Goal: Task Accomplishment & Management: Use online tool/utility

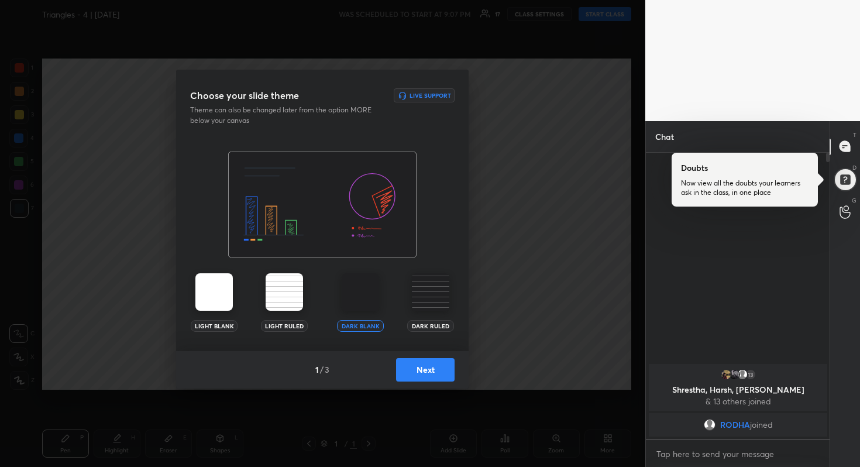
click at [425, 376] on button "Next" at bounding box center [425, 369] width 59 height 23
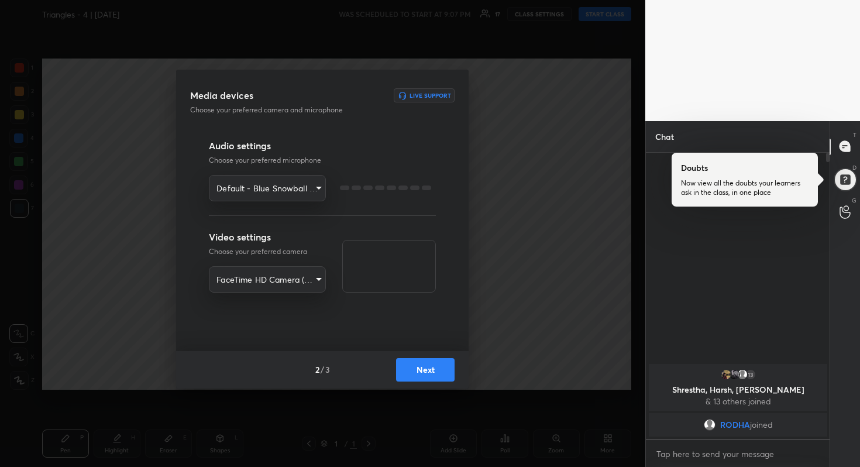
click at [425, 376] on button "Next" at bounding box center [425, 369] width 59 height 23
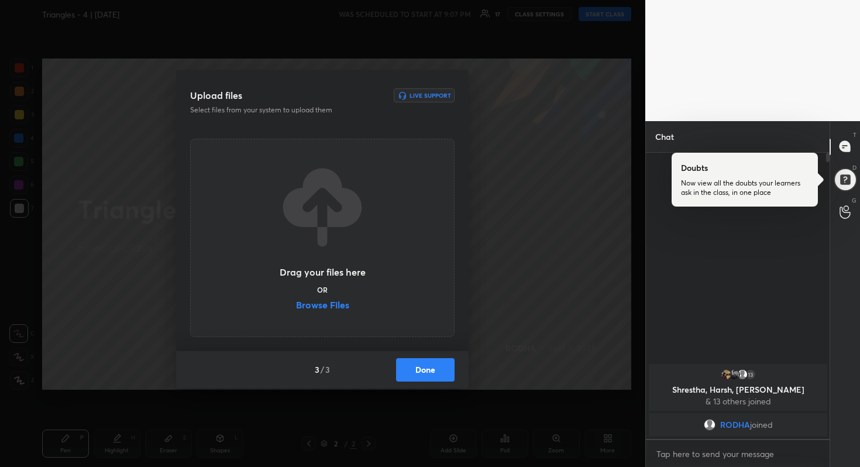
click at [329, 300] on label "Browse Files" at bounding box center [322, 306] width 53 height 12
click at [296, 300] on input "Browse Files" at bounding box center [296, 306] width 0 height 12
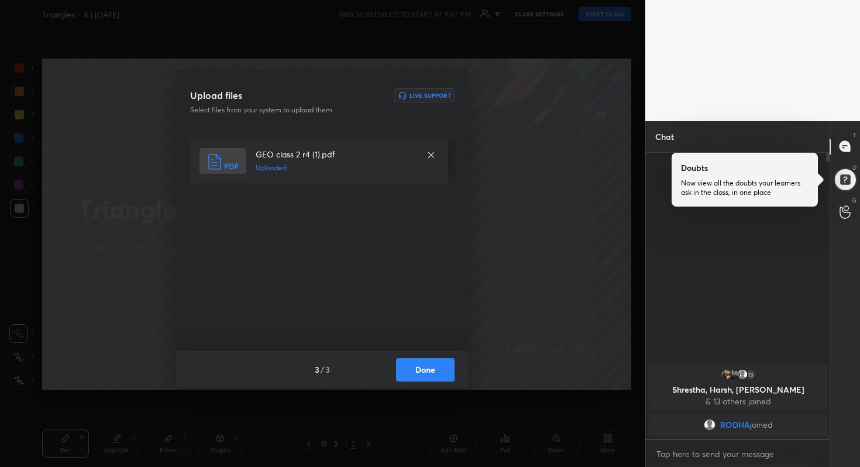
click at [427, 367] on button "Done" at bounding box center [425, 369] width 59 height 23
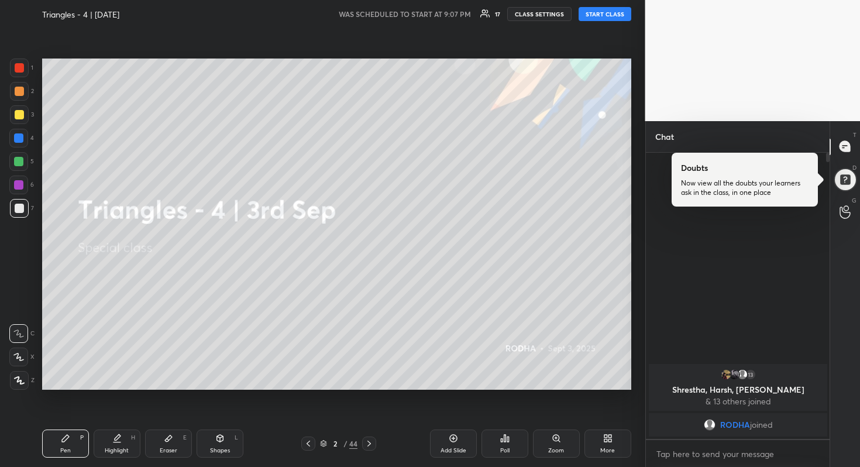
click at [599, 12] on button "START CLASS" at bounding box center [605, 14] width 53 height 14
click at [610, 439] on icon at bounding box center [610, 440] width 3 height 3
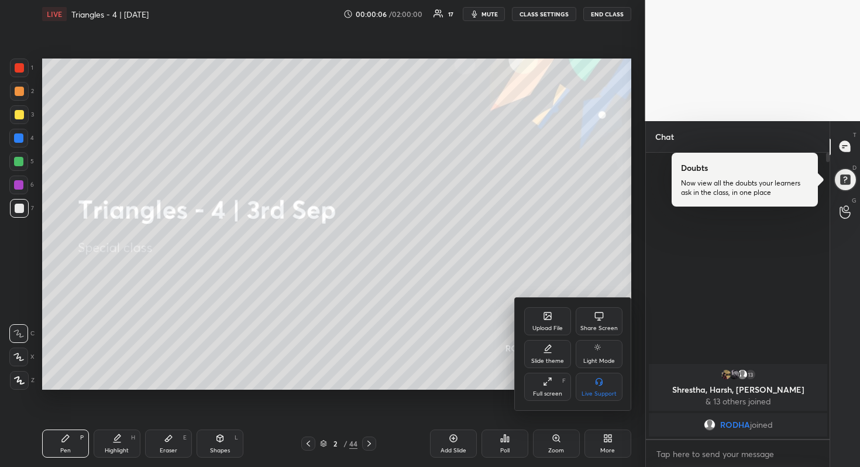
click at [541, 383] on div "Full screen F" at bounding box center [547, 387] width 47 height 28
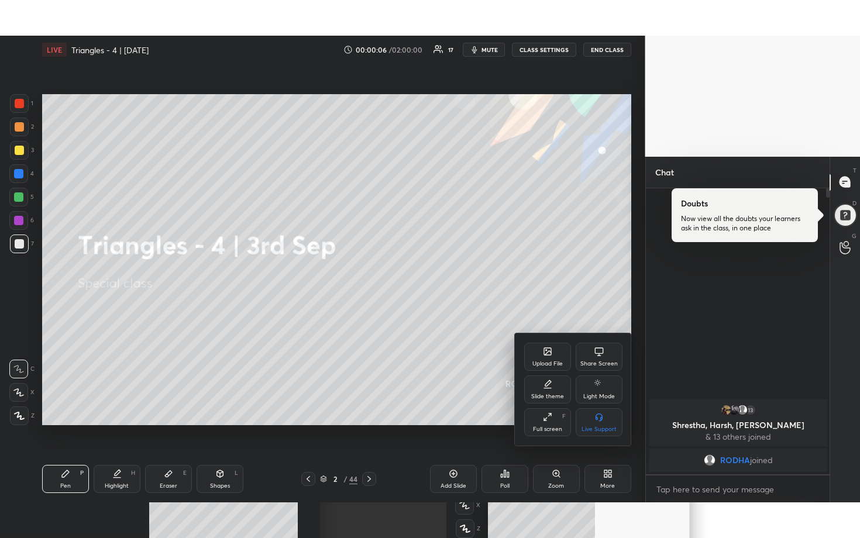
scroll to position [383, 180]
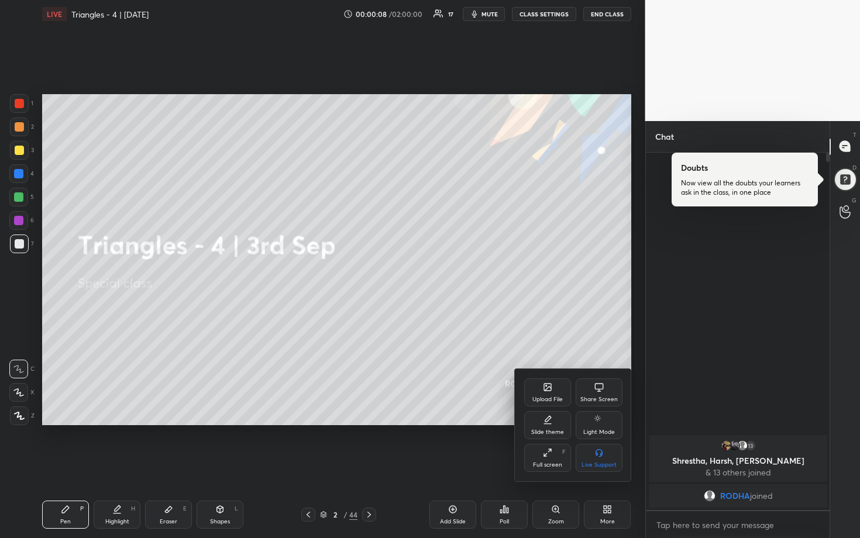
click at [435, 307] on div at bounding box center [430, 269] width 860 height 538
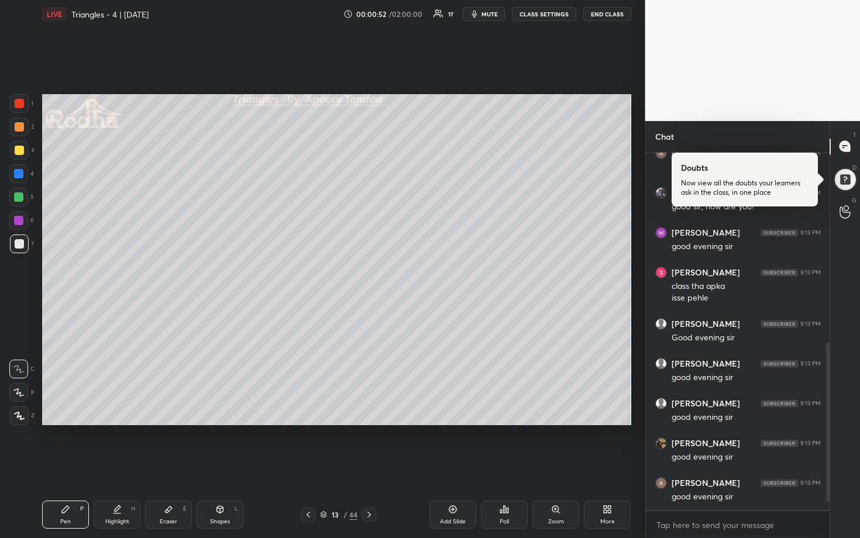
scroll to position [448, 0]
click at [10, 148] on div at bounding box center [19, 150] width 19 height 19
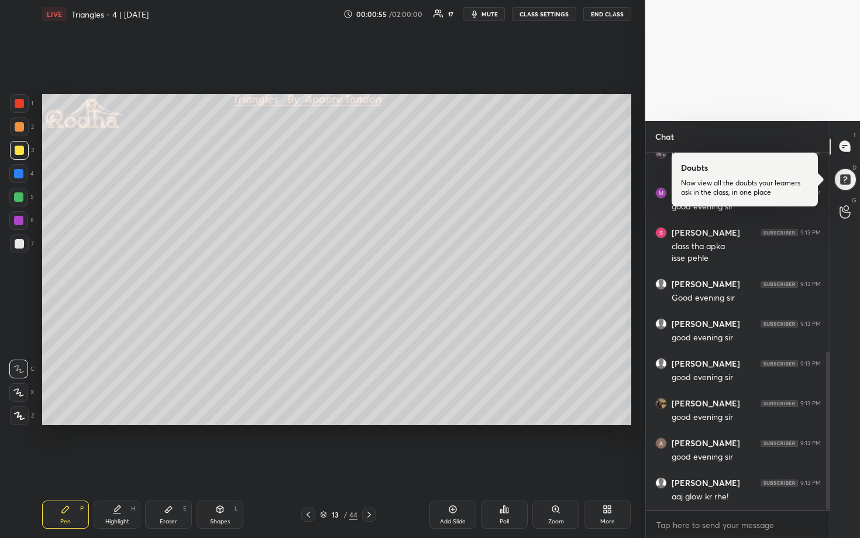
drag, startPoint x: 24, startPoint y: 394, endPoint x: 33, endPoint y: 391, distance: 10.0
click at [25, 394] on div at bounding box center [18, 392] width 19 height 19
click at [18, 198] on div at bounding box center [18, 197] width 9 height 9
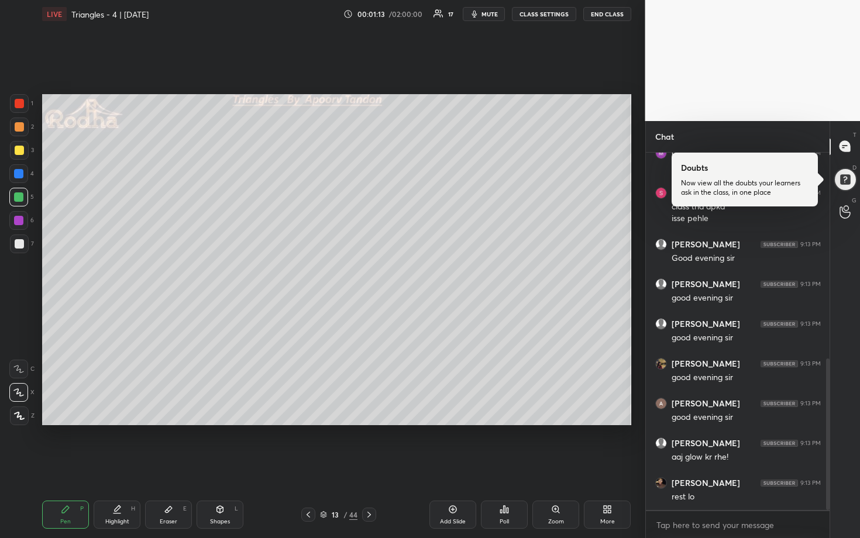
scroll to position [527, 0]
click at [21, 152] on div at bounding box center [19, 150] width 9 height 9
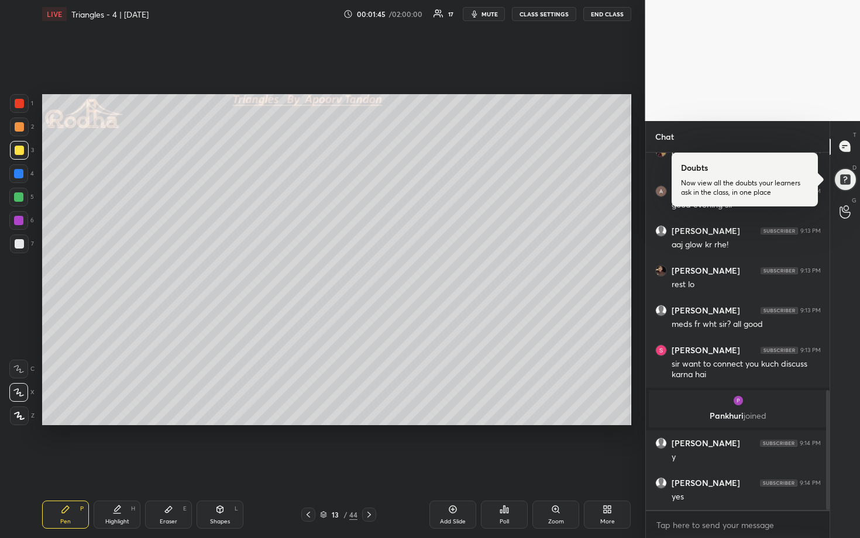
scroll to position [710, 0]
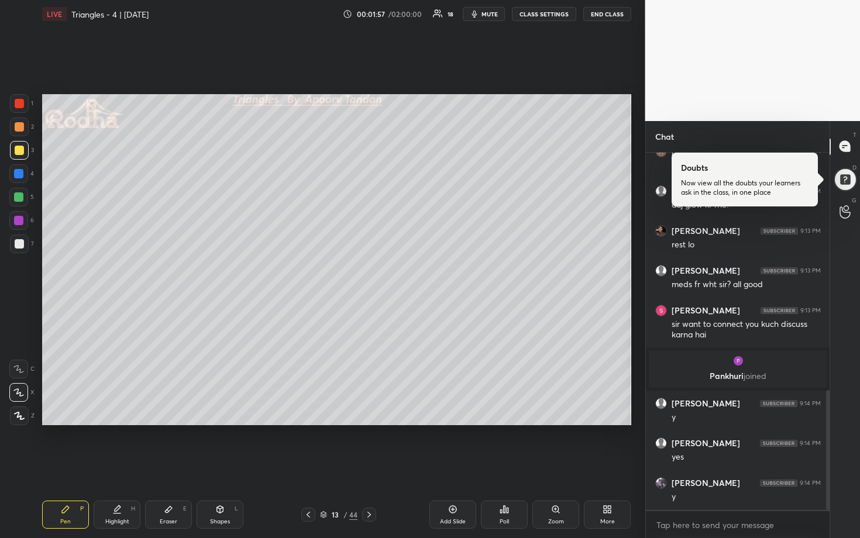
click at [492, 16] on span "mute" at bounding box center [490, 14] width 16 height 8
click at [489, 10] on span "unmute" at bounding box center [488, 14] width 25 height 8
drag, startPoint x: 21, startPoint y: 193, endPoint x: 30, endPoint y: 191, distance: 9.5
click at [22, 193] on div at bounding box center [18, 197] width 9 height 9
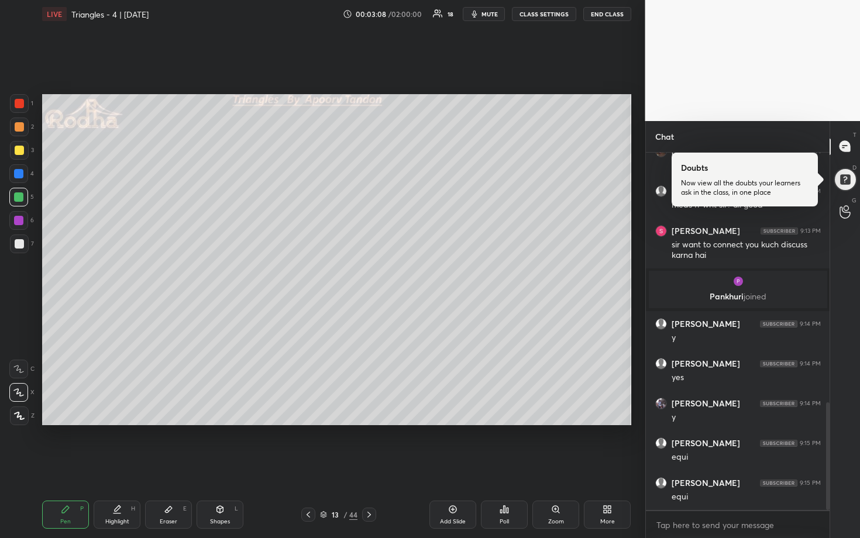
scroll to position [830, 0]
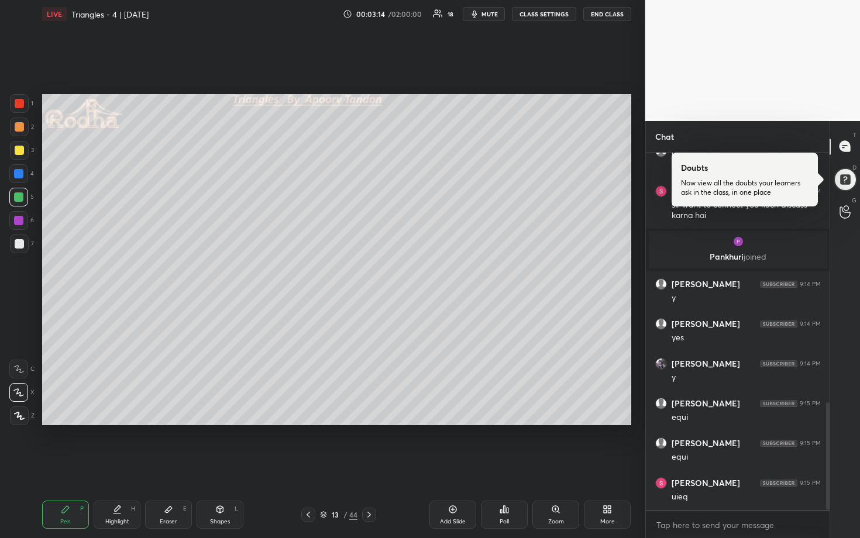
click at [25, 149] on div at bounding box center [19, 150] width 19 height 19
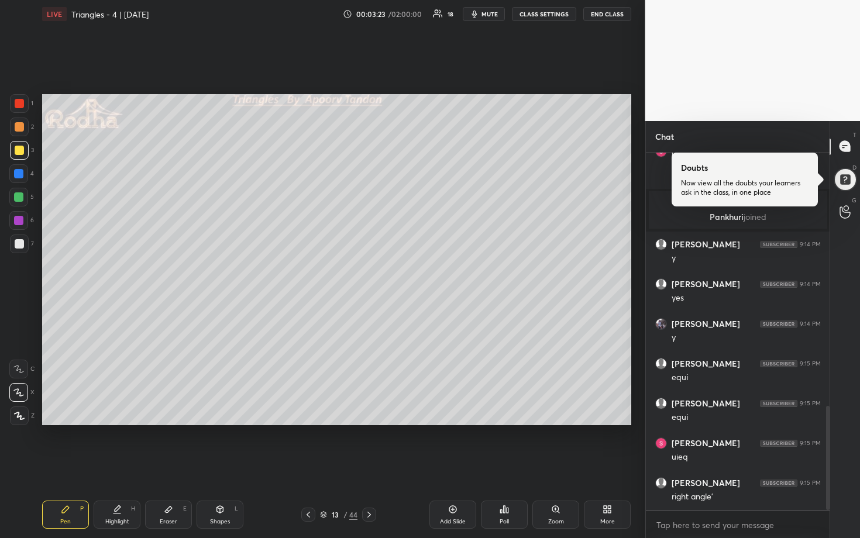
click at [25, 170] on div at bounding box center [18, 173] width 19 height 19
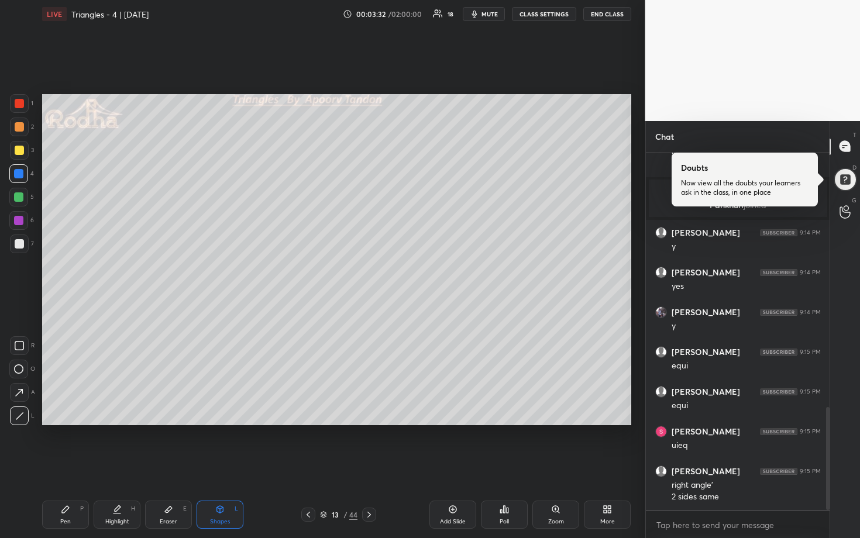
click at [26, 201] on div at bounding box center [18, 197] width 19 height 19
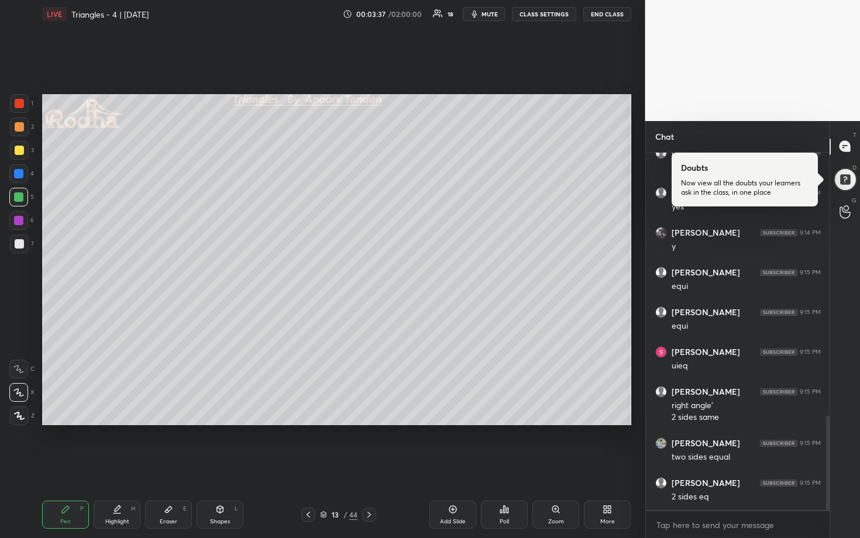
scroll to position [1001, 0]
click at [25, 247] on div at bounding box center [19, 244] width 19 height 19
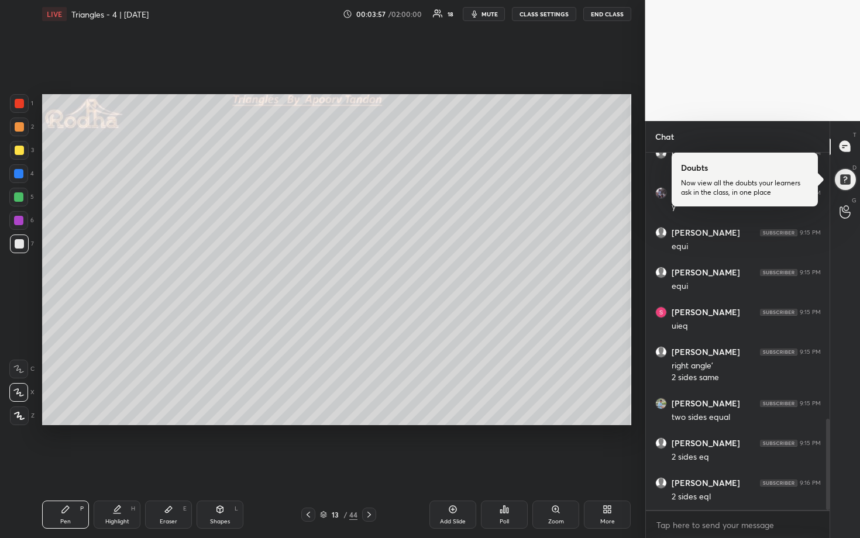
scroll to position [1043, 0]
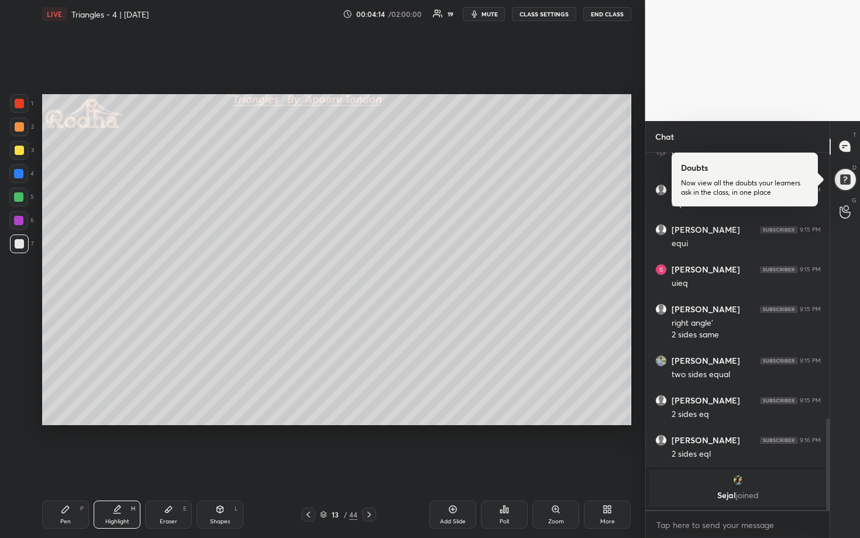
click at [19, 146] on div at bounding box center [19, 150] width 9 height 9
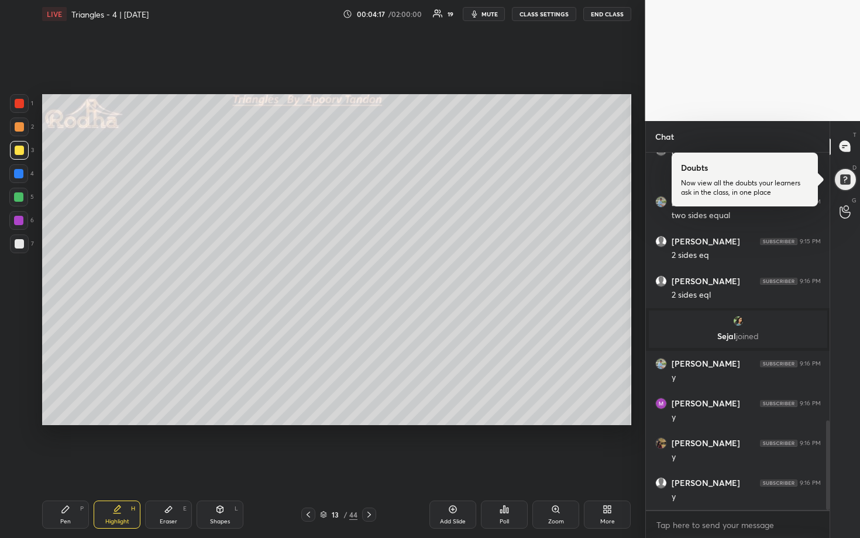
scroll to position [1115, 0]
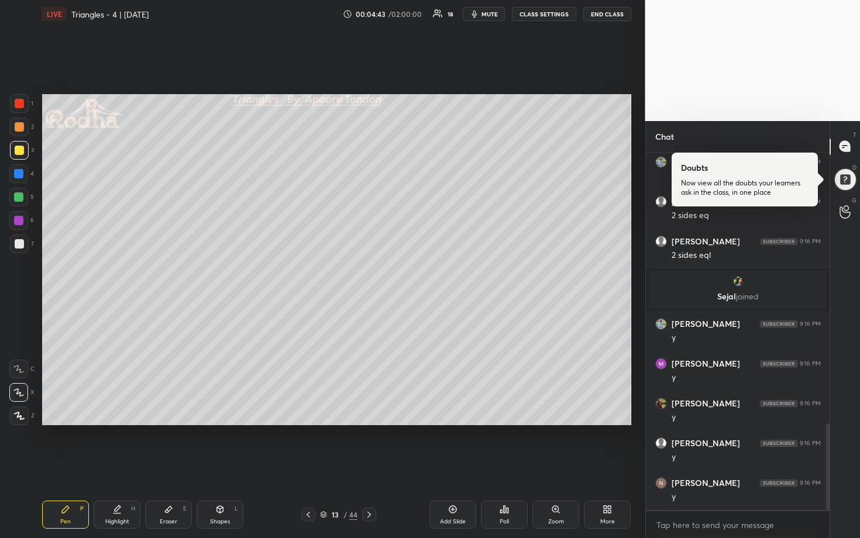
click at [21, 174] on div at bounding box center [18, 173] width 9 height 9
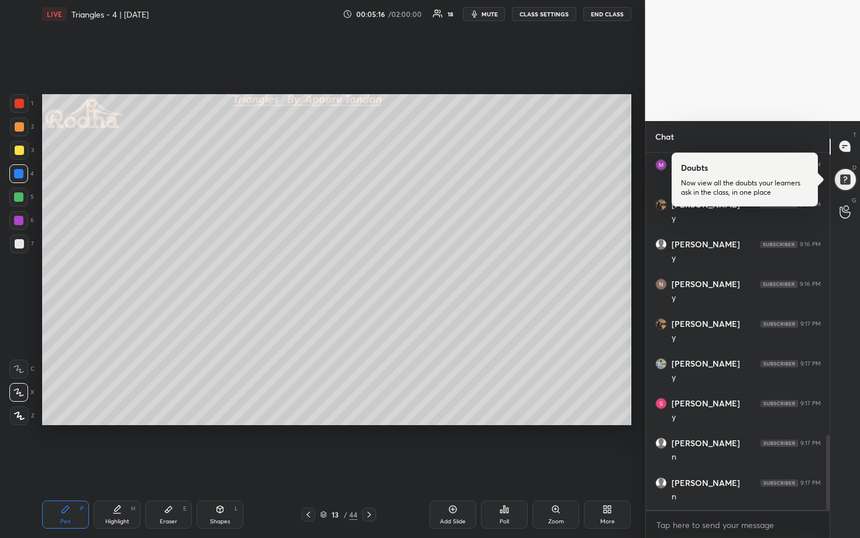
scroll to position [1354, 0]
click at [368, 466] on icon at bounding box center [369, 514] width 9 height 9
click at [16, 148] on div at bounding box center [19, 150] width 9 height 9
click at [22, 198] on div at bounding box center [18, 197] width 9 height 9
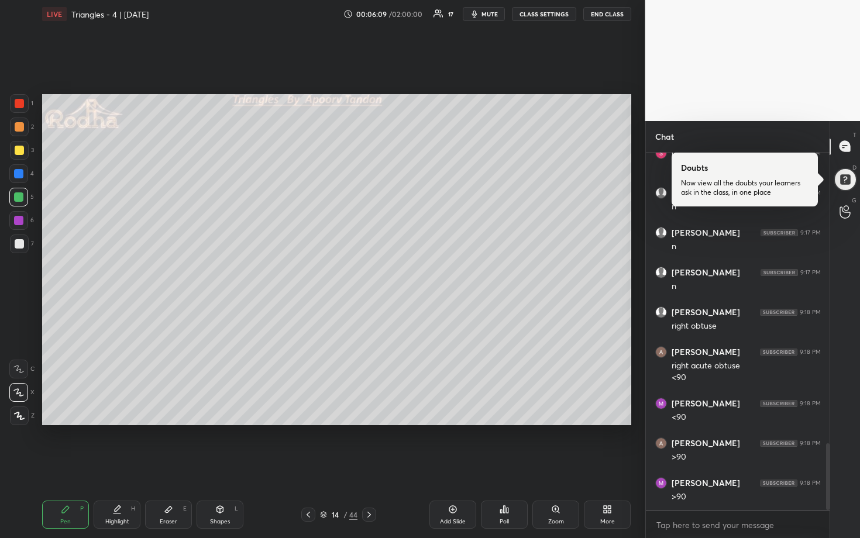
scroll to position [1604, 0]
drag, startPoint x: 15, startPoint y: 243, endPoint x: 35, endPoint y: 242, distance: 19.9
click at [15, 243] on div at bounding box center [19, 243] width 9 height 9
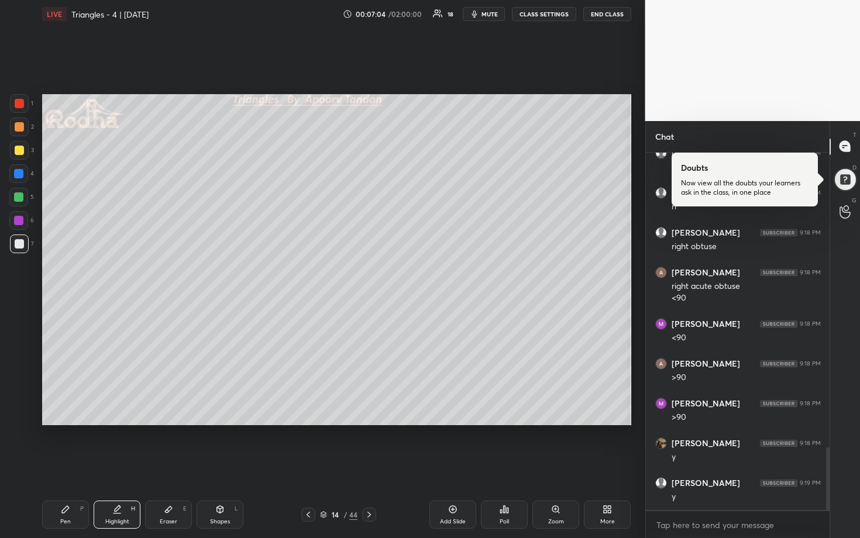
scroll to position [1684, 0]
click at [18, 149] on div at bounding box center [19, 150] width 9 height 9
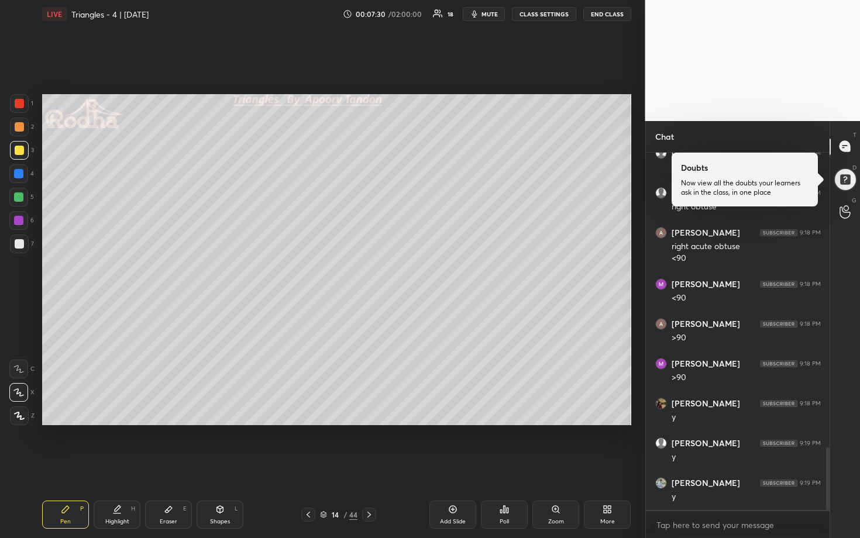
click at [20, 198] on div at bounding box center [18, 197] width 9 height 9
click at [22, 247] on div at bounding box center [19, 243] width 9 height 9
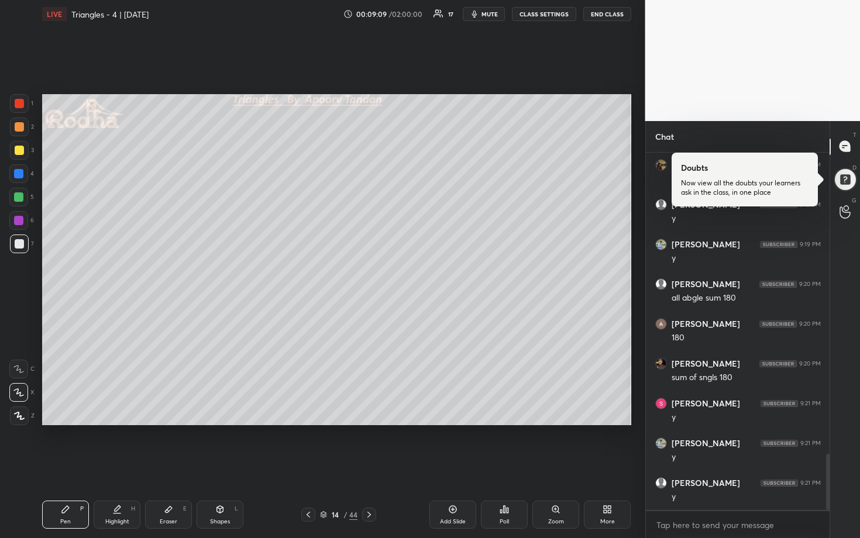
scroll to position [1965, 0]
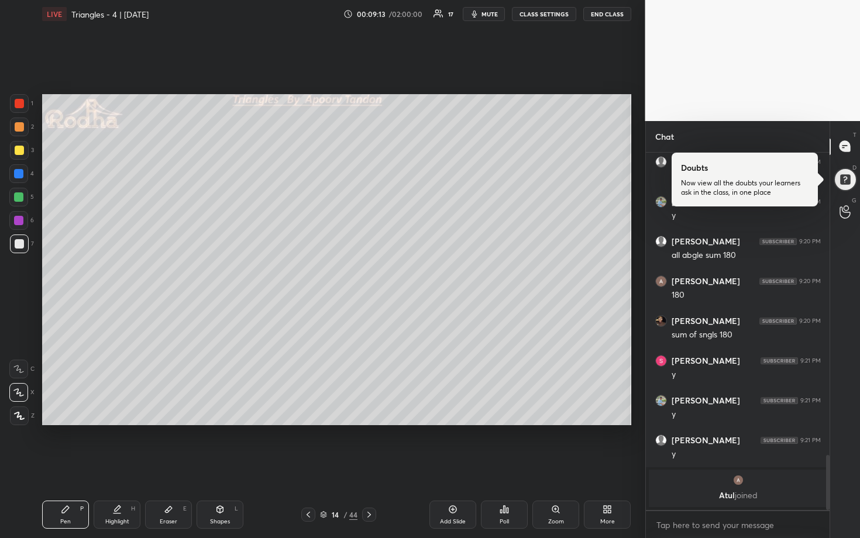
drag, startPoint x: 19, startPoint y: 198, endPoint x: 26, endPoint y: 198, distance: 7.6
click at [19, 198] on div at bounding box center [18, 197] width 9 height 9
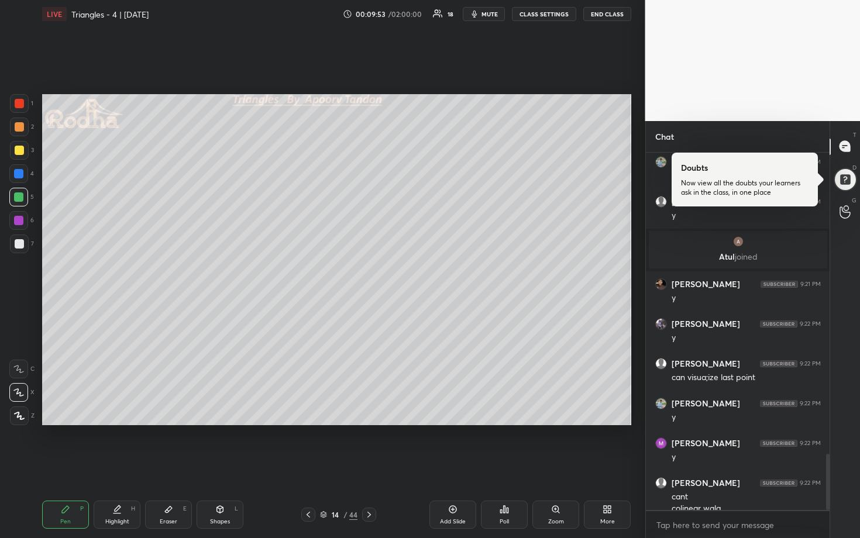
scroll to position [1914, 0]
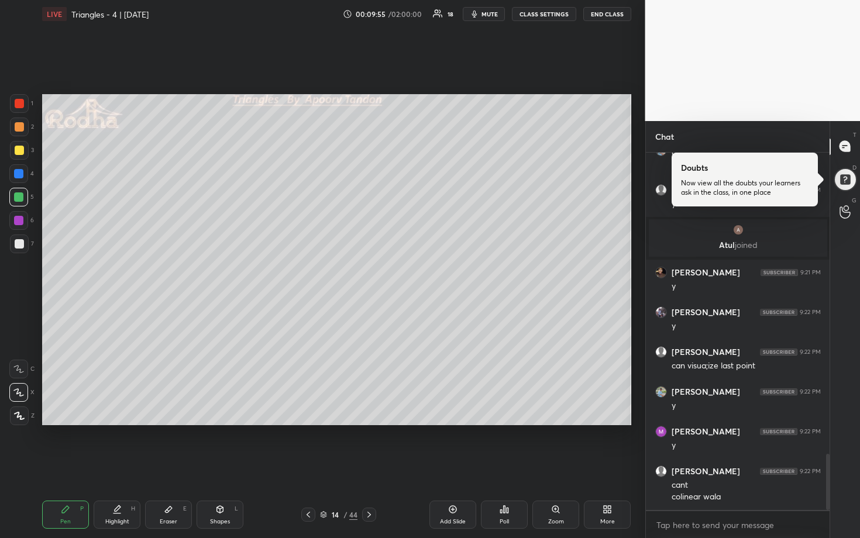
click at [449, 466] on icon at bounding box center [453, 510] width 8 height 8
click at [20, 174] on div at bounding box center [18, 173] width 9 height 9
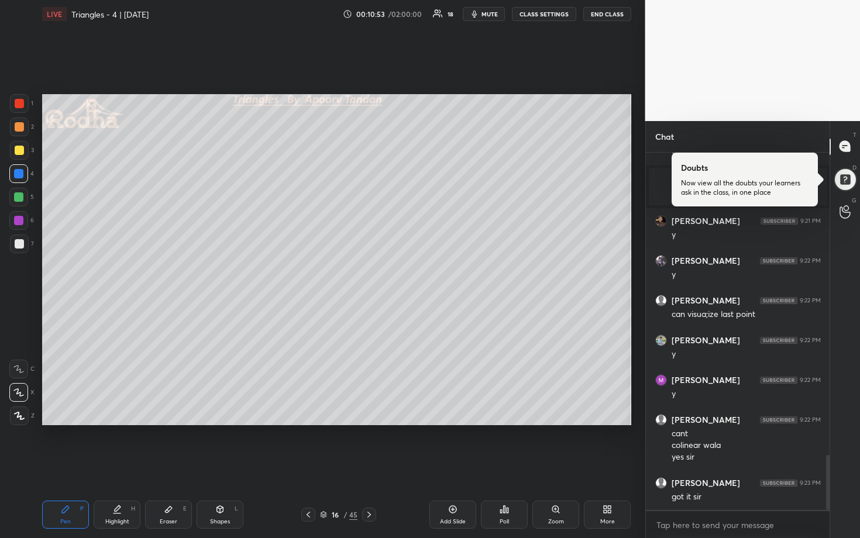
scroll to position [1977, 0]
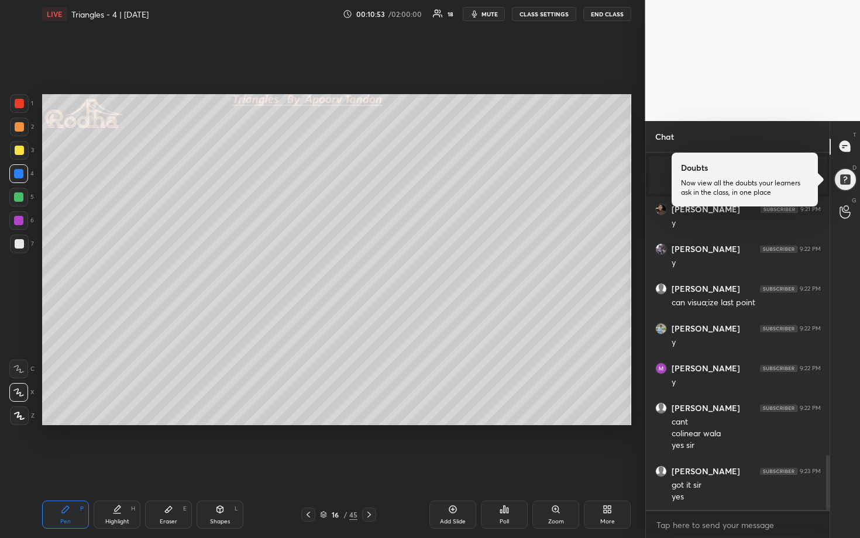
click at [19, 245] on div at bounding box center [19, 243] width 9 height 9
click at [19, 172] on div at bounding box center [18, 173] width 9 height 9
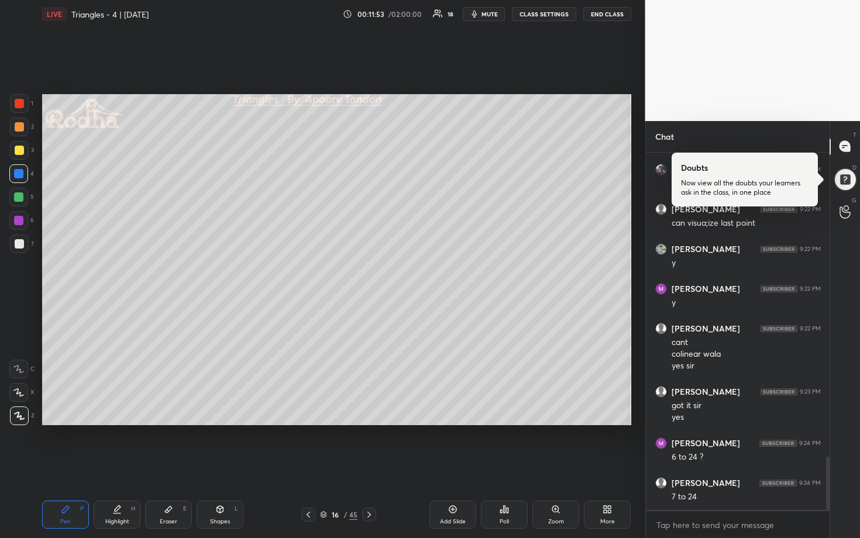
scroll to position [2096, 0]
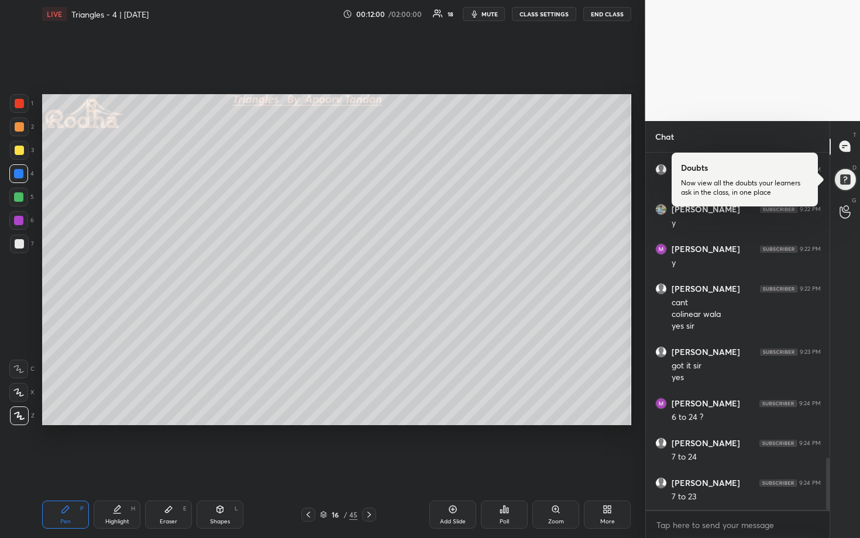
click at [18, 130] on div at bounding box center [19, 126] width 9 height 9
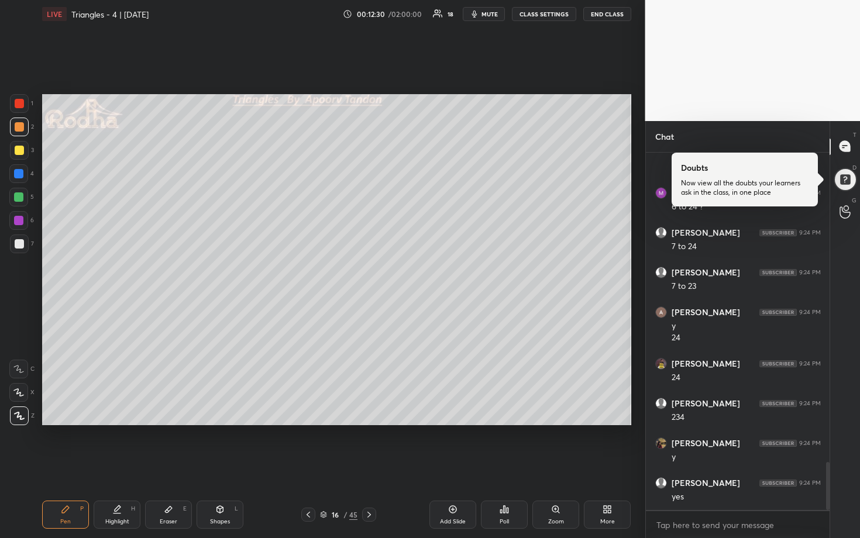
scroll to position [2466, 0]
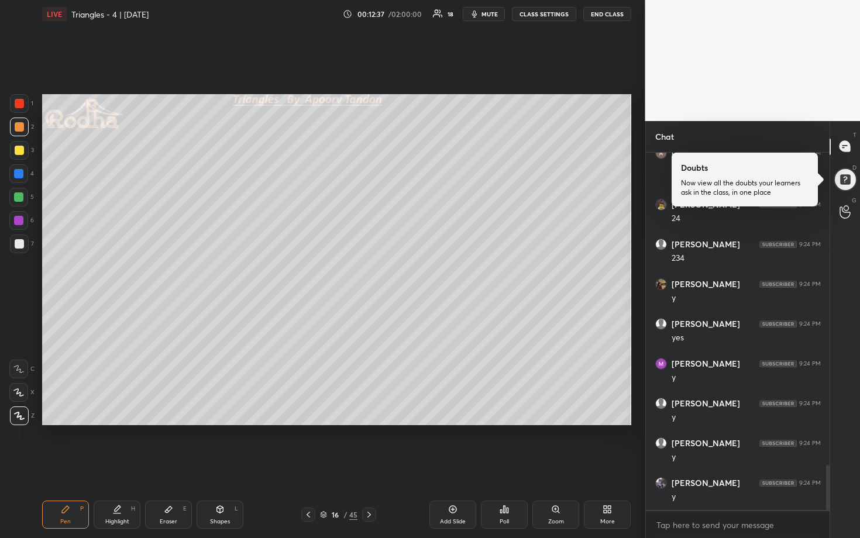
click at [24, 247] on div at bounding box center [19, 244] width 19 height 19
drag, startPoint x: 370, startPoint y: 516, endPoint x: 368, endPoint y: 507, distance: 9.1
click at [371, 466] on icon at bounding box center [369, 514] width 9 height 9
click at [18, 152] on div at bounding box center [19, 150] width 9 height 9
click at [20, 198] on div at bounding box center [18, 197] width 9 height 9
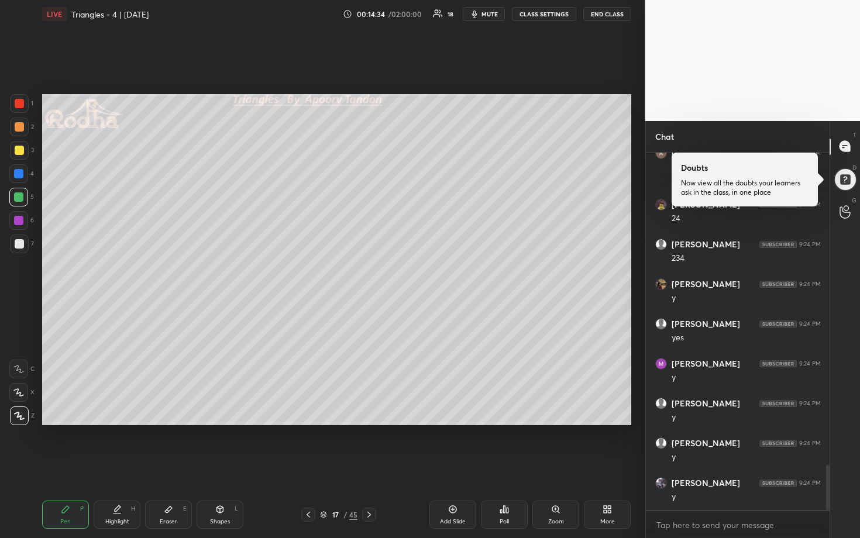
scroll to position [2506, 0]
click at [16, 247] on div at bounding box center [19, 243] width 9 height 9
click at [21, 178] on div at bounding box center [18, 173] width 9 height 9
drag, startPoint x: 21, startPoint y: 197, endPoint x: 28, endPoint y: 197, distance: 6.5
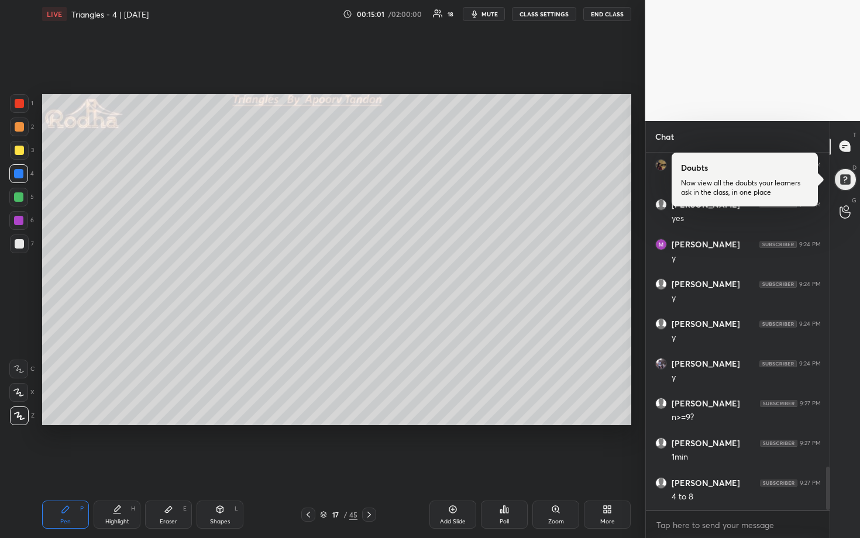
click at [20, 197] on div at bounding box center [18, 197] width 9 height 9
click at [23, 246] on div at bounding box center [19, 244] width 19 height 19
drag, startPoint x: 19, startPoint y: 176, endPoint x: 33, endPoint y: 186, distance: 16.9
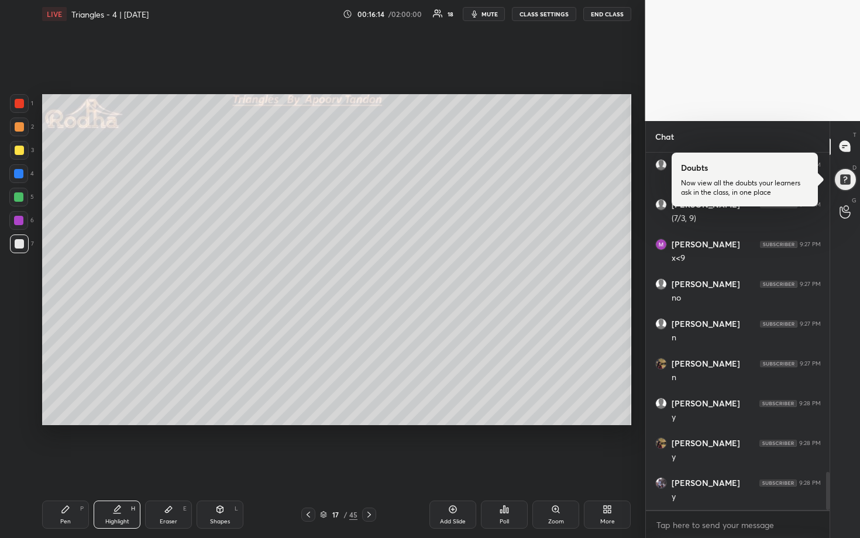
click at [20, 176] on div at bounding box center [18, 173] width 9 height 9
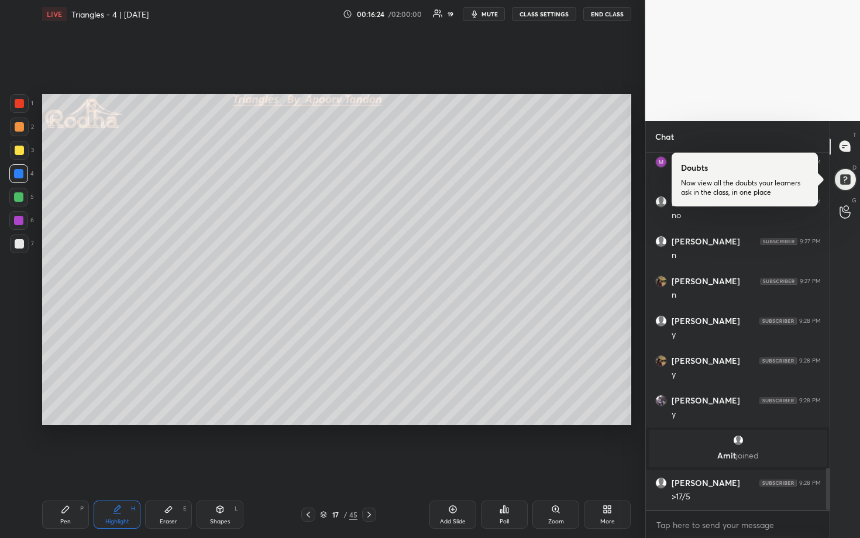
scroll to position [2696, 0]
click at [169, 466] on icon at bounding box center [168, 510] width 7 height 6
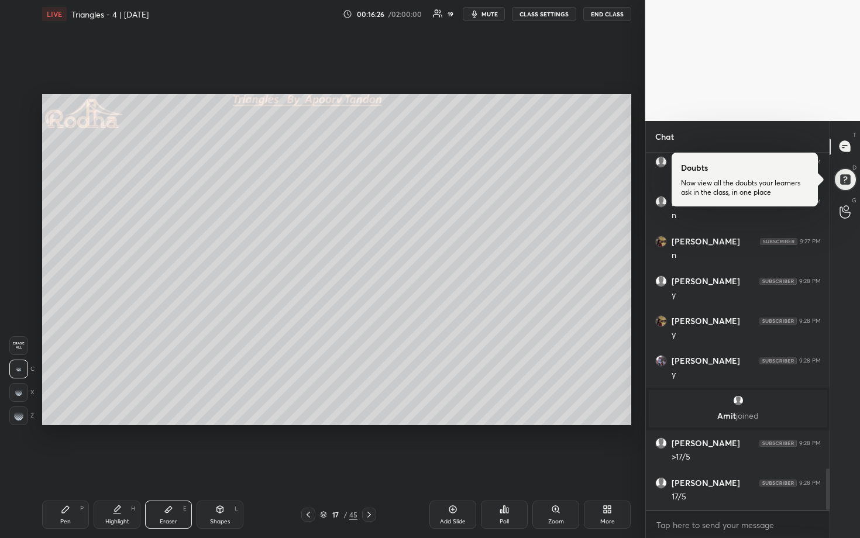
scroll to position [2736, 0]
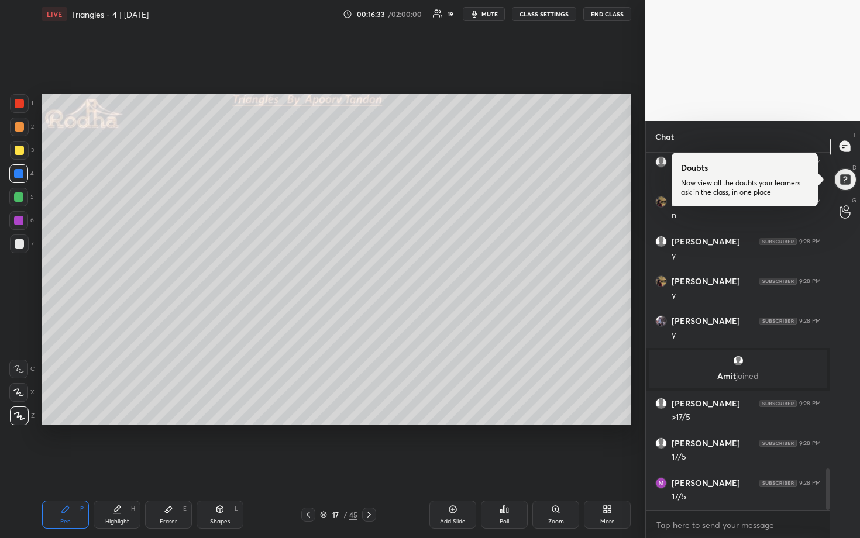
click at [16, 243] on div at bounding box center [19, 243] width 9 height 9
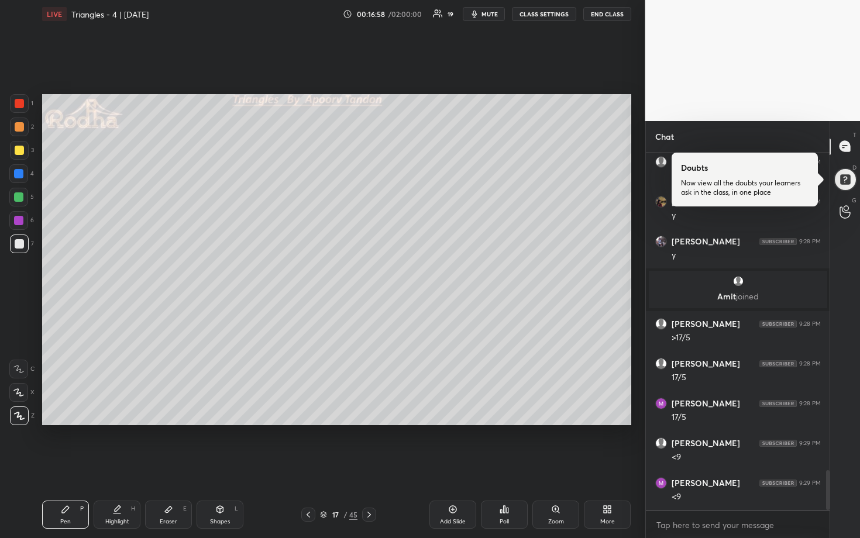
scroll to position [2856, 0]
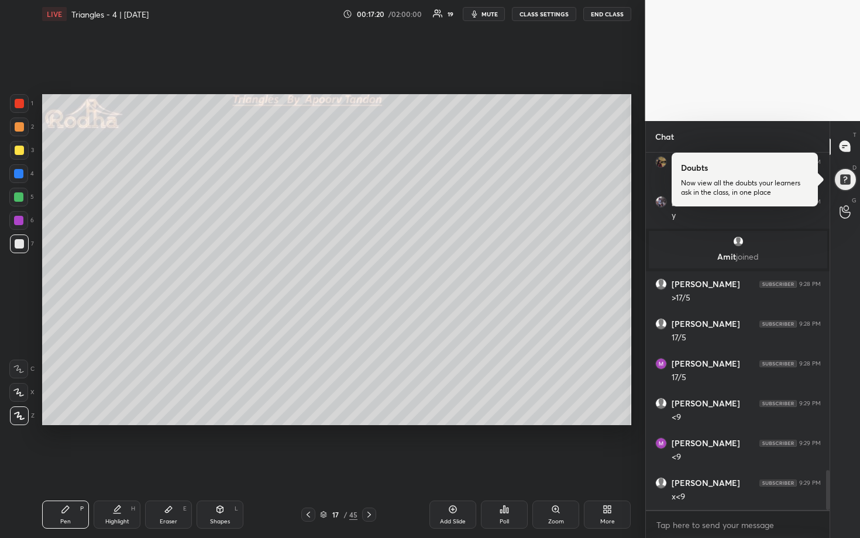
drag, startPoint x: 157, startPoint y: 530, endPoint x: 167, endPoint y: 511, distance: 21.2
click at [158, 466] on div "Pen P Highlight H Eraser E Shapes L 17 / 45 Add Slide Poll Zoom More" at bounding box center [336, 515] width 589 height 47
drag, startPoint x: 172, startPoint y: 513, endPoint x: 178, endPoint y: 499, distance: 16.0
click at [173, 466] on div "Eraser E" at bounding box center [168, 515] width 47 height 28
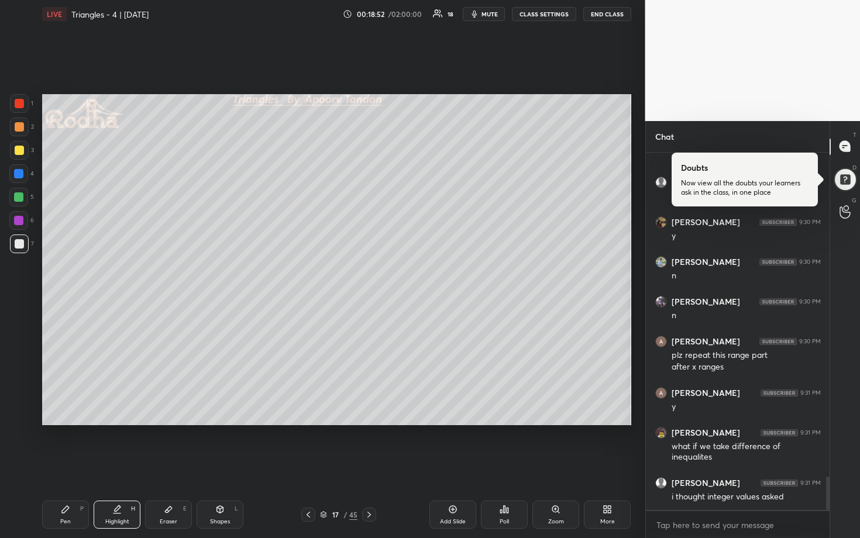
scroll to position [3515, 0]
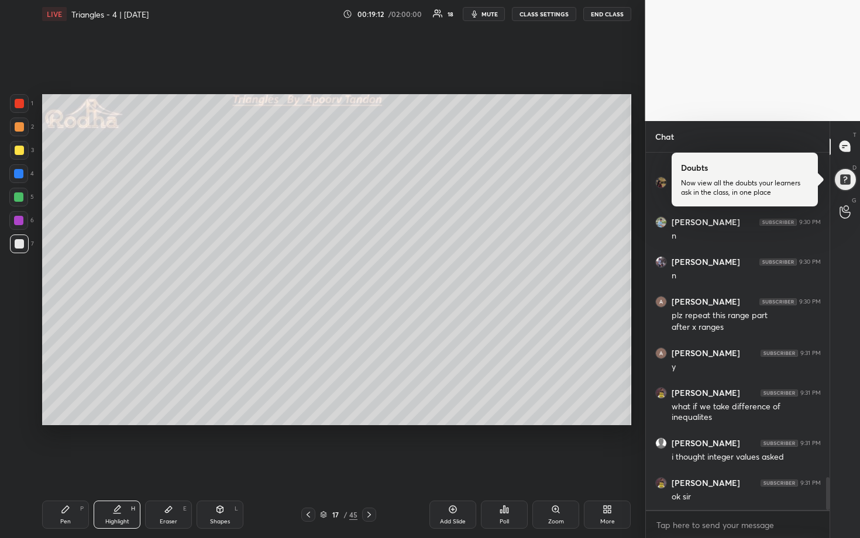
click at [19, 130] on div at bounding box center [19, 126] width 9 height 9
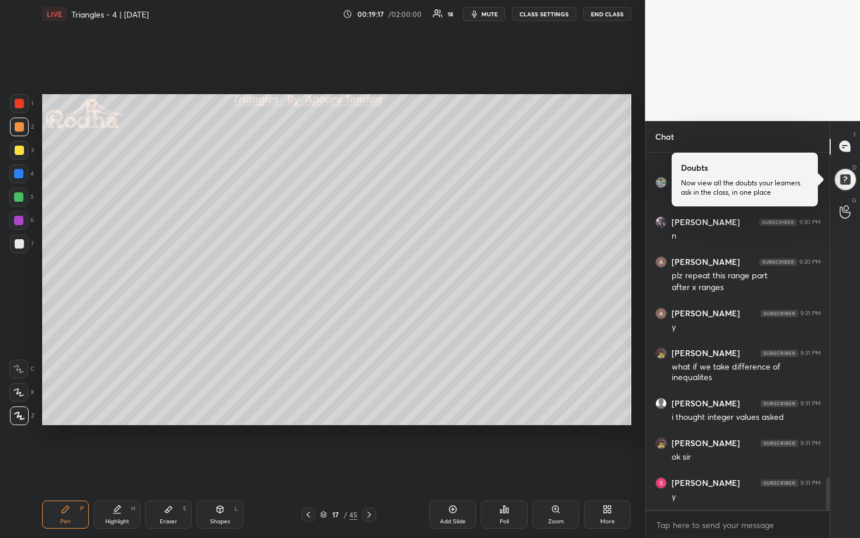
scroll to position [3566, 0]
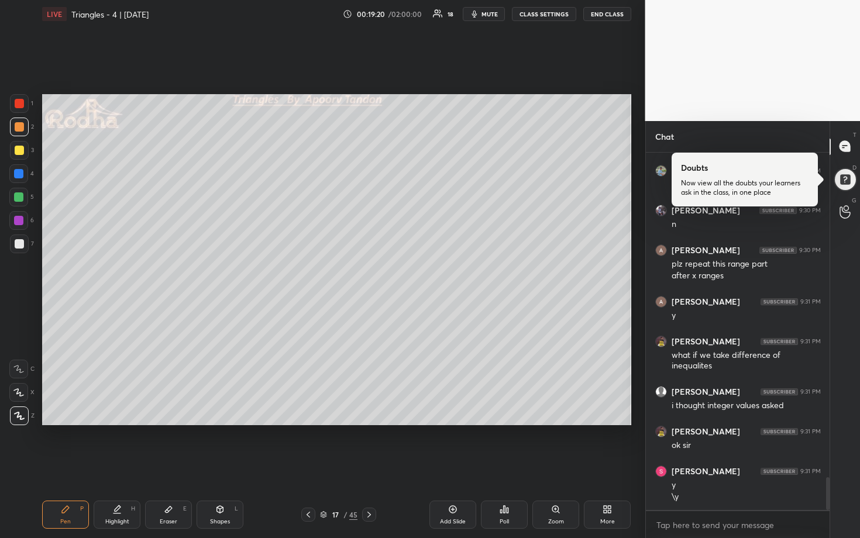
drag, startPoint x: 15, startPoint y: 170, endPoint x: 39, endPoint y: 174, distance: 23.7
click at [17, 170] on div at bounding box center [18, 173] width 9 height 9
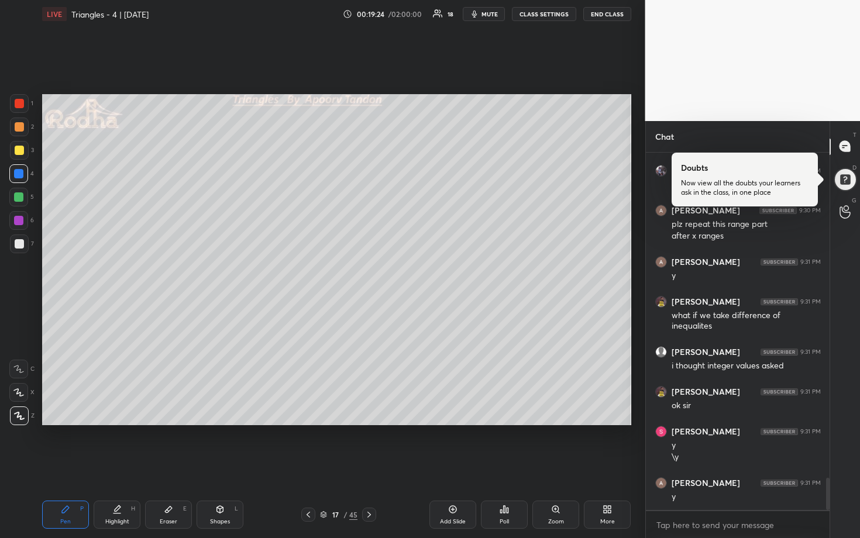
click at [19, 218] on div at bounding box center [18, 220] width 9 height 9
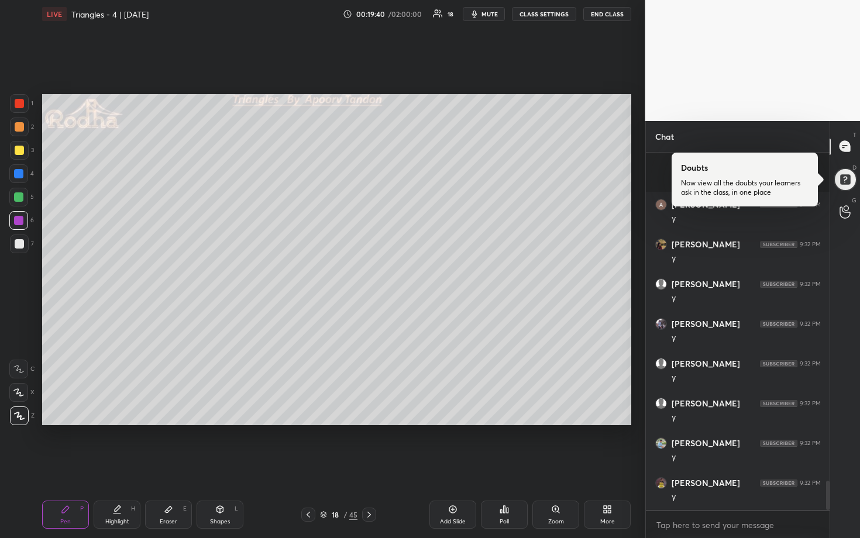
scroll to position [4004, 0]
click at [20, 241] on div at bounding box center [19, 243] width 9 height 9
drag, startPoint x: 23, startPoint y: 390, endPoint x: 28, endPoint y: 377, distance: 14.2
click at [22, 389] on icon at bounding box center [18, 393] width 11 height 8
click at [481, 16] on button "mute" at bounding box center [484, 14] width 42 height 14
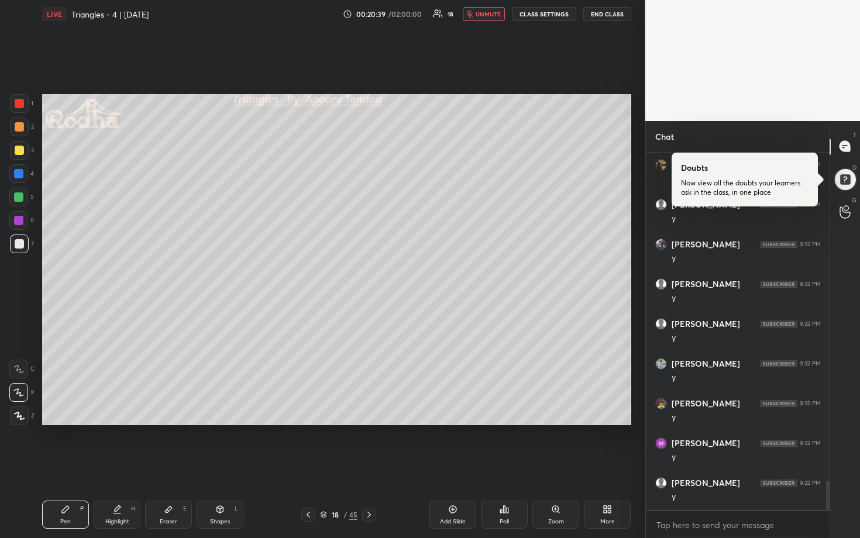
click at [597, 15] on button "END CLASS" at bounding box center [607, 14] width 48 height 14
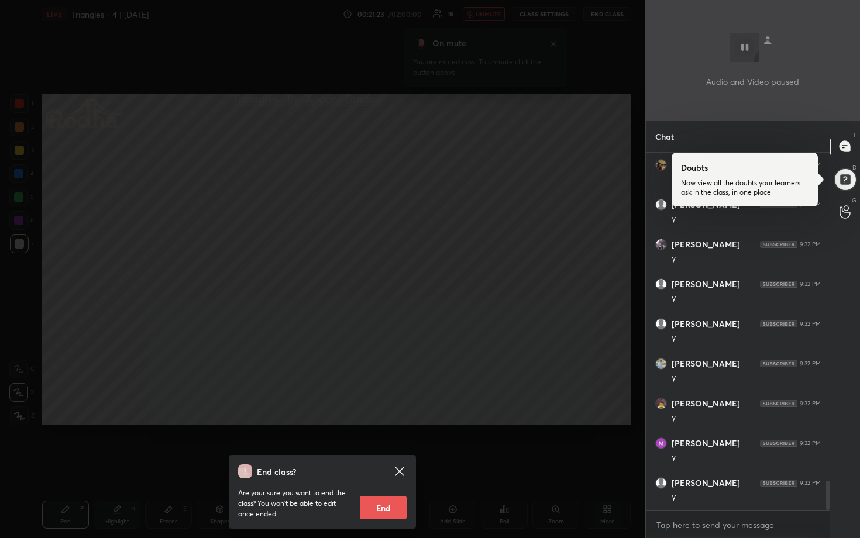
click at [446, 170] on div "End class? Are your sure you want to end the class? You won’t be able to edit o…" at bounding box center [322, 269] width 645 height 538
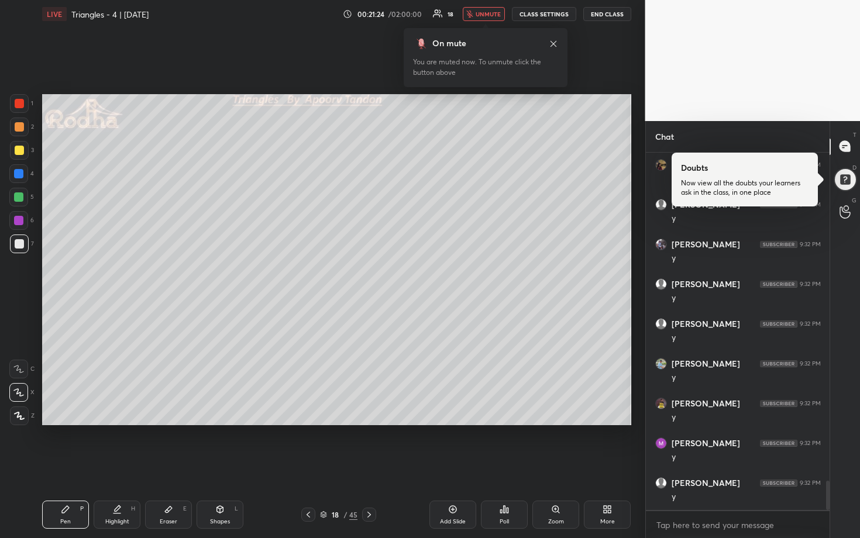
click at [483, 17] on span "unmute" at bounding box center [488, 14] width 25 height 8
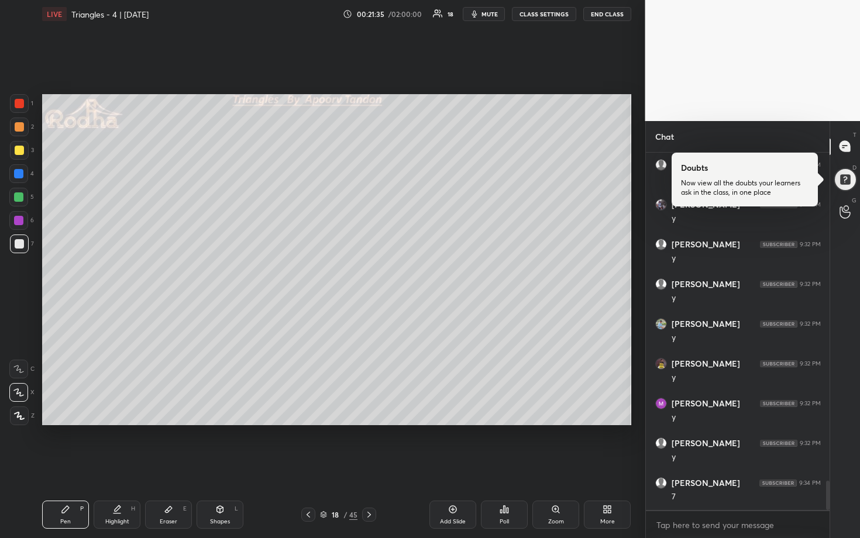
click at [19, 199] on div at bounding box center [18, 197] width 9 height 9
click at [167, 466] on div "Eraser E" at bounding box center [168, 515] width 47 height 28
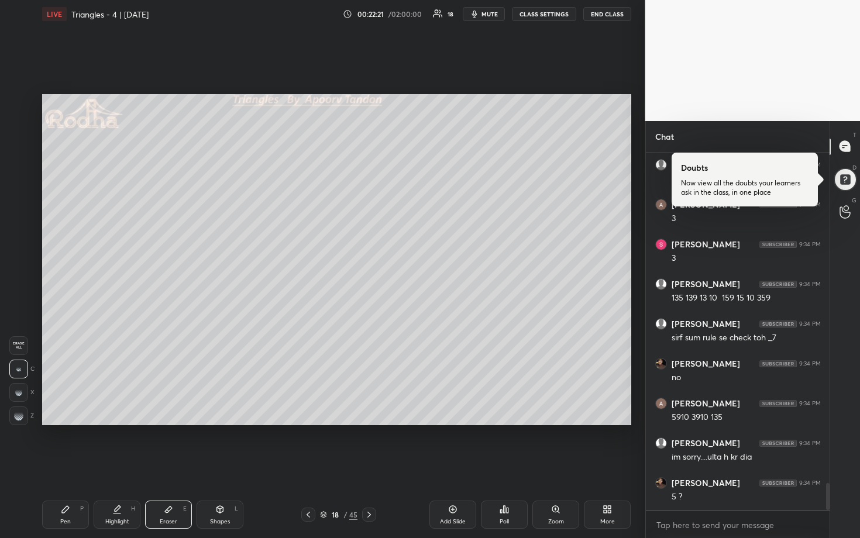
scroll to position [4402, 0]
drag, startPoint x: 73, startPoint y: 511, endPoint x: 80, endPoint y: 489, distance: 23.9
click at [73, 466] on div "Pen P" at bounding box center [65, 515] width 47 height 28
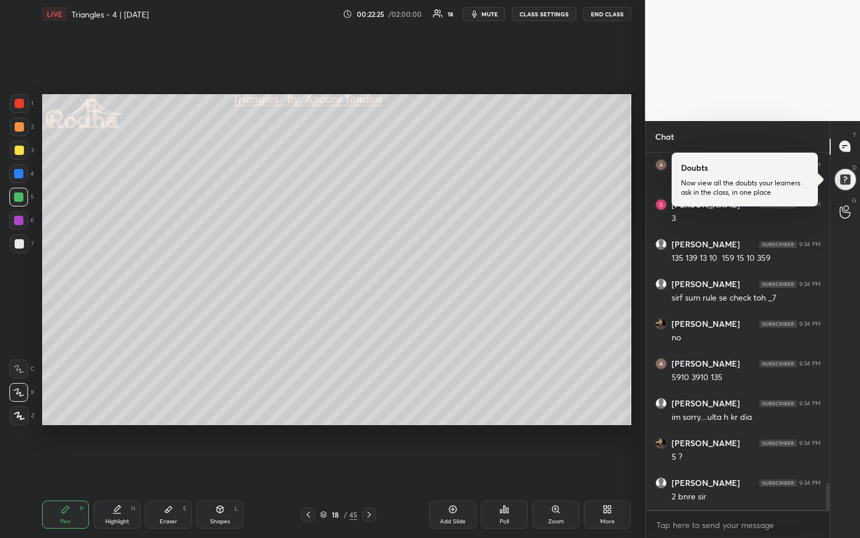
click at [19, 176] on div at bounding box center [18, 173] width 9 height 9
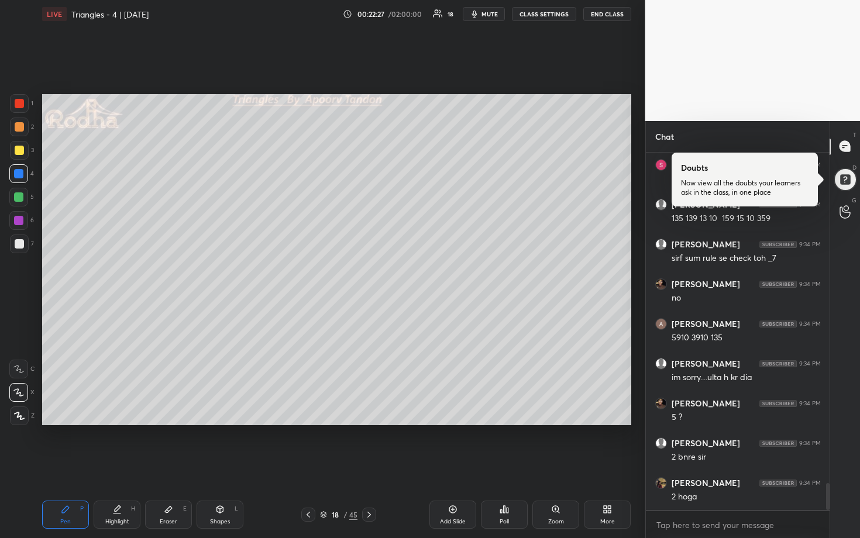
click at [22, 128] on div at bounding box center [19, 126] width 9 height 9
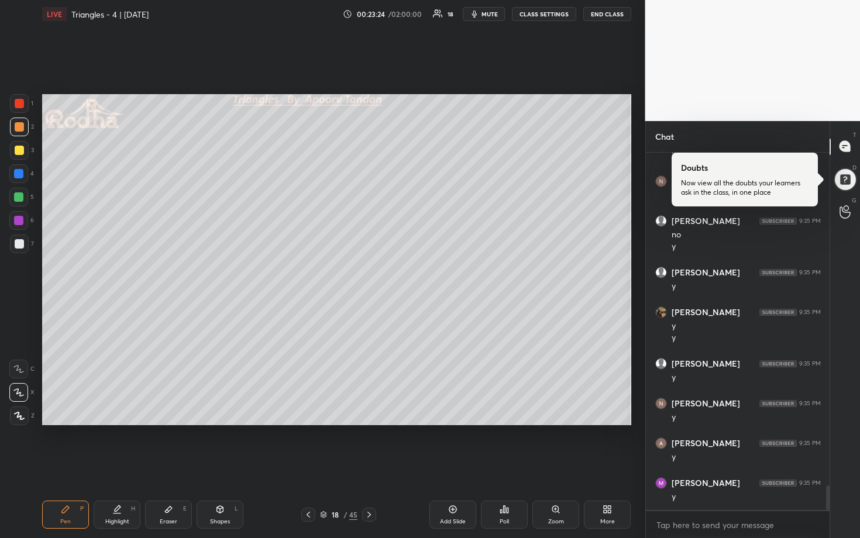
scroll to position [4863, 0]
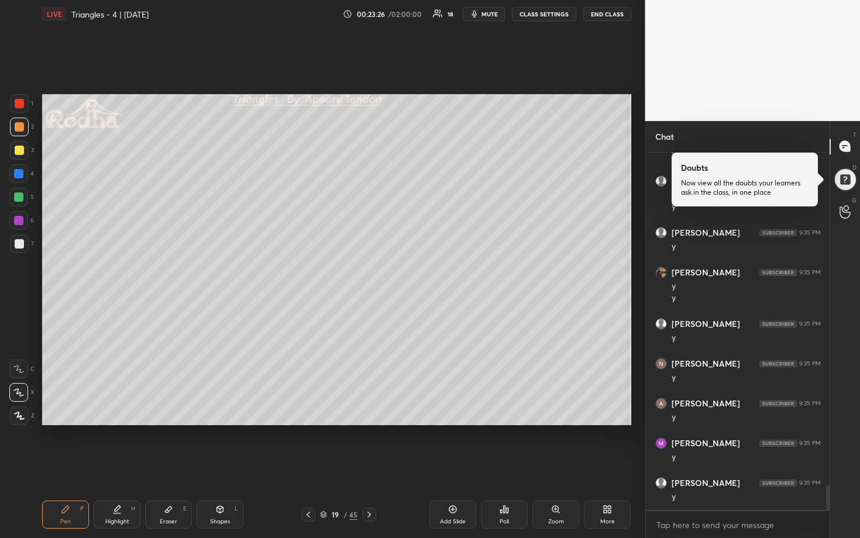
drag, startPoint x: 19, startPoint y: 249, endPoint x: 36, endPoint y: 224, distance: 30.0
click at [19, 248] on div at bounding box center [19, 244] width 19 height 19
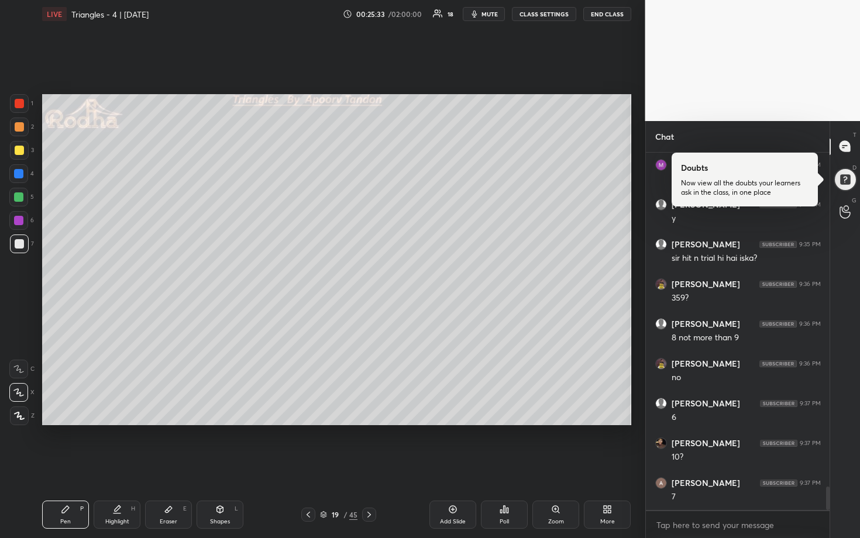
scroll to position [5181, 0]
click at [18, 154] on div at bounding box center [19, 150] width 9 height 9
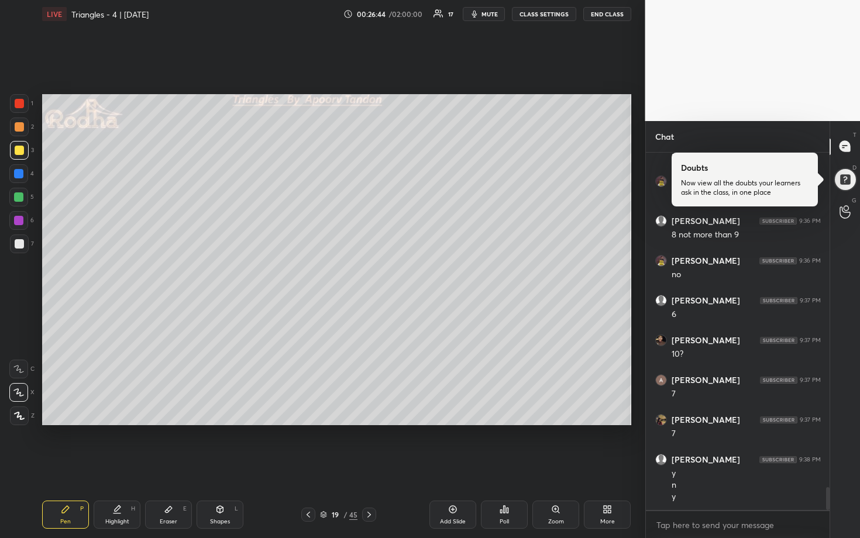
scroll to position [5284, 0]
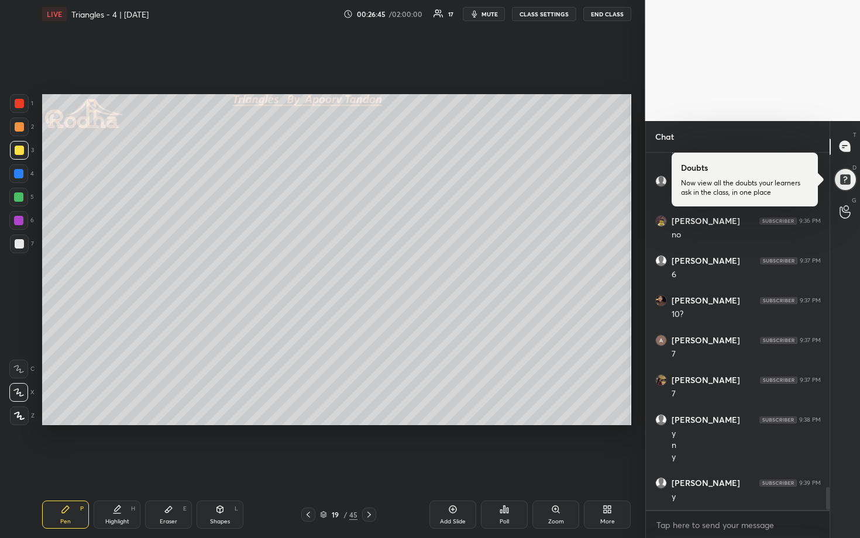
drag, startPoint x: 17, startPoint y: 243, endPoint x: 37, endPoint y: 241, distance: 20.7
click at [18, 243] on div at bounding box center [19, 243] width 9 height 9
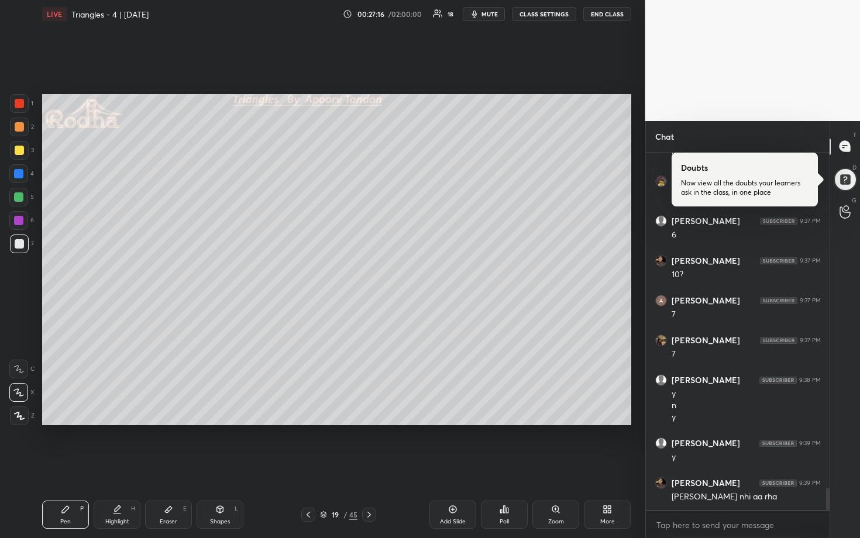
scroll to position [5336, 0]
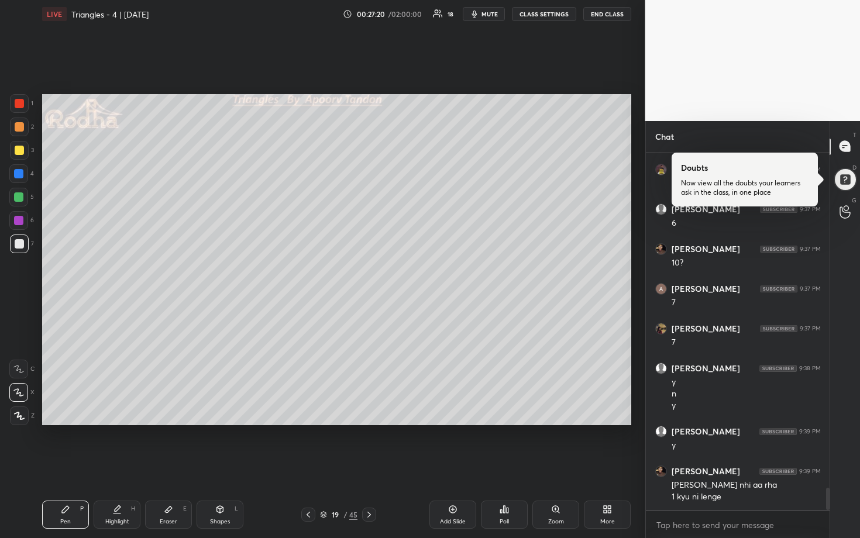
click at [23, 201] on div at bounding box center [18, 197] width 19 height 19
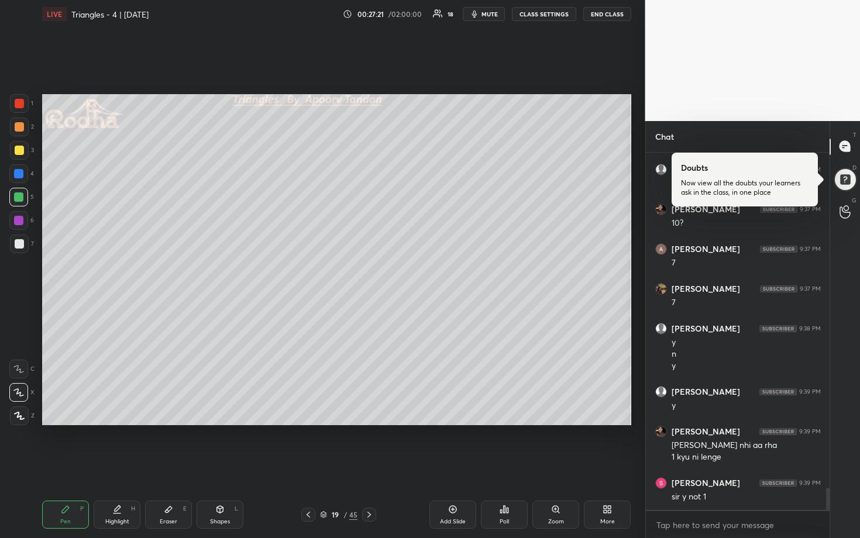
scroll to position [5415, 0]
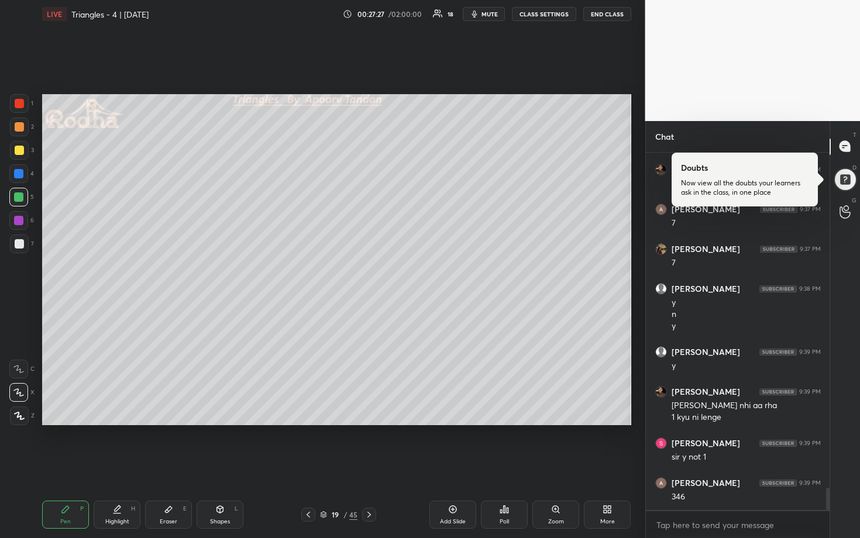
click at [20, 149] on div at bounding box center [19, 150] width 9 height 9
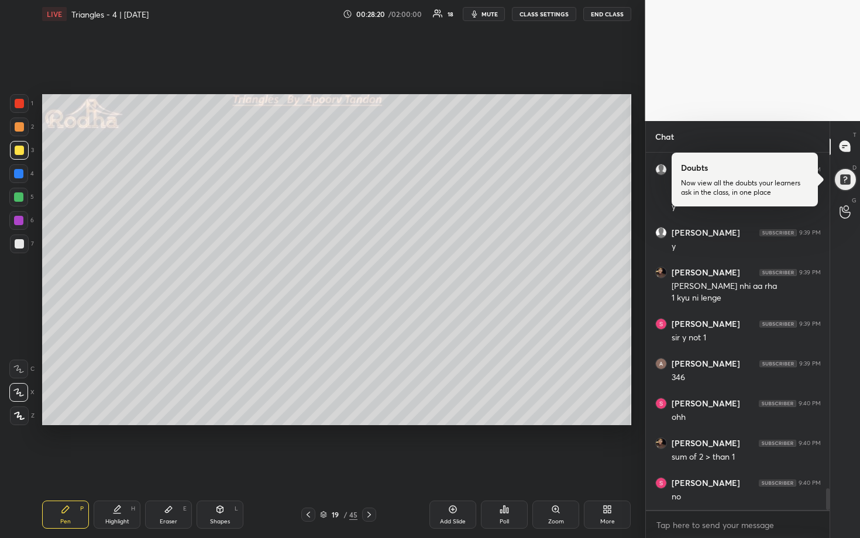
scroll to position [5574, 0]
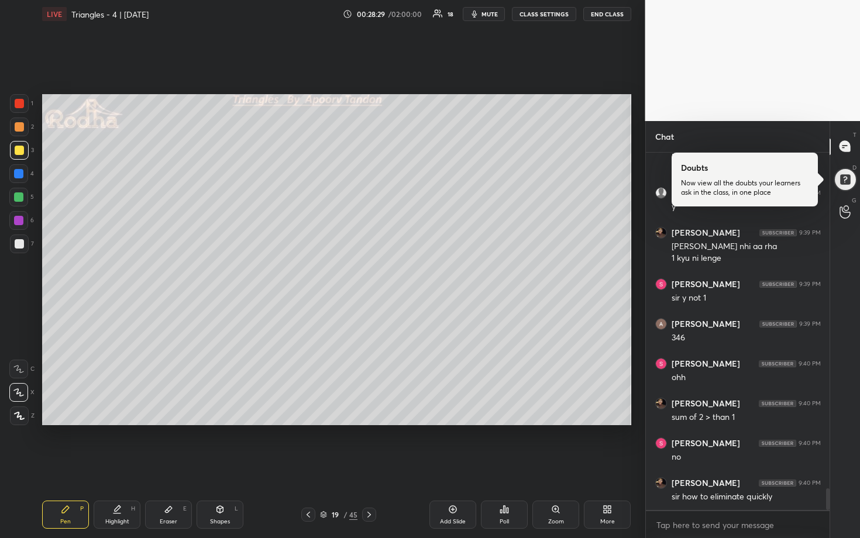
drag, startPoint x: 22, startPoint y: 200, endPoint x: 37, endPoint y: 205, distance: 16.1
click at [22, 200] on div at bounding box center [18, 197] width 9 height 9
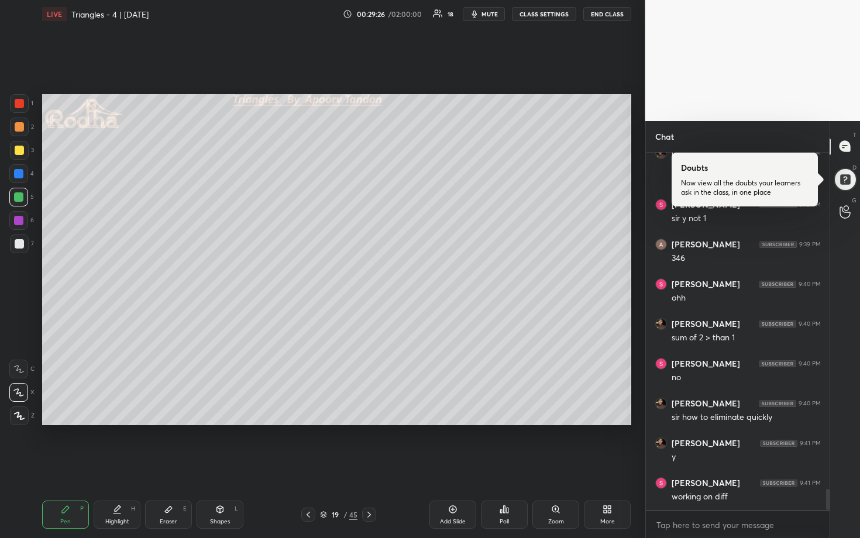
scroll to position [5694, 0]
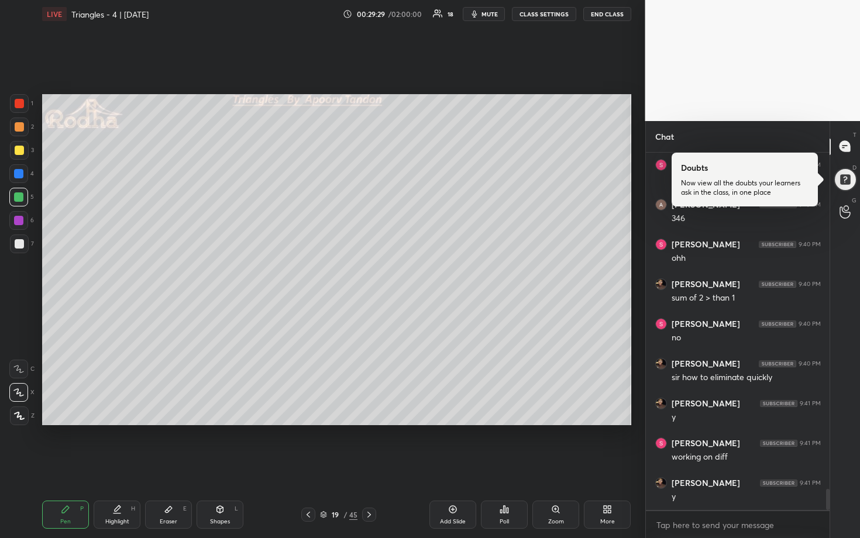
click at [18, 151] on div at bounding box center [19, 150] width 9 height 9
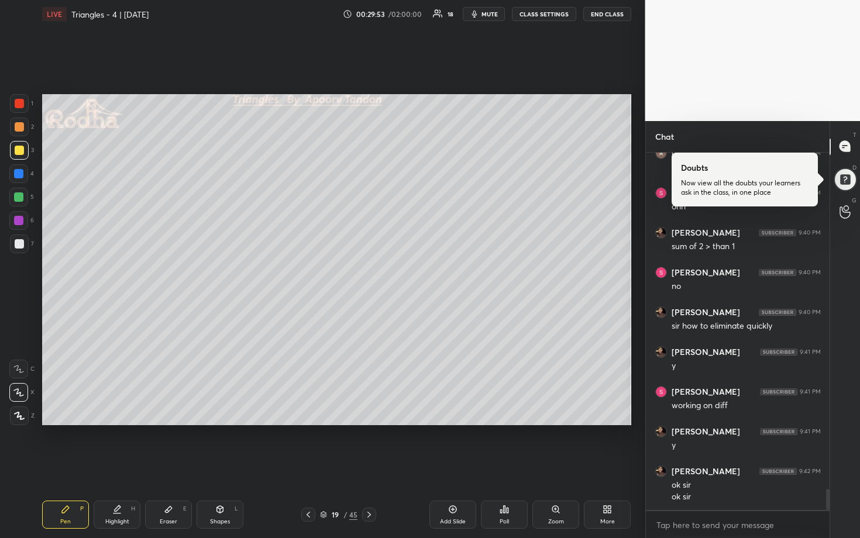
scroll to position [5757, 0]
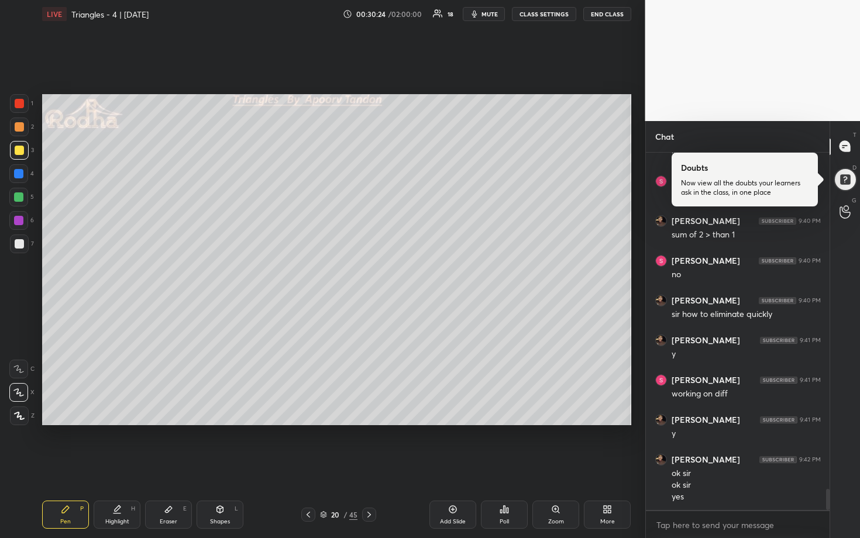
click at [23, 243] on div at bounding box center [19, 243] width 9 height 9
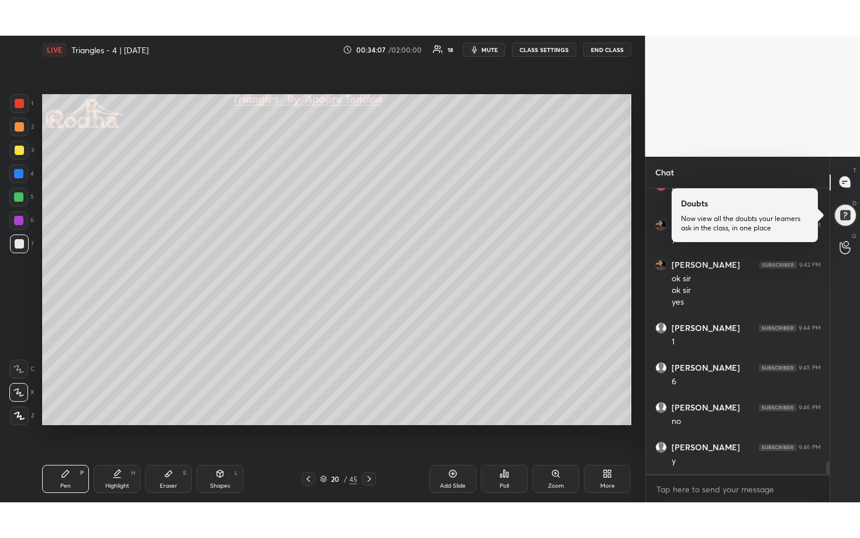
scroll to position [6027, 0]
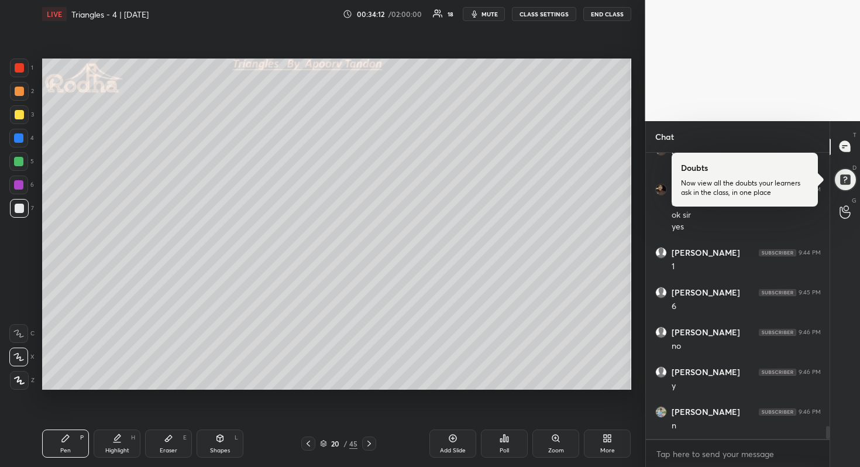
click at [602, 441] on div "More" at bounding box center [607, 444] width 47 height 28
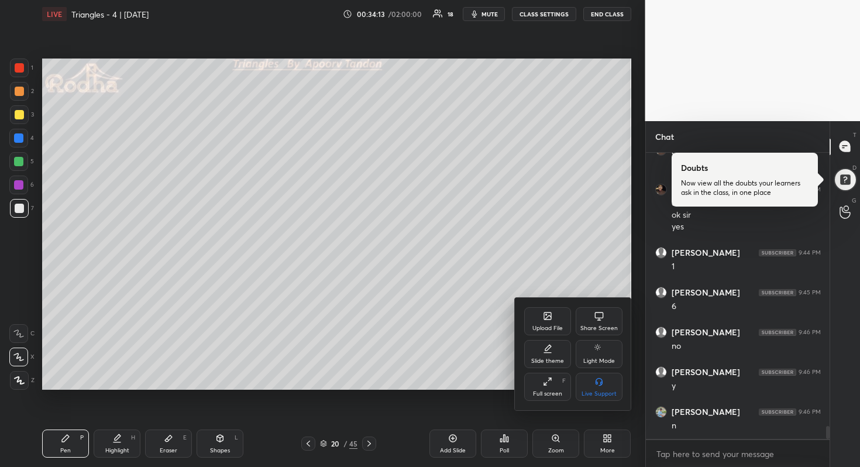
click at [548, 386] on icon at bounding box center [547, 381] width 9 height 9
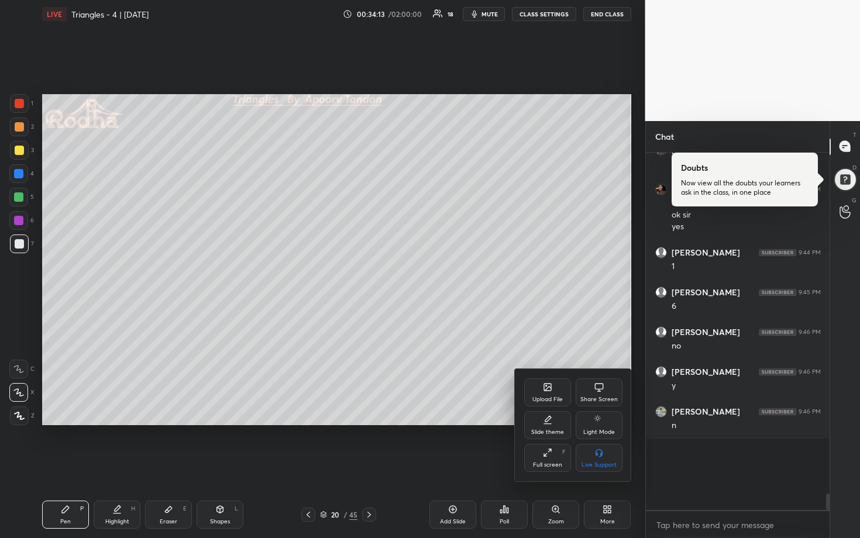
scroll to position [5956, 0]
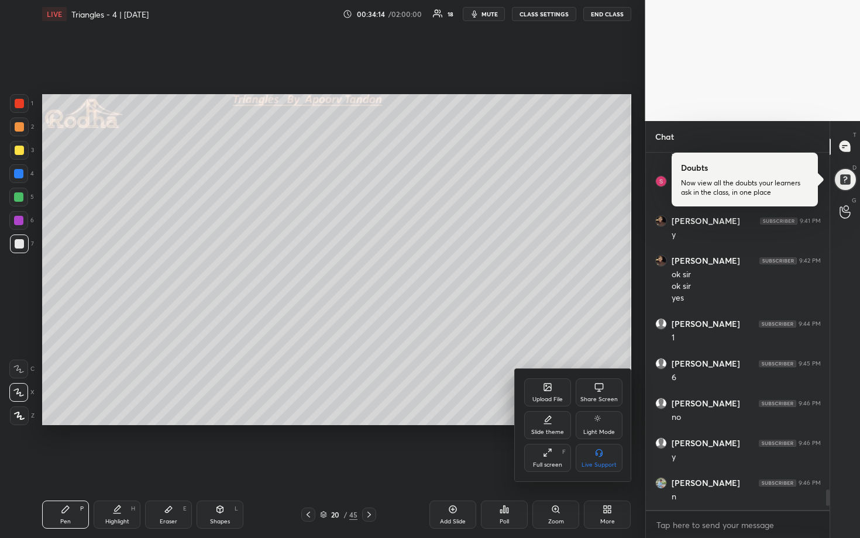
click at [551, 345] on div at bounding box center [430, 269] width 860 height 538
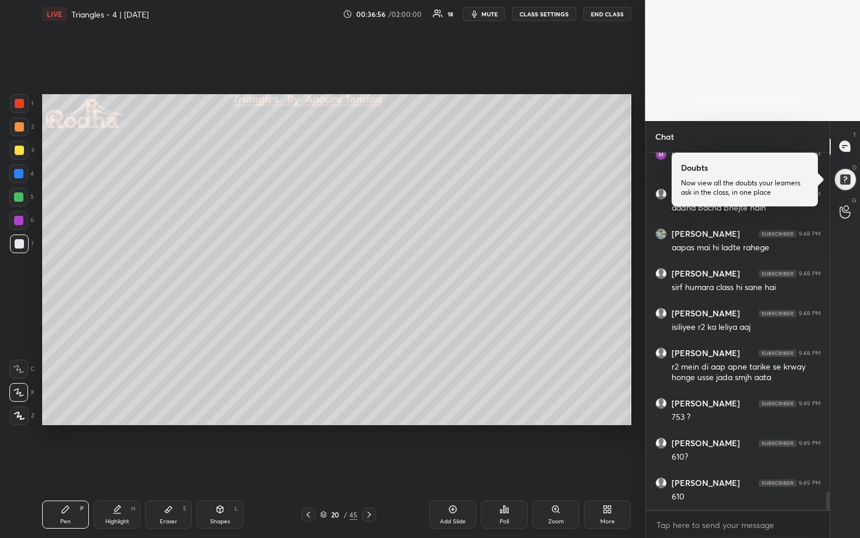
scroll to position [6797, 0]
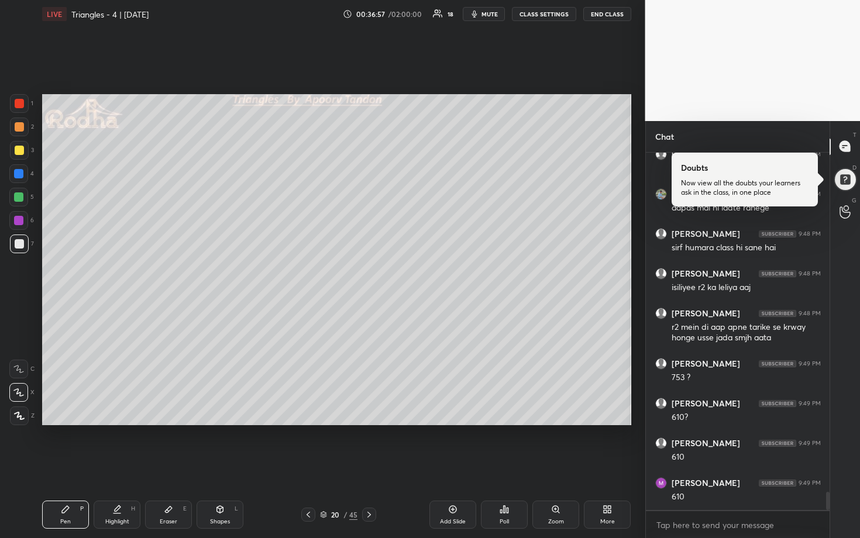
drag, startPoint x: 18, startPoint y: 200, endPoint x: 25, endPoint y: 193, distance: 9.5
click at [18, 200] on div at bounding box center [18, 197] width 9 height 9
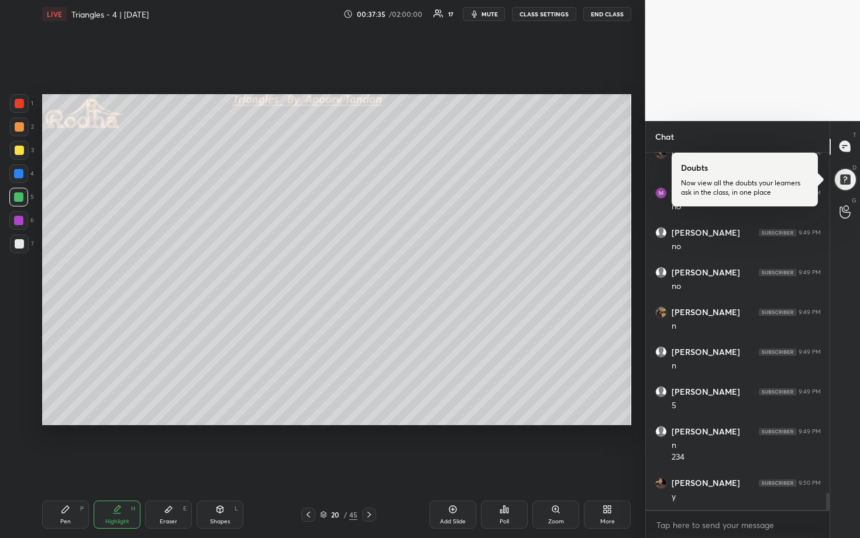
scroll to position [7287, 0]
drag, startPoint x: 164, startPoint y: 515, endPoint x: 169, endPoint y: 499, distance: 16.3
click at [164, 466] on div "Eraser E" at bounding box center [168, 515] width 47 height 28
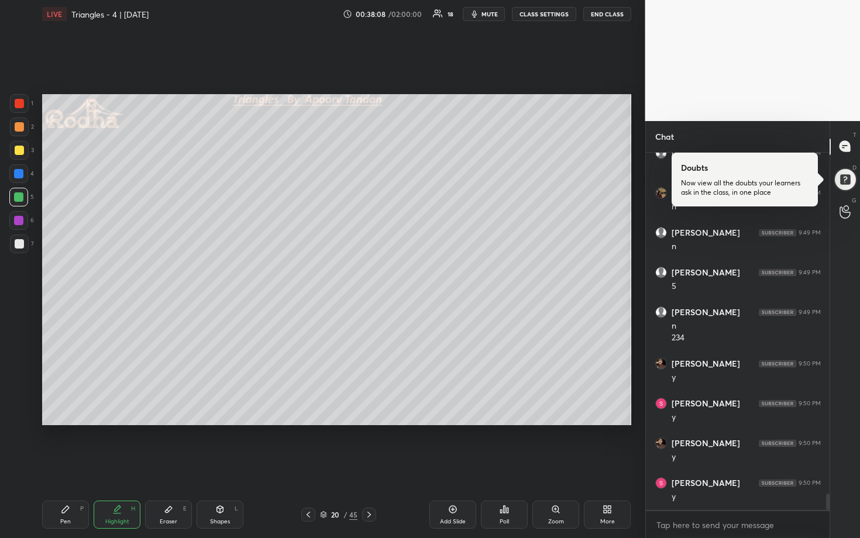
scroll to position [7406, 0]
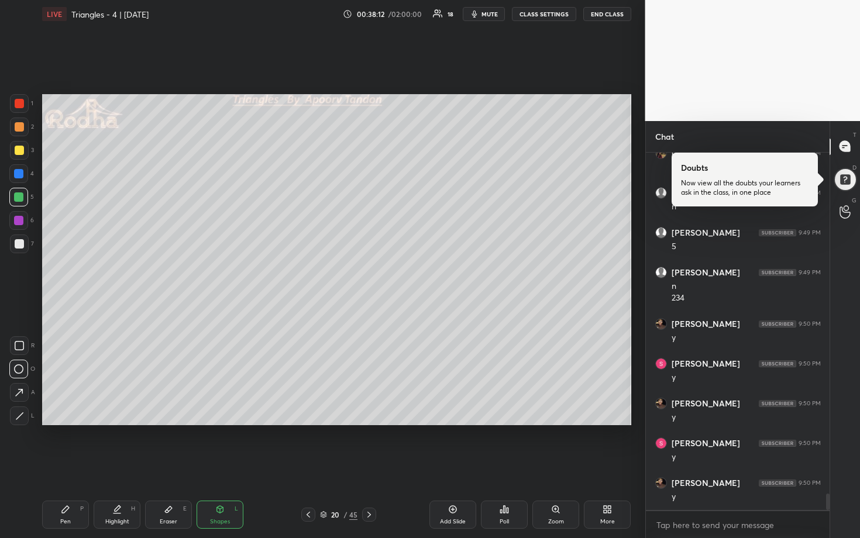
click at [26, 199] on div at bounding box center [18, 197] width 19 height 19
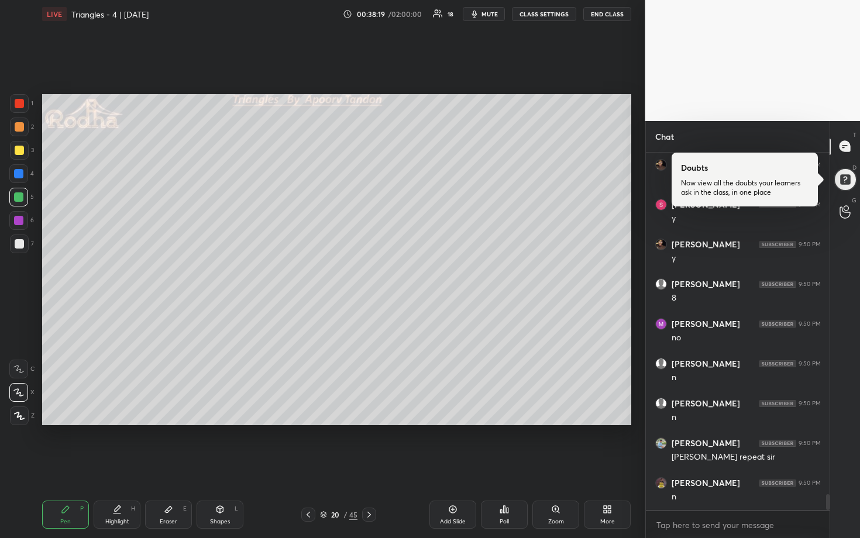
scroll to position [7685, 0]
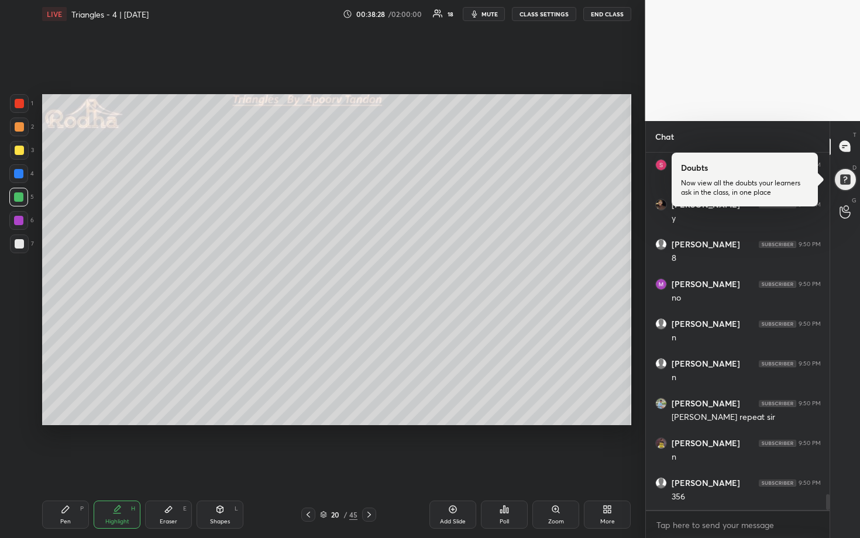
drag, startPoint x: 163, startPoint y: 504, endPoint x: 169, endPoint y: 495, distance: 10.2
click at [164, 466] on div "Eraser E" at bounding box center [168, 515] width 47 height 28
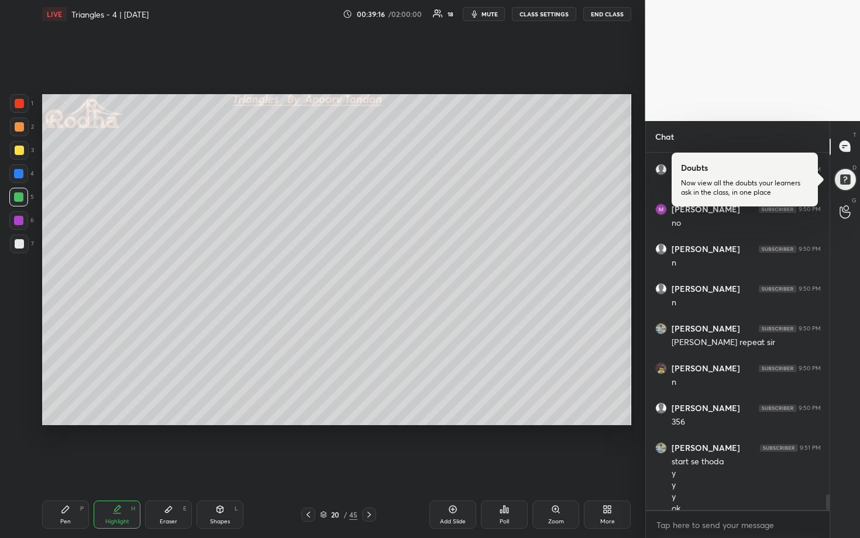
scroll to position [7771, 0]
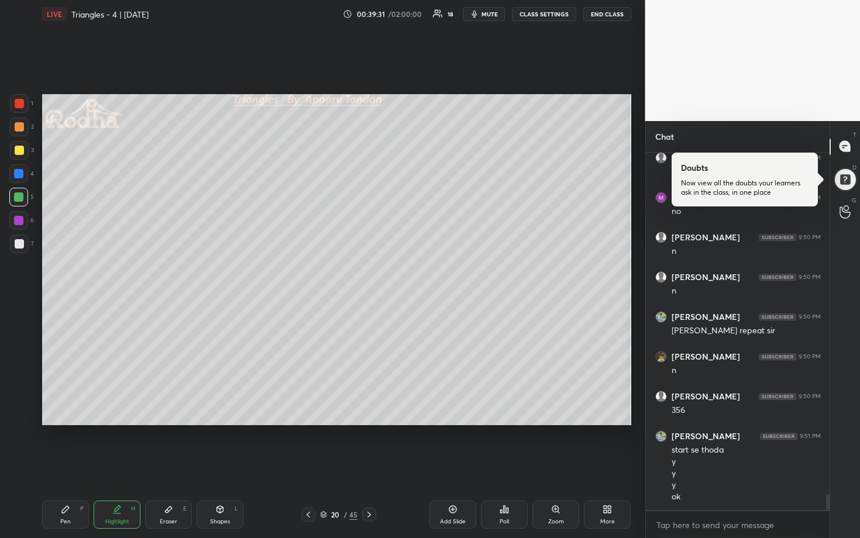
drag, startPoint x: 19, startPoint y: 180, endPoint x: 34, endPoint y: 187, distance: 16.8
click at [19, 181] on div at bounding box center [18, 173] width 19 height 19
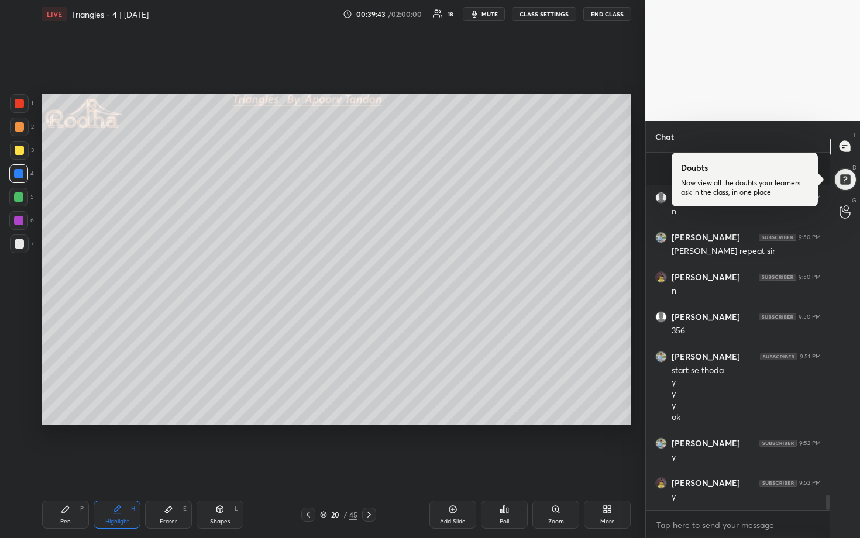
scroll to position [7930, 0]
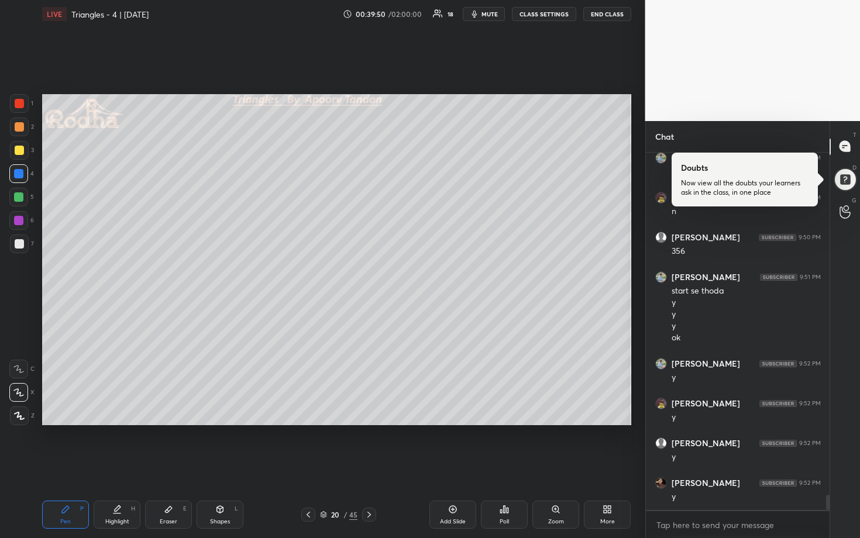
click at [18, 199] on div at bounding box center [18, 197] width 9 height 9
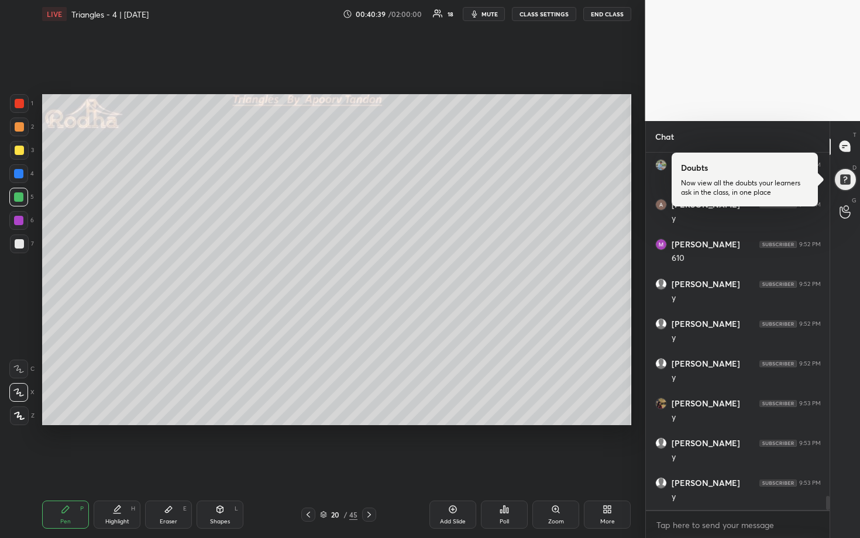
scroll to position [8647, 0]
drag, startPoint x: 371, startPoint y: 514, endPoint x: 375, endPoint y: 509, distance: 6.3
click at [371, 466] on icon at bounding box center [369, 514] width 9 height 9
click at [23, 245] on div at bounding box center [19, 244] width 19 height 19
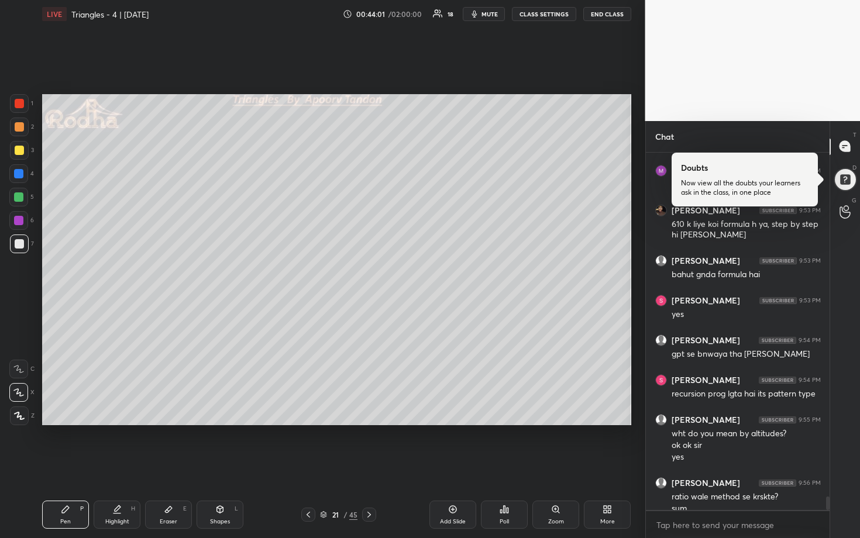
scroll to position [9011, 0]
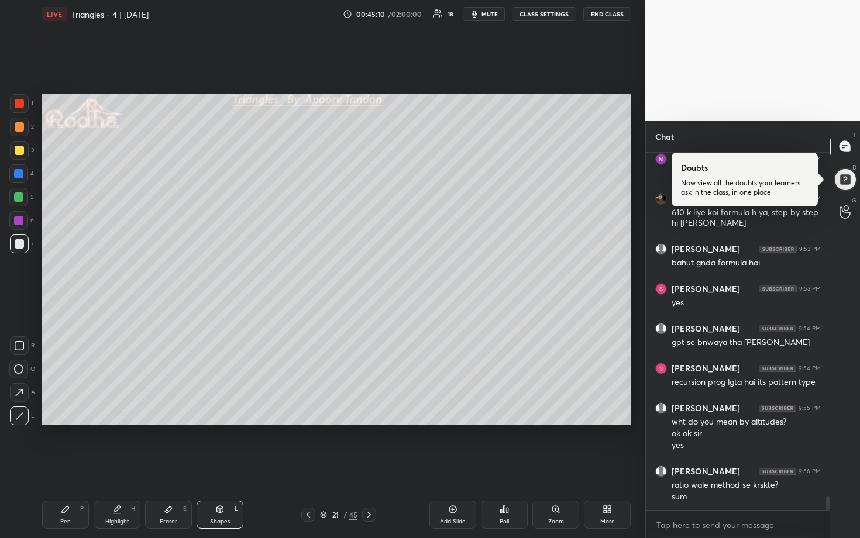
click at [17, 145] on div at bounding box center [19, 150] width 19 height 19
click at [16, 237] on div at bounding box center [19, 244] width 19 height 19
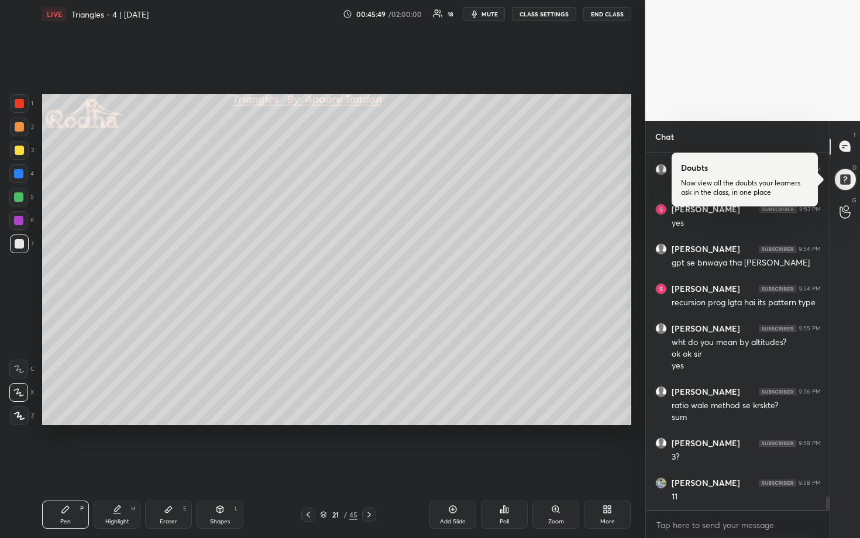
scroll to position [9130, 0]
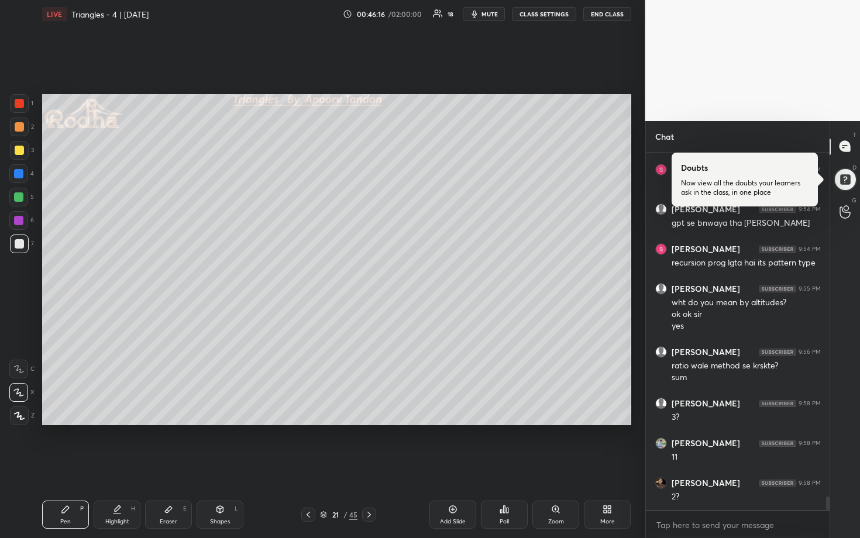
click at [18, 198] on div at bounding box center [18, 197] width 9 height 9
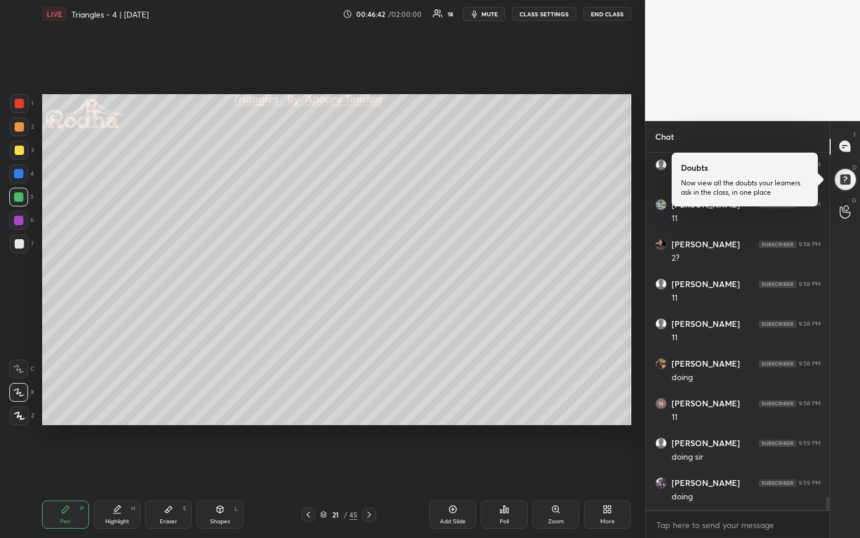
scroll to position [9408, 0]
click at [20, 239] on div at bounding box center [19, 244] width 19 height 19
click at [20, 125] on div at bounding box center [19, 126] width 9 height 9
click at [19, 194] on div at bounding box center [18, 197] width 9 height 9
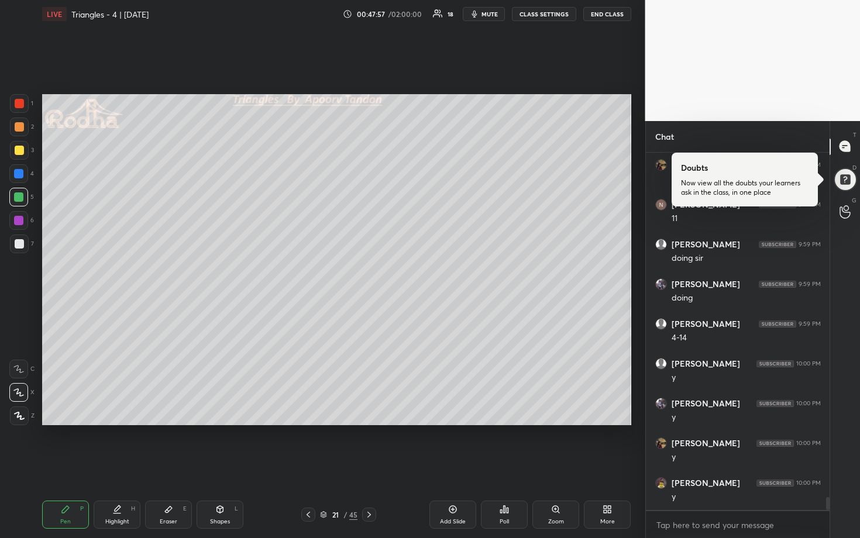
click at [17, 178] on div at bounding box center [18, 173] width 9 height 9
click at [372, 466] on icon at bounding box center [369, 514] width 9 height 9
drag, startPoint x: 18, startPoint y: 245, endPoint x: 42, endPoint y: 235, distance: 26.2
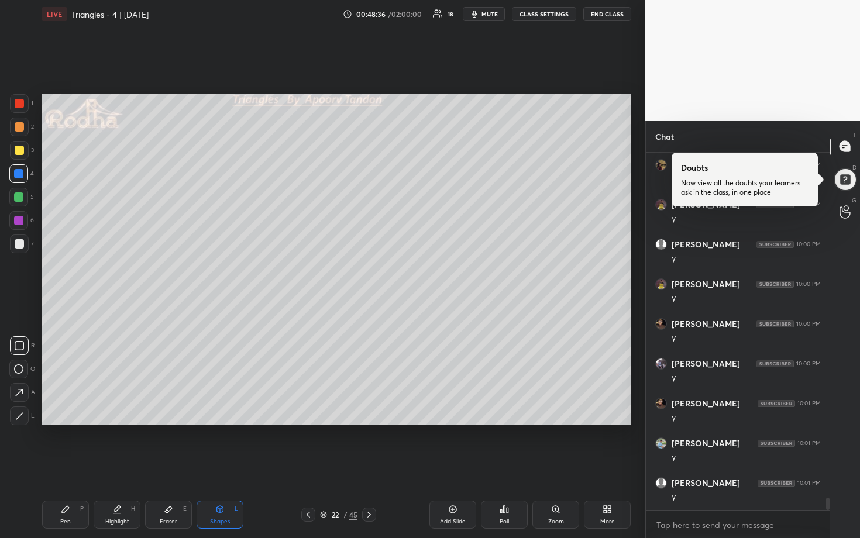
click at [18, 245] on div at bounding box center [19, 243] width 9 height 9
drag, startPoint x: 23, startPoint y: 197, endPoint x: 29, endPoint y: 195, distance: 6.5
click at [23, 197] on div at bounding box center [18, 197] width 19 height 19
click at [23, 242] on div at bounding box center [19, 244] width 19 height 19
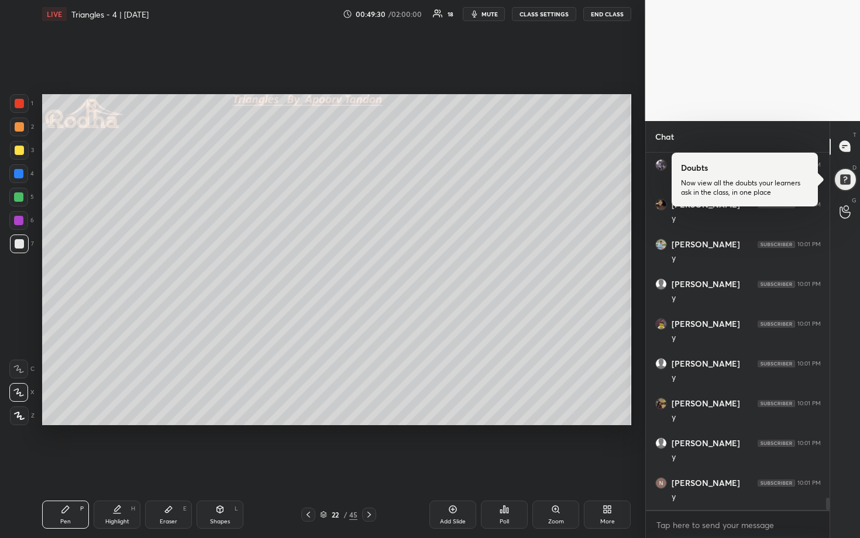
drag, startPoint x: 20, startPoint y: 153, endPoint x: 33, endPoint y: 162, distance: 15.8
click at [20, 153] on div at bounding box center [19, 150] width 9 height 9
click at [20, 241] on div at bounding box center [19, 243] width 9 height 9
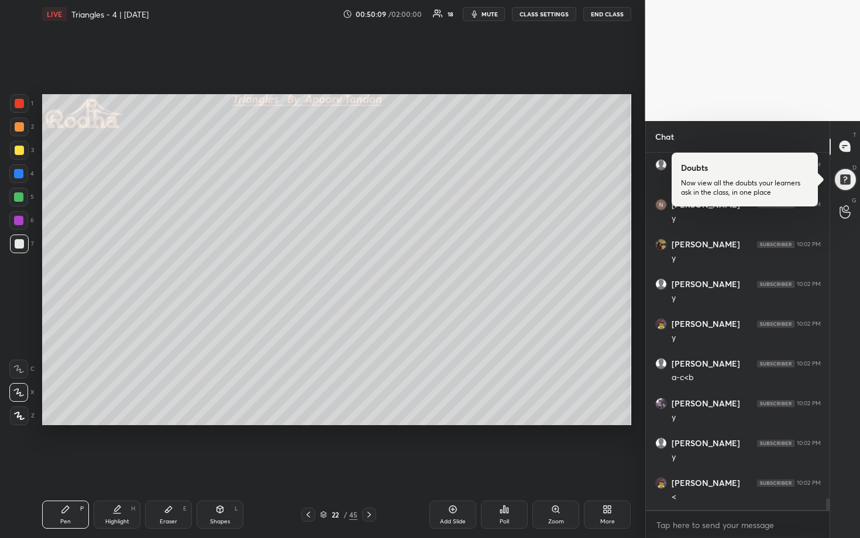
click at [17, 195] on div at bounding box center [18, 197] width 9 height 9
drag, startPoint x: 22, startPoint y: 243, endPoint x: 33, endPoint y: 236, distance: 12.7
click at [23, 243] on div at bounding box center [19, 243] width 9 height 9
click at [176, 466] on div "Eraser" at bounding box center [169, 522] width 18 height 6
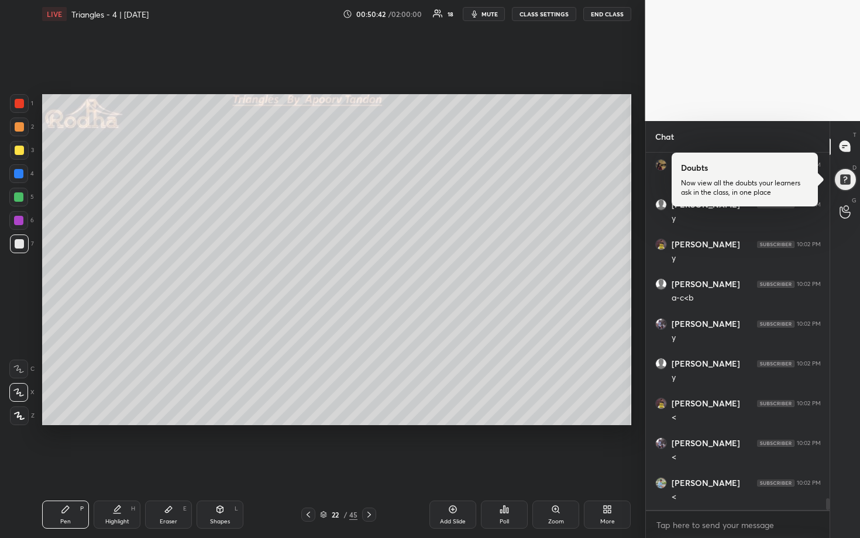
click at [19, 148] on div at bounding box center [19, 150] width 9 height 9
click at [19, 218] on div at bounding box center [18, 220] width 9 height 9
click at [20, 191] on div at bounding box center [18, 197] width 19 height 19
click at [19, 184] on div "1 2 3 4 5 6 7" at bounding box center [21, 176] width 25 height 164
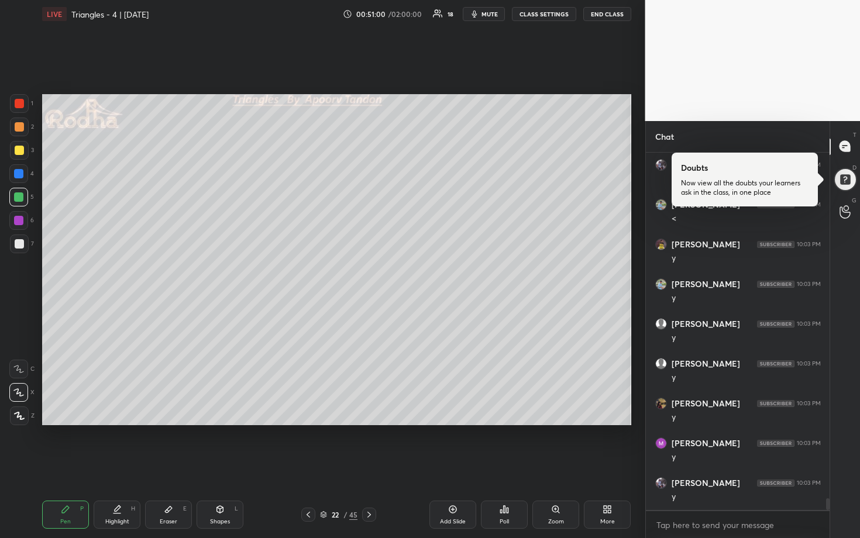
click at [21, 177] on div at bounding box center [18, 173] width 9 height 9
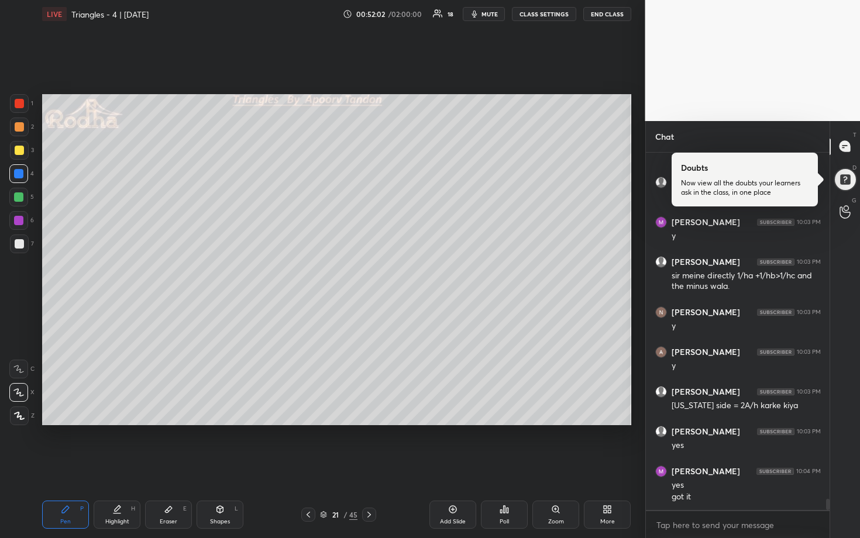
scroll to position [11102, 0]
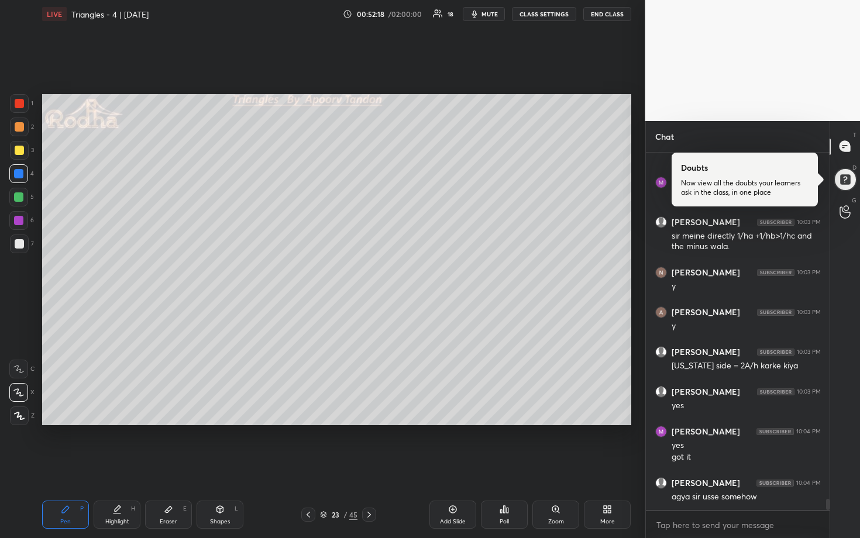
click at [23, 245] on div at bounding box center [19, 243] width 9 height 9
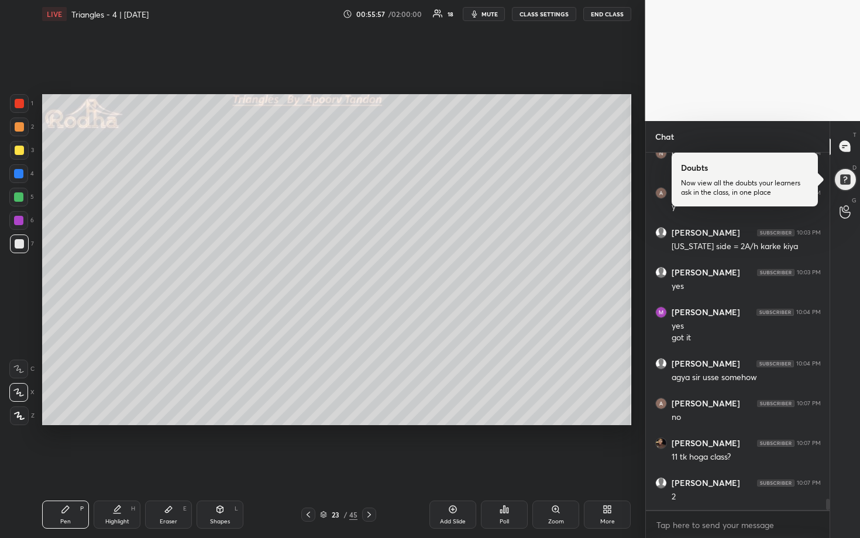
scroll to position [11261, 0]
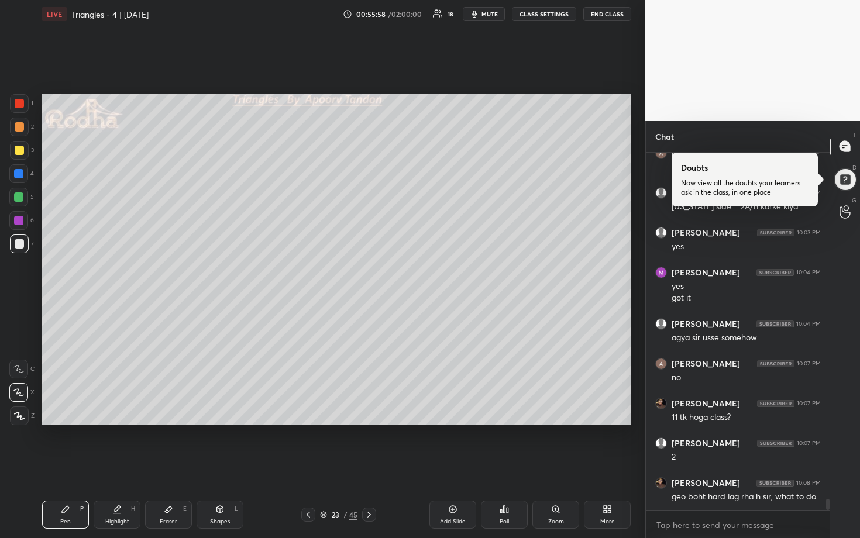
click at [22, 202] on div at bounding box center [18, 197] width 19 height 19
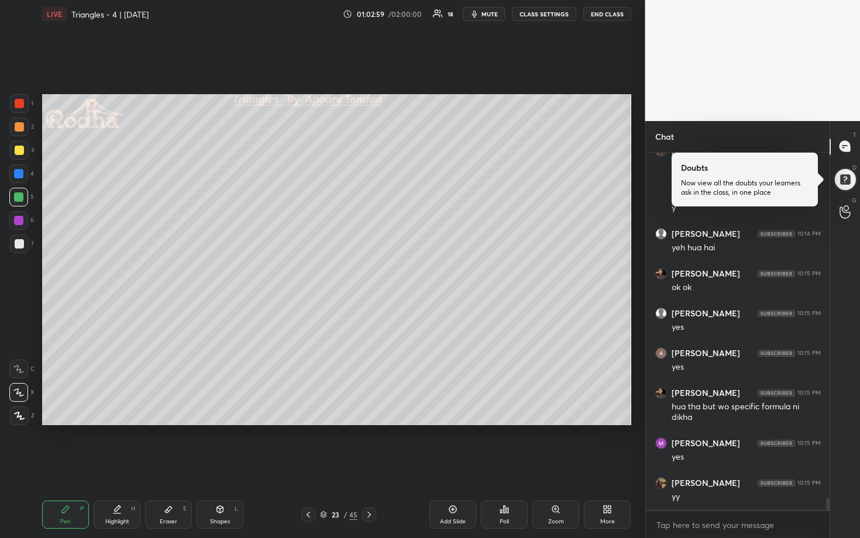
scroll to position [9923, 0]
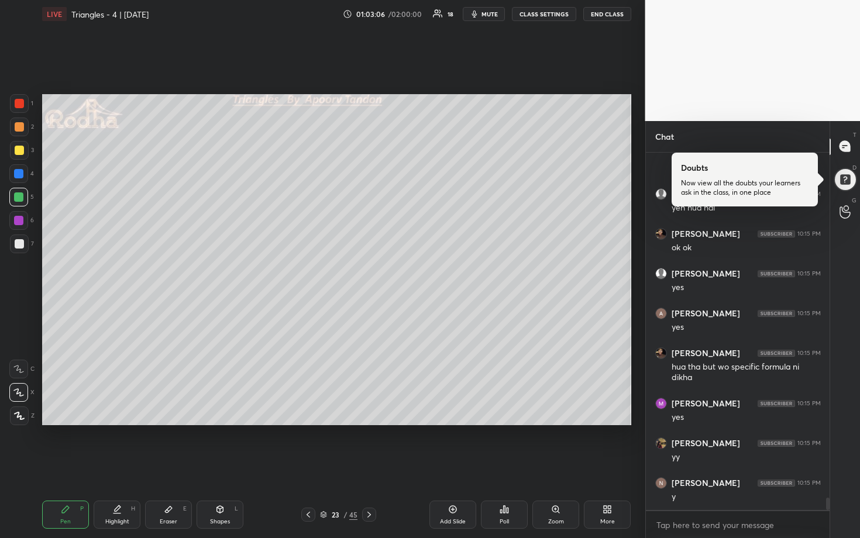
click at [175, 466] on div "Eraser E" at bounding box center [168, 515] width 47 height 28
drag, startPoint x: 17, startPoint y: 417, endPoint x: 34, endPoint y: 408, distance: 18.8
click at [20, 416] on g at bounding box center [18, 415] width 9 height 9
drag, startPoint x: 67, startPoint y: 526, endPoint x: 73, endPoint y: 518, distance: 10.0
click at [67, 466] on div "Pen P" at bounding box center [65, 515] width 47 height 28
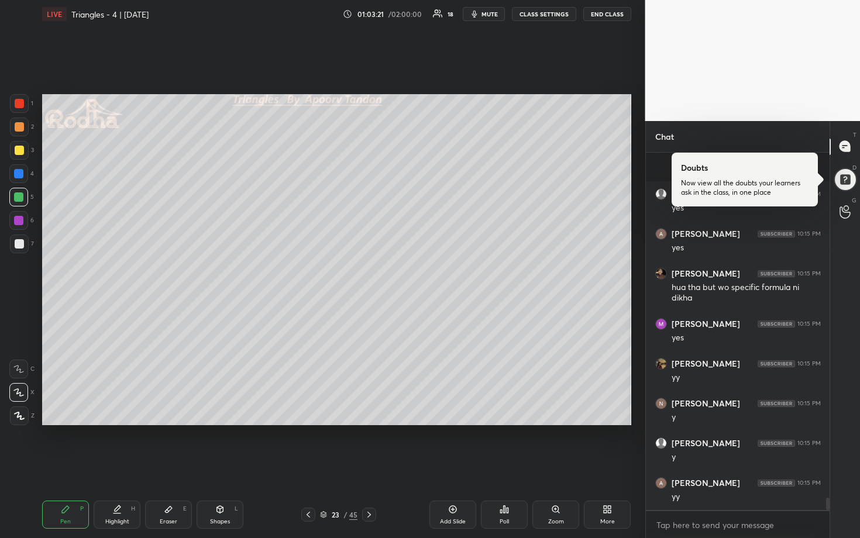
scroll to position [10083, 0]
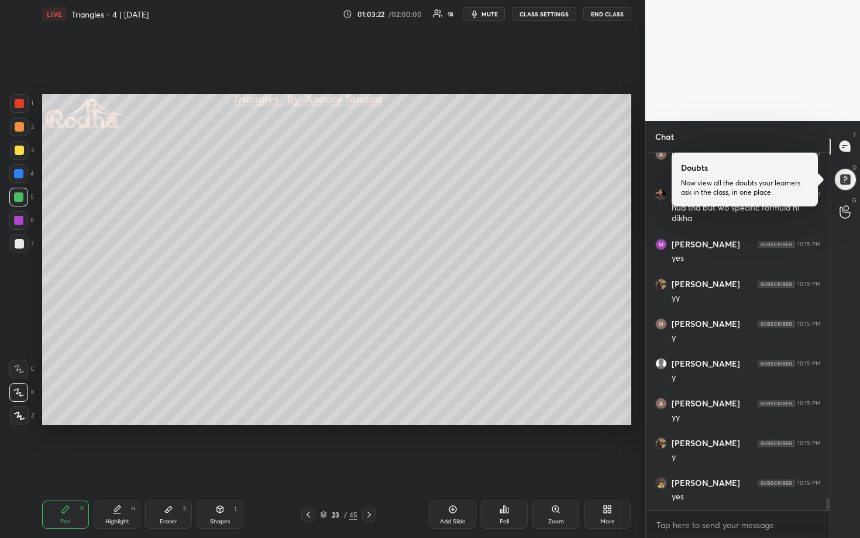
drag, startPoint x: 171, startPoint y: 510, endPoint x: 184, endPoint y: 480, distance: 32.7
click at [171, 466] on icon at bounding box center [168, 509] width 9 height 9
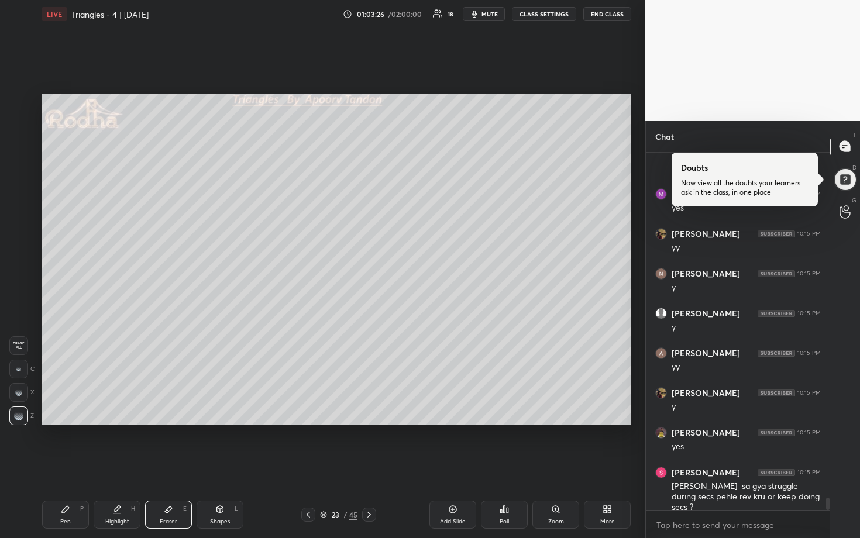
scroll to position [10173, 0]
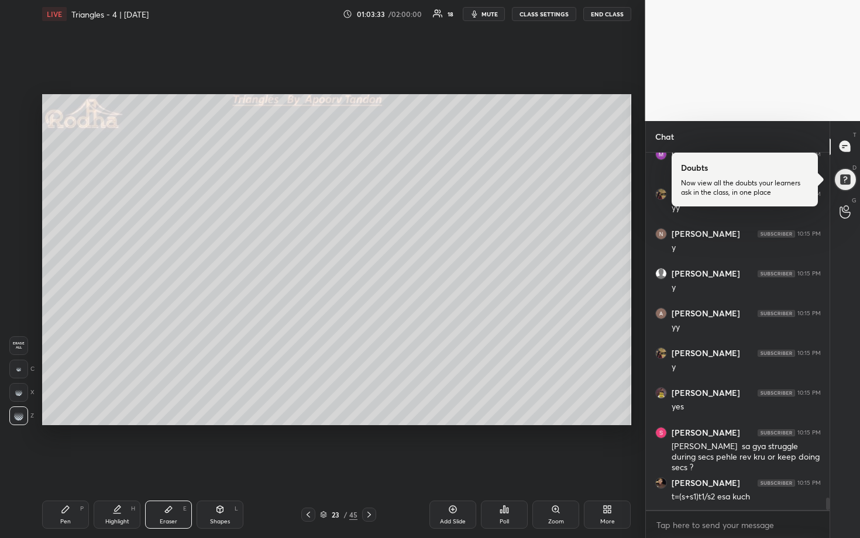
drag, startPoint x: 73, startPoint y: 508, endPoint x: 75, endPoint y: 501, distance: 7.1
click at [73, 466] on div "Pen P" at bounding box center [65, 515] width 47 height 28
click at [18, 224] on div at bounding box center [18, 220] width 9 height 9
click at [20, 149] on div at bounding box center [19, 150] width 9 height 9
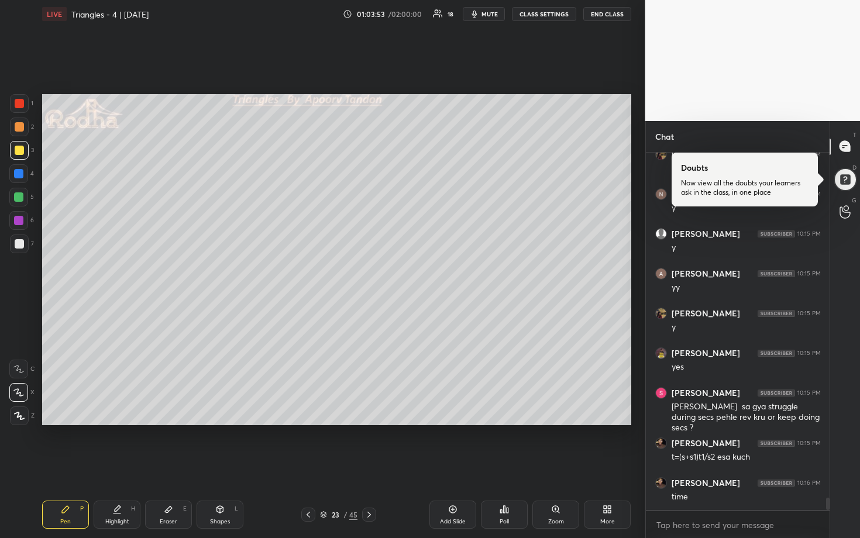
scroll to position [10224, 0]
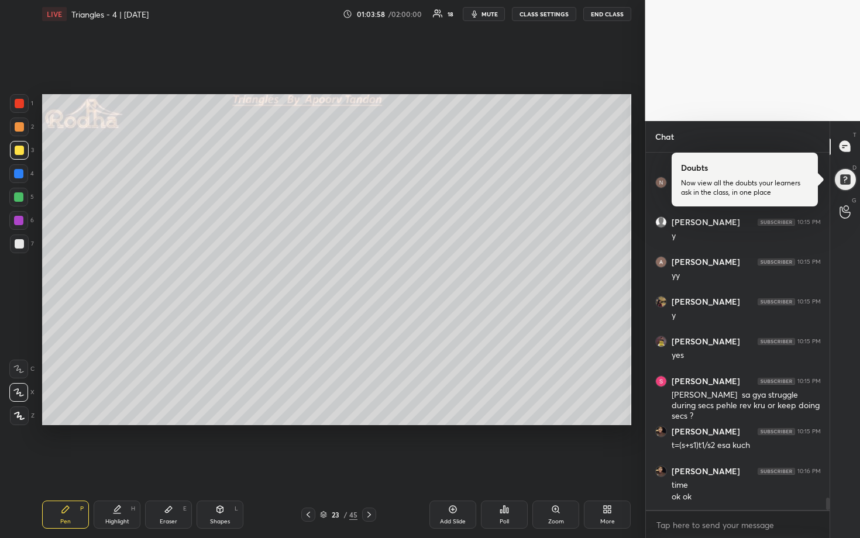
click at [19, 200] on div at bounding box center [18, 197] width 9 height 9
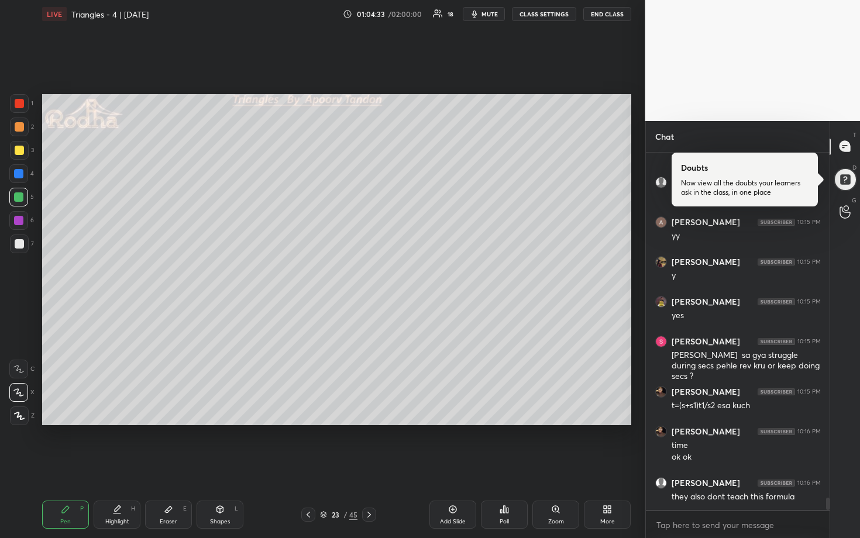
drag, startPoint x: 175, startPoint y: 506, endPoint x: 219, endPoint y: 463, distance: 61.7
click at [175, 466] on div "Eraser E" at bounding box center [168, 515] width 47 height 28
click at [87, 466] on div "Pen P" at bounding box center [65, 515] width 47 height 28
click at [17, 150] on div at bounding box center [19, 150] width 9 height 9
click at [22, 129] on div at bounding box center [19, 126] width 9 height 9
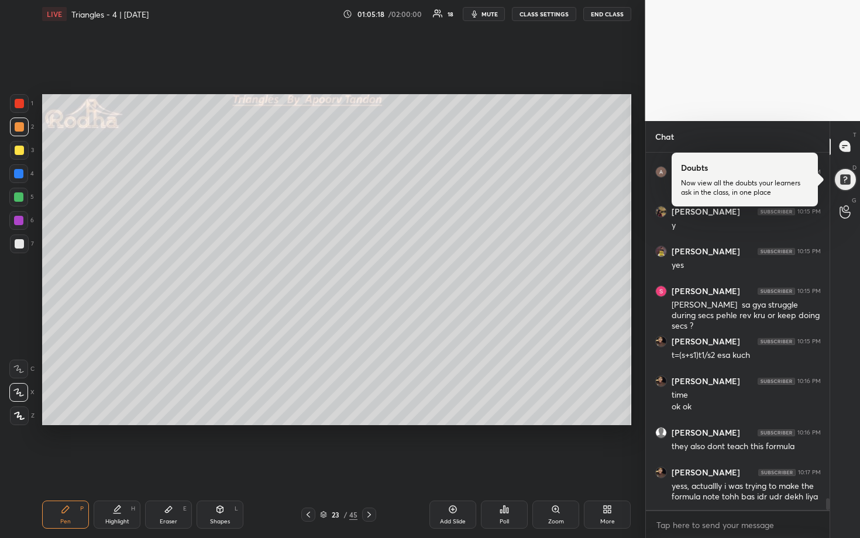
scroll to position [10326, 0]
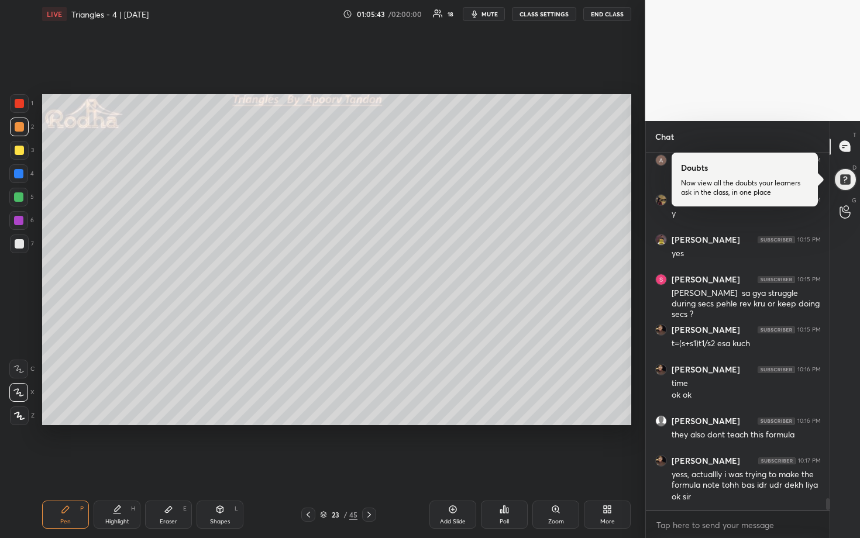
drag, startPoint x: 22, startPoint y: 200, endPoint x: 29, endPoint y: 200, distance: 7.0
click at [22, 200] on div at bounding box center [18, 197] width 9 height 9
drag, startPoint x: 165, startPoint y: 511, endPoint x: 177, endPoint y: 493, distance: 21.6
click at [165, 466] on icon at bounding box center [168, 509] width 9 height 9
click at [71, 466] on div "Pen P" at bounding box center [65, 515] width 47 height 28
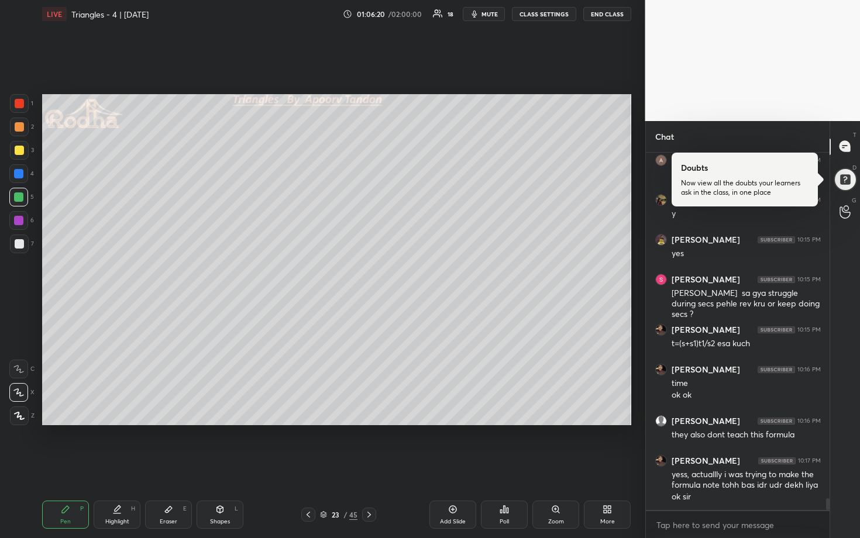
drag, startPoint x: 18, startPoint y: 130, endPoint x: 37, endPoint y: 132, distance: 18.9
click at [18, 130] on div at bounding box center [19, 126] width 9 height 9
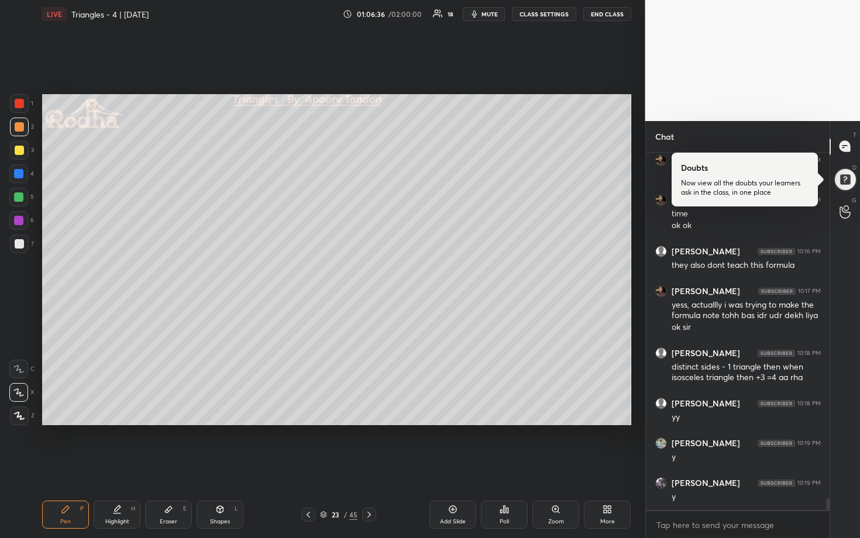
scroll to position [10536, 0]
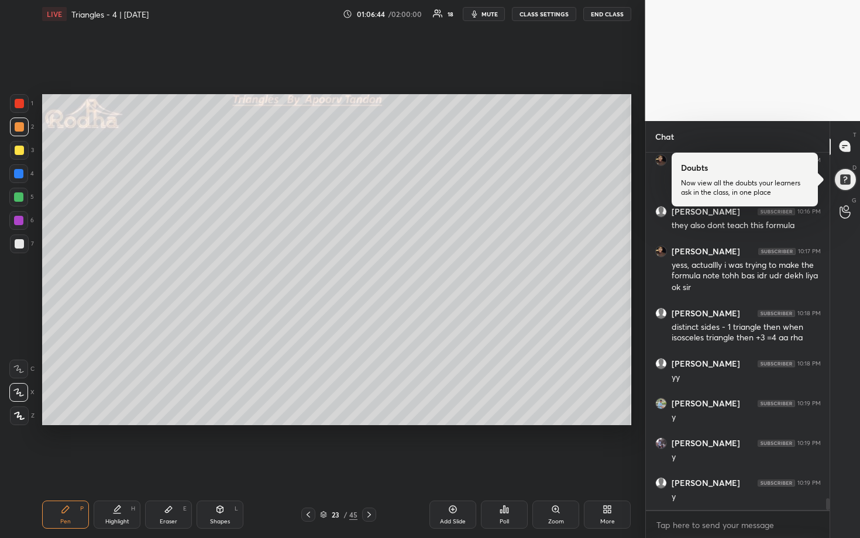
click at [23, 193] on div at bounding box center [18, 197] width 19 height 19
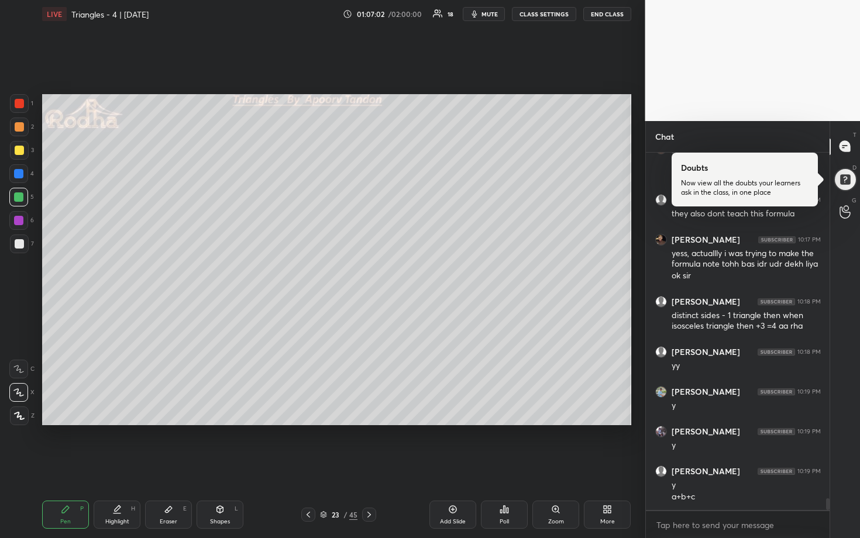
scroll to position [10627, 0]
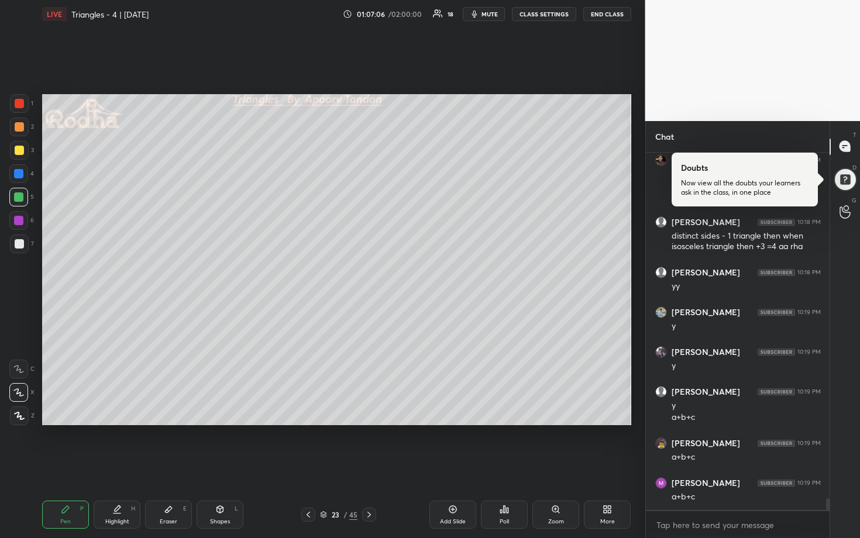
click at [20, 148] on div at bounding box center [19, 150] width 9 height 9
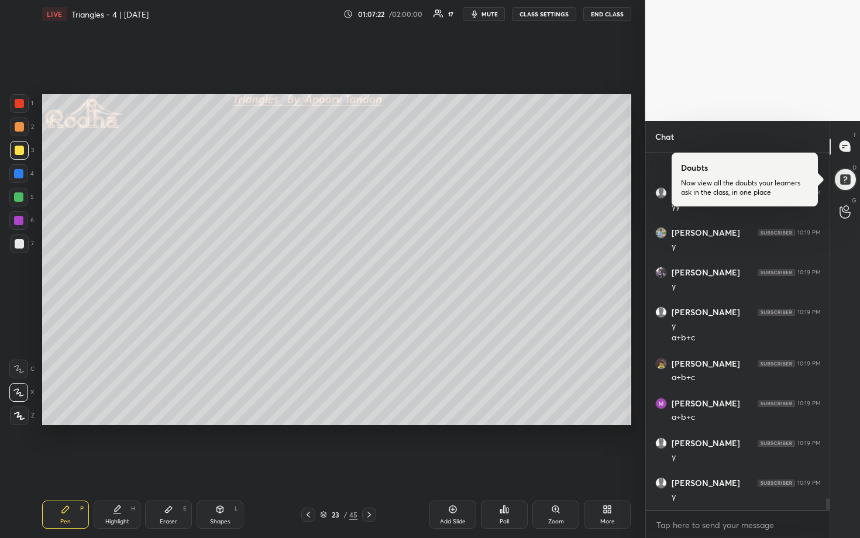
scroll to position [10746, 0]
drag, startPoint x: 25, startPoint y: 130, endPoint x: 36, endPoint y: 136, distance: 13.1
click at [25, 130] on div at bounding box center [19, 127] width 19 height 19
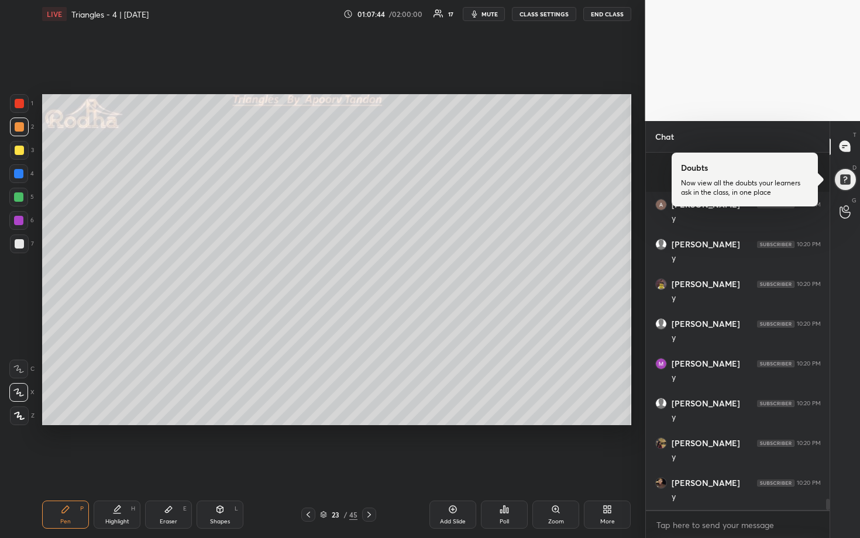
scroll to position [11144, 0]
drag, startPoint x: 18, startPoint y: 202, endPoint x: 25, endPoint y: 200, distance: 7.2
click at [18, 202] on div at bounding box center [18, 197] width 19 height 19
click at [17, 146] on div at bounding box center [19, 150] width 9 height 9
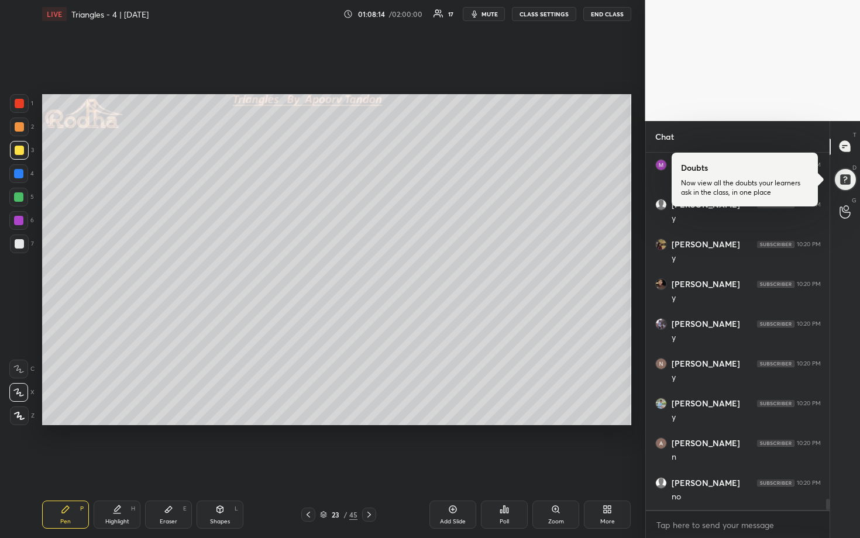
scroll to position [11275, 0]
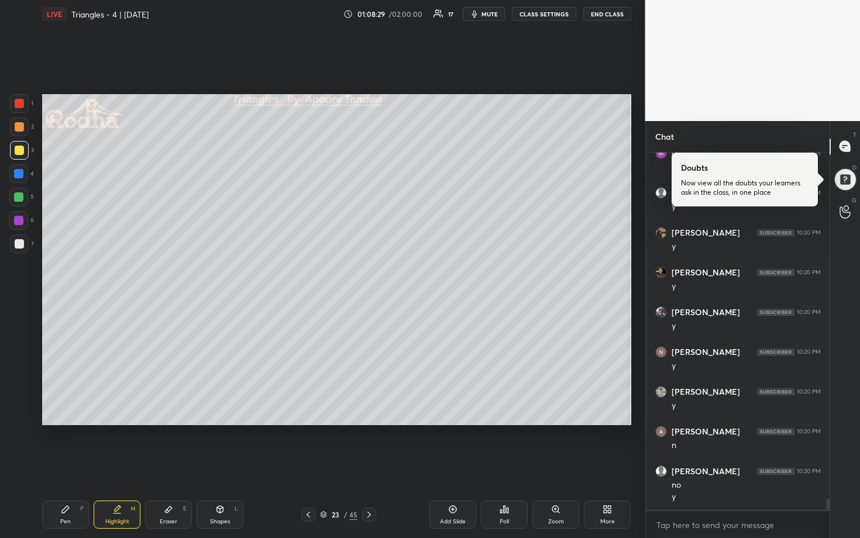
click at [20, 129] on div at bounding box center [19, 126] width 9 height 9
click at [18, 200] on div at bounding box center [18, 197] width 9 height 9
click at [20, 243] on div at bounding box center [19, 243] width 9 height 9
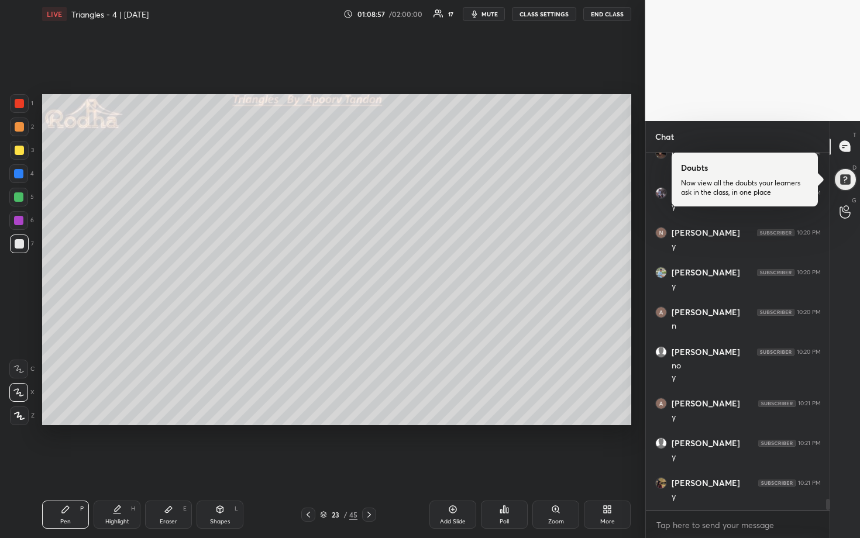
scroll to position [11434, 0]
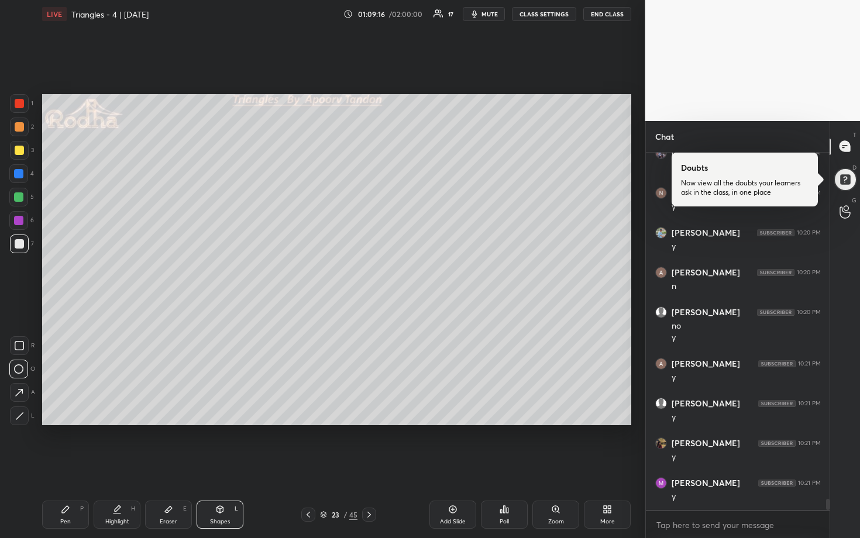
click at [22, 171] on div at bounding box center [18, 173] width 9 height 9
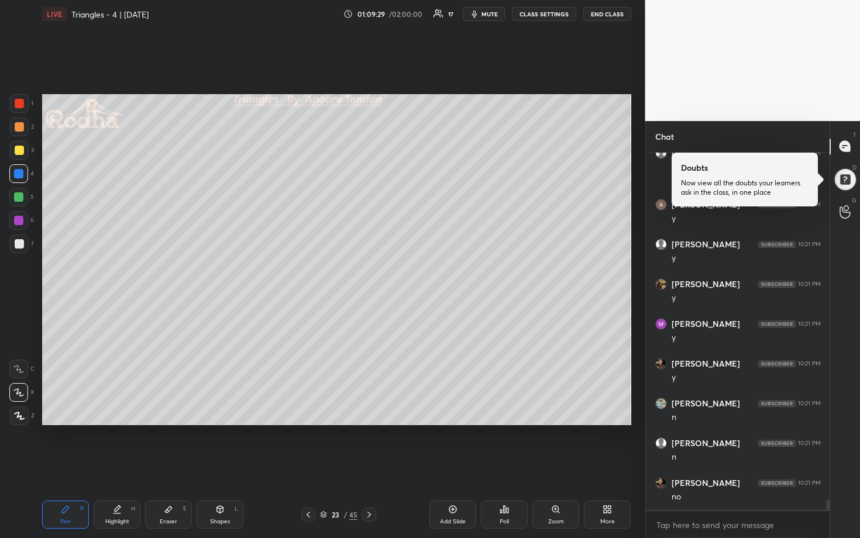
scroll to position [11633, 0]
click at [22, 126] on div at bounding box center [19, 126] width 9 height 9
drag, startPoint x: 21, startPoint y: 243, endPoint x: 29, endPoint y: 243, distance: 8.2
click at [24, 243] on div at bounding box center [19, 244] width 19 height 19
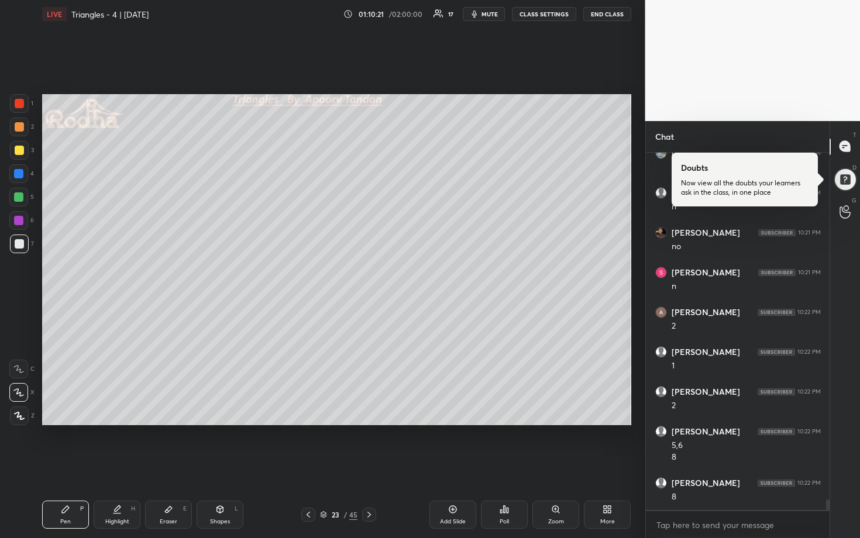
scroll to position [11884, 0]
click at [19, 128] on div at bounding box center [19, 126] width 9 height 9
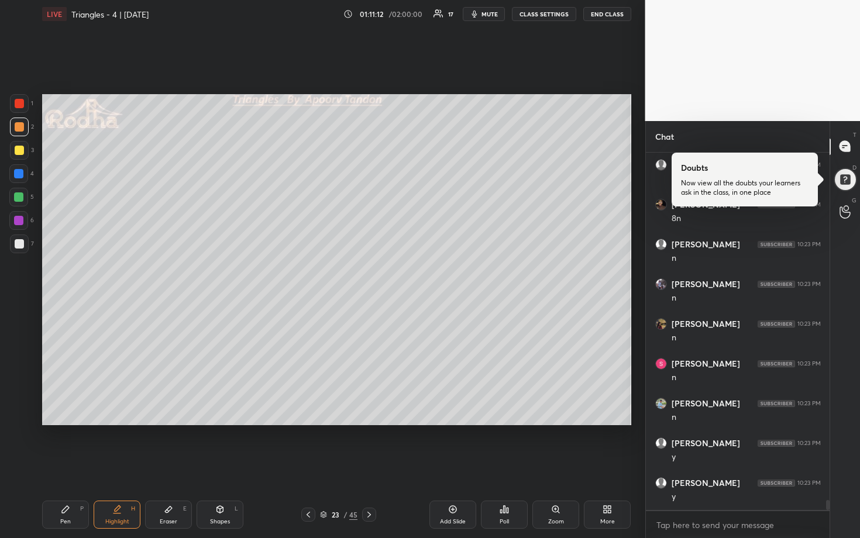
scroll to position [12520, 0]
drag, startPoint x: 19, startPoint y: 198, endPoint x: 40, endPoint y: 205, distance: 22.0
click at [19, 198] on div at bounding box center [18, 197] width 9 height 9
drag, startPoint x: 19, startPoint y: 241, endPoint x: 35, endPoint y: 244, distance: 16.2
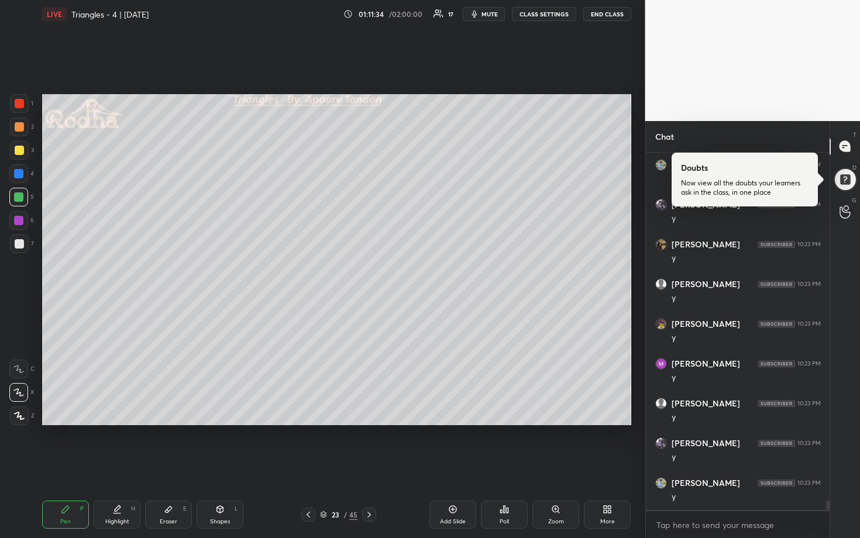
click at [19, 241] on div at bounding box center [19, 243] width 9 height 9
drag, startPoint x: 18, startPoint y: 197, endPoint x: 37, endPoint y: 201, distance: 19.9
click at [18, 197] on div at bounding box center [18, 197] width 9 height 9
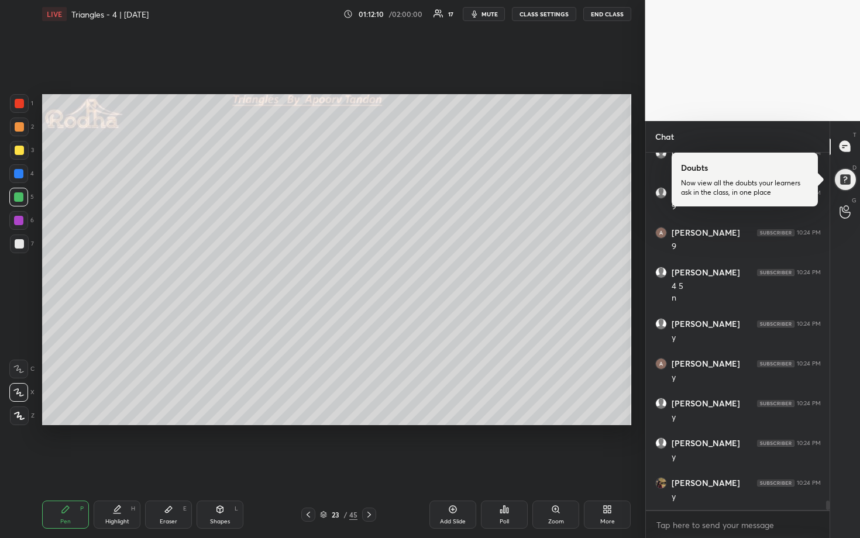
scroll to position [13447, 0]
click at [20, 128] on div at bounding box center [19, 126] width 9 height 9
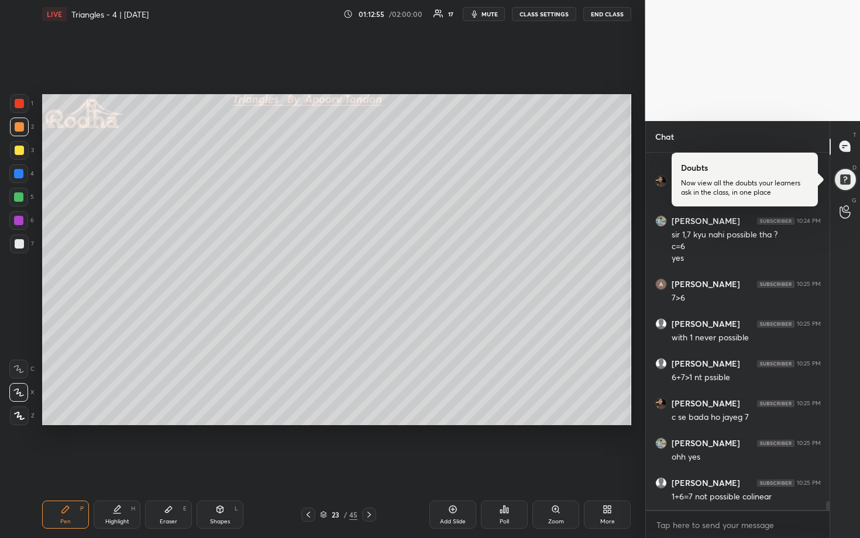
scroll to position [13789, 0]
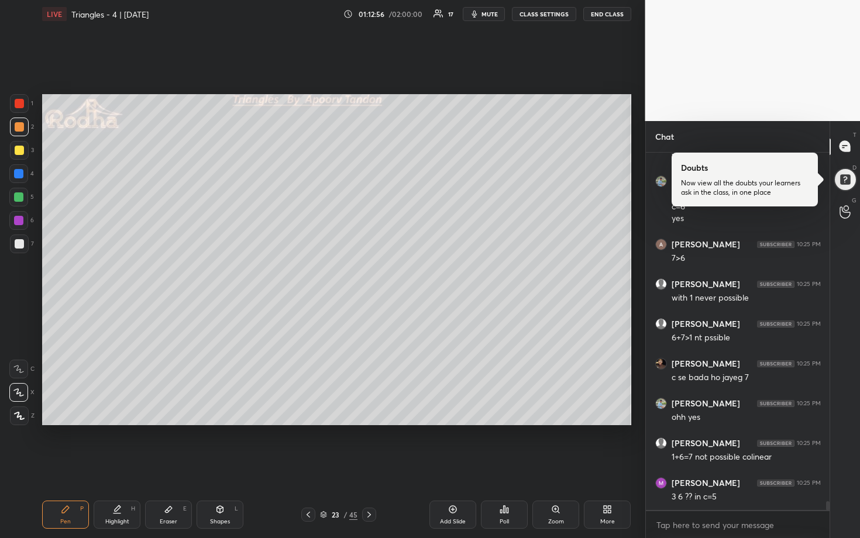
drag, startPoint x: 172, startPoint y: 518, endPoint x: 182, endPoint y: 503, distance: 17.7
click at [171, 466] on div "Eraser E" at bounding box center [168, 515] width 47 height 28
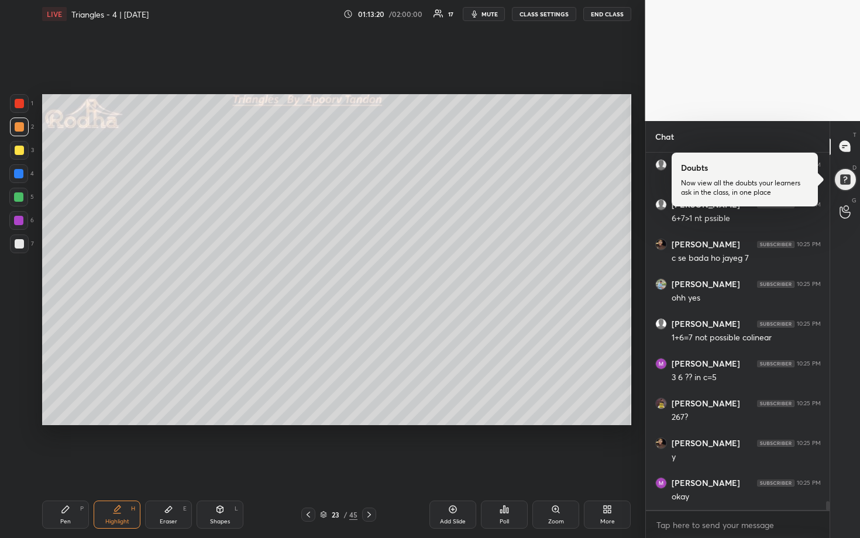
scroll to position [13920, 0]
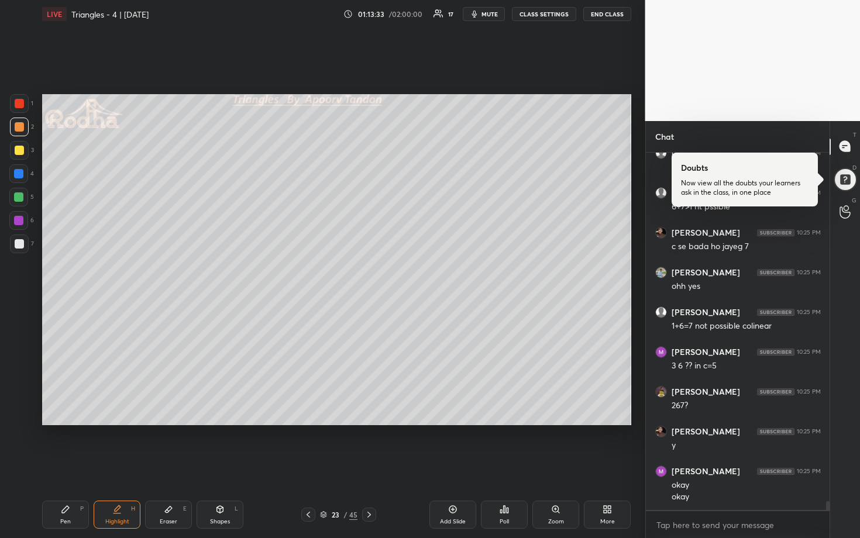
click at [18, 106] on div at bounding box center [19, 103] width 9 height 9
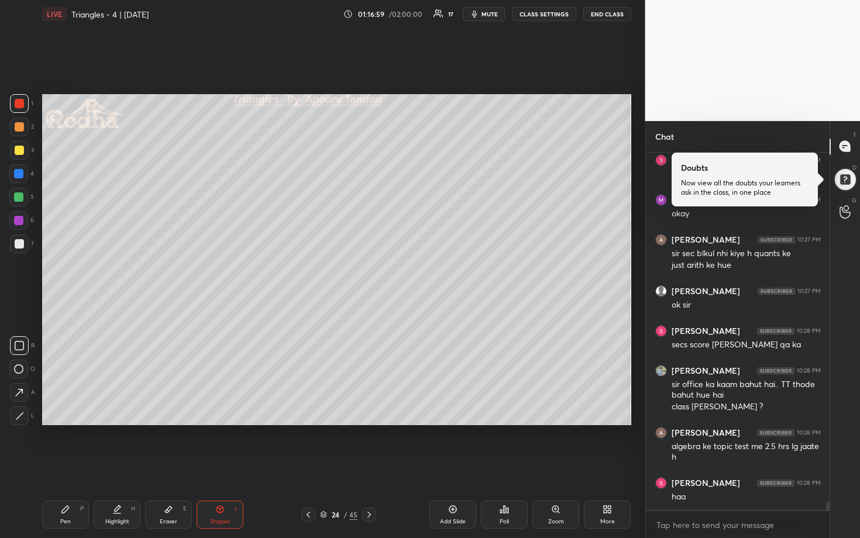
scroll to position [15191, 0]
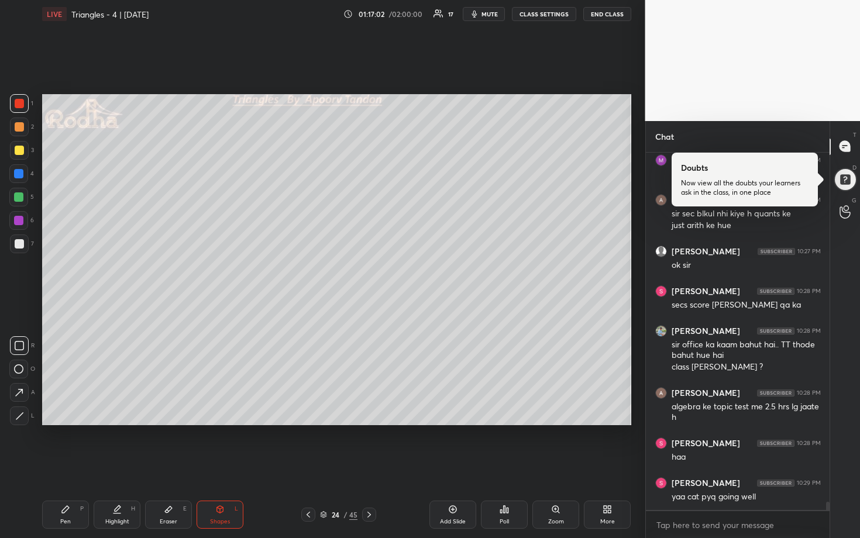
click at [16, 150] on div at bounding box center [19, 150] width 9 height 9
drag, startPoint x: 20, startPoint y: 193, endPoint x: 39, endPoint y: 176, distance: 24.8
click at [23, 191] on div at bounding box center [18, 197] width 19 height 19
drag, startPoint x: 21, startPoint y: 246, endPoint x: 28, endPoint y: 246, distance: 7.0
click at [22, 246] on div at bounding box center [19, 243] width 9 height 9
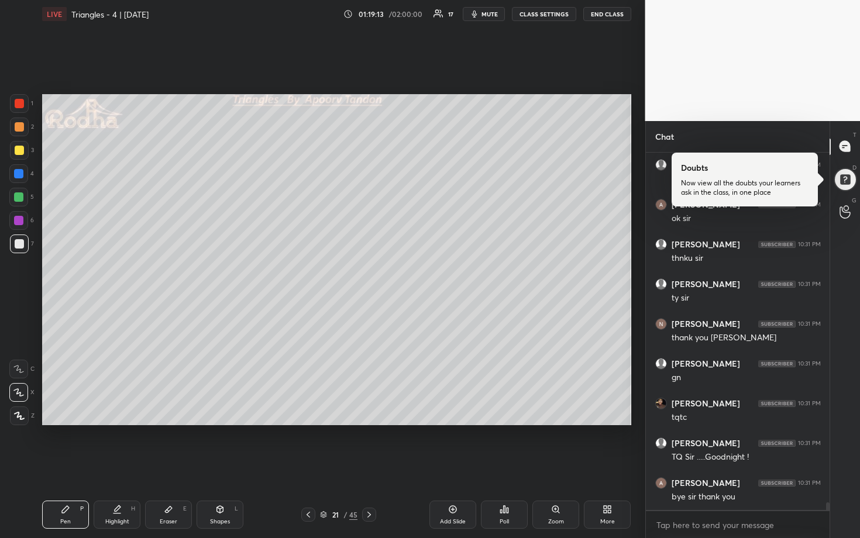
scroll to position [16297, 0]
click at [606, 16] on button "END CLASS" at bounding box center [607, 14] width 48 height 14
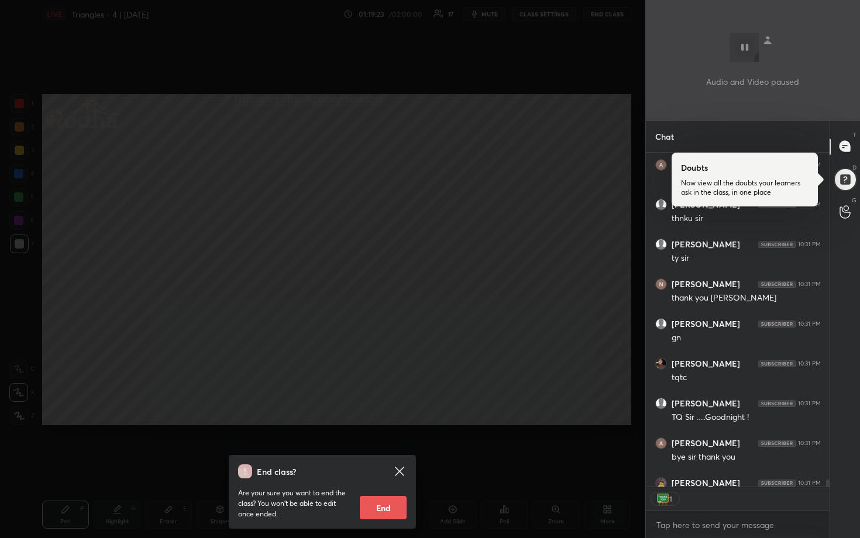
scroll to position [4, 4]
click at [385, 466] on button "End" at bounding box center [383, 507] width 47 height 23
type textarea "x"
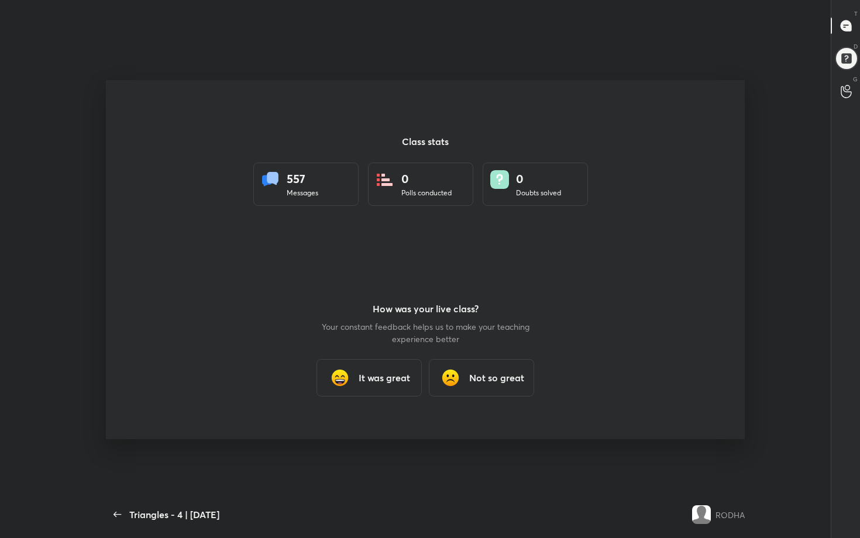
scroll to position [58054, 57832]
